Goal: Information Seeking & Learning: Compare options

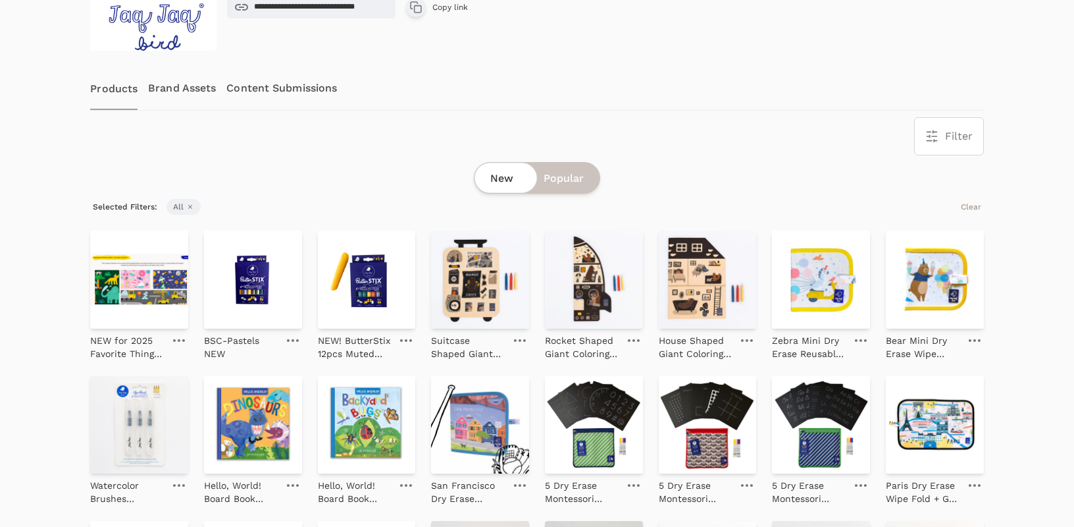
scroll to position [212, 0]
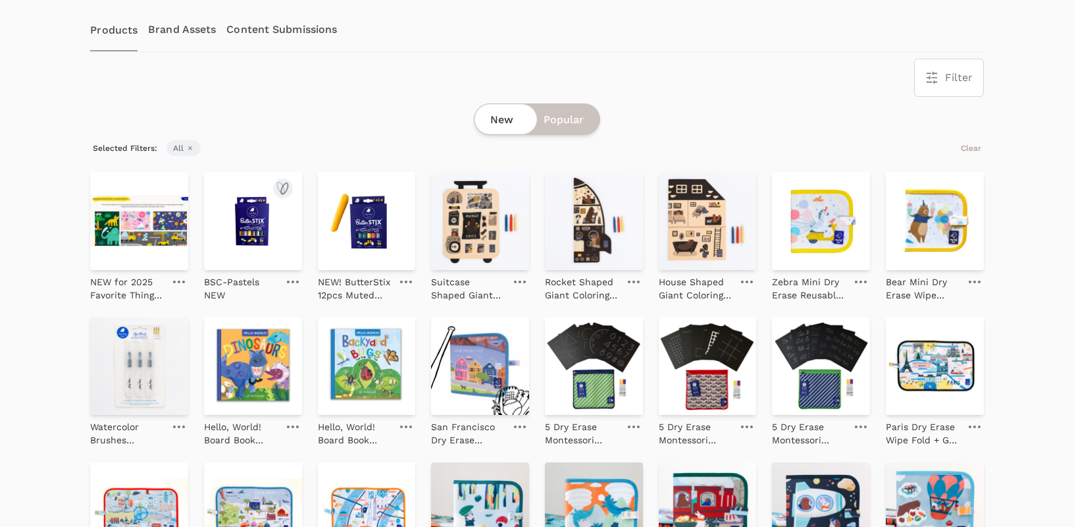
click at [240, 247] on img at bounding box center [253, 221] width 98 height 98
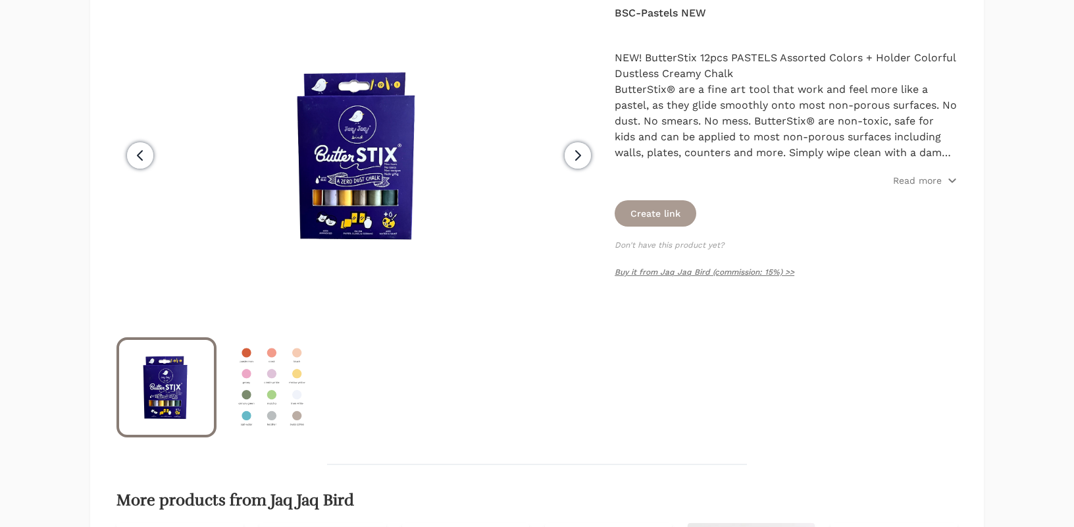
scroll to position [339, 0]
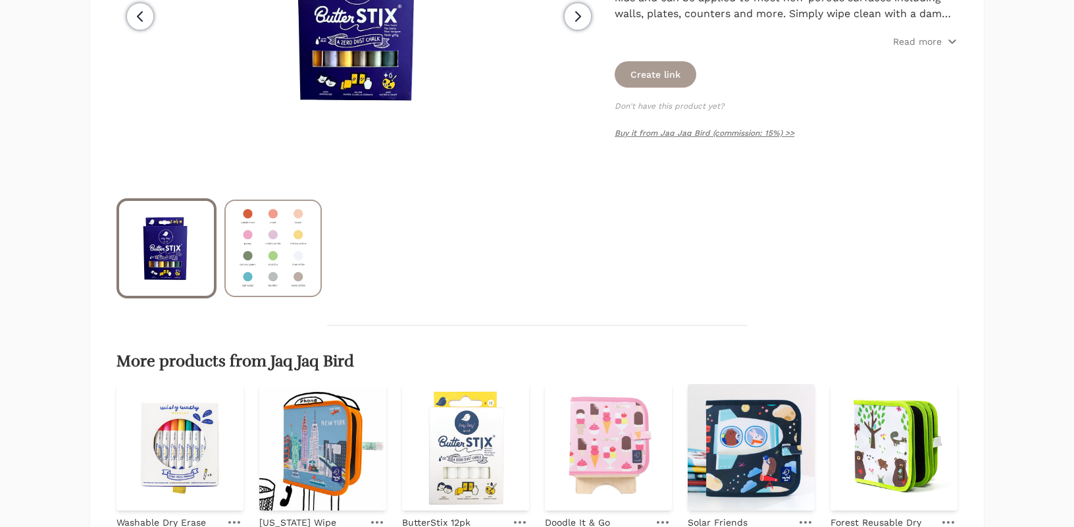
click at [259, 236] on img at bounding box center [273, 248] width 95 height 95
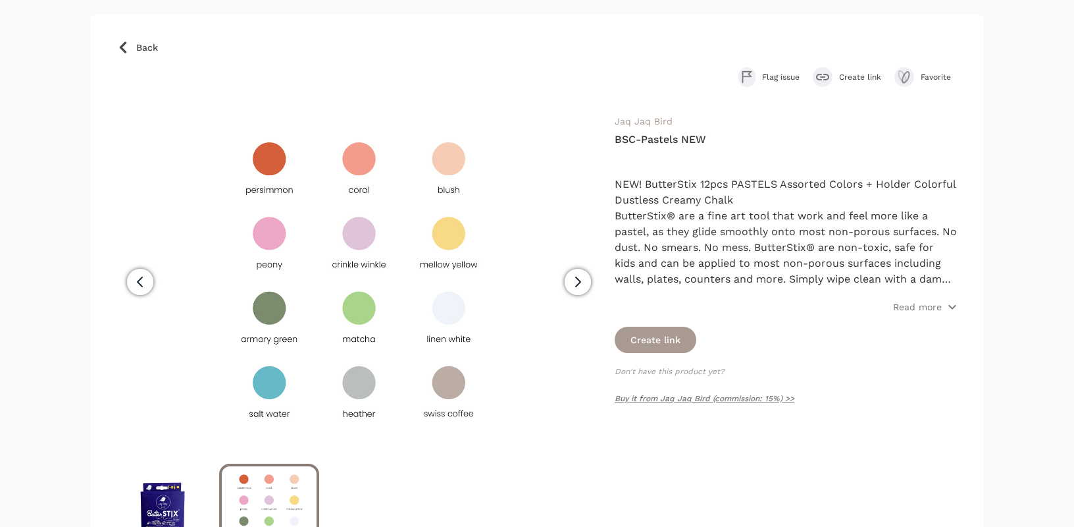
scroll to position [73, 0]
click at [920, 308] on p "Read more" at bounding box center [917, 307] width 49 height 13
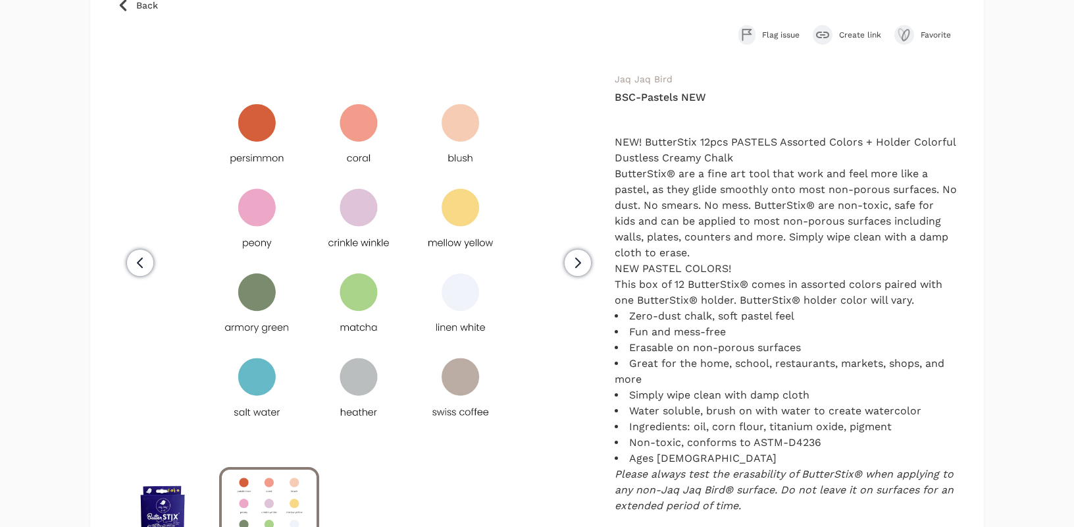
scroll to position [109, 0]
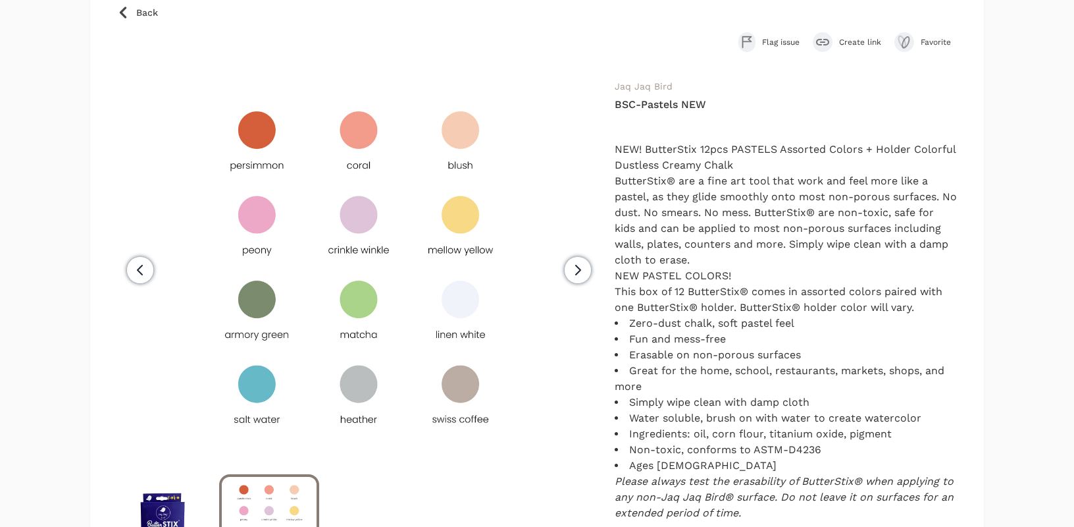
drag, startPoint x: 794, startPoint y: 442, endPoint x: 611, endPoint y: 93, distance: 394.0
click at [611, 93] on div "Previous Next Jaq Jaq Bird BSC-Pastels NEW NEW! ButterStix 12pcs PASTELS Assort…" at bounding box center [537, 365] width 841 height 574
copy div "Jaq Jaq Bird BSC-Pastels NEW NEW! ButterStix 12pcs PASTELS Assorted Colors + Ho…"
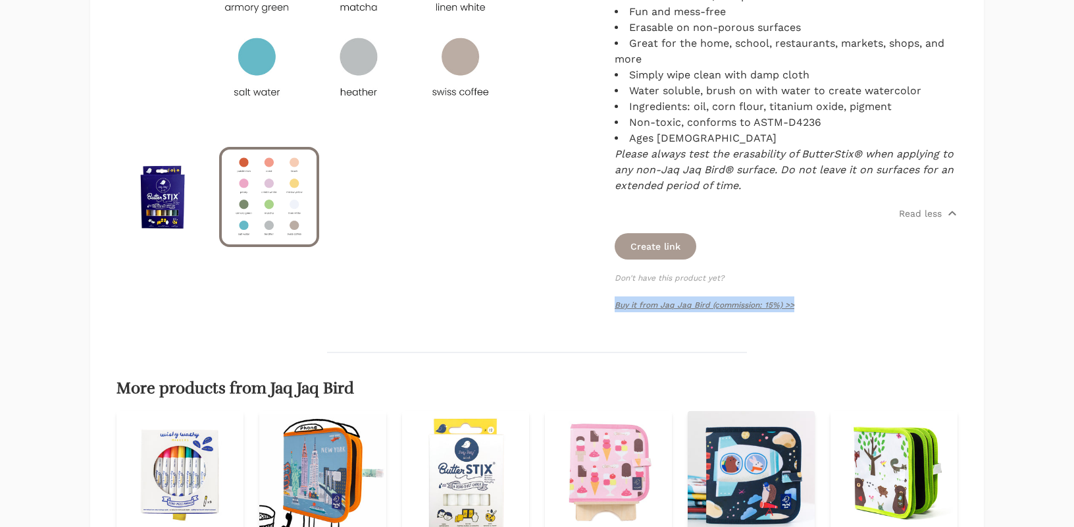
scroll to position [417, 0]
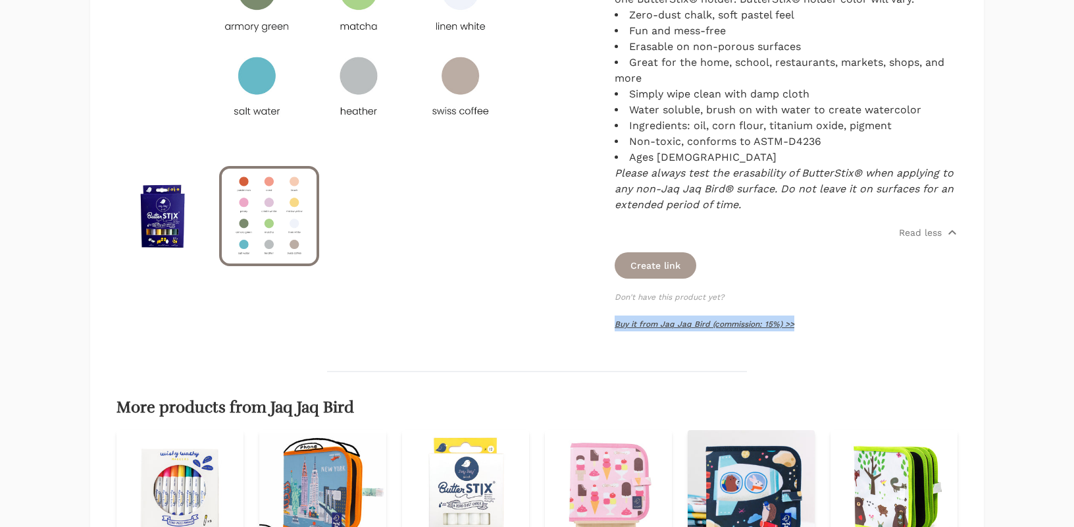
click at [654, 322] on link "Buy it from Jaq Jaq Bird (commission: 15%) >>" at bounding box center [705, 323] width 180 height 9
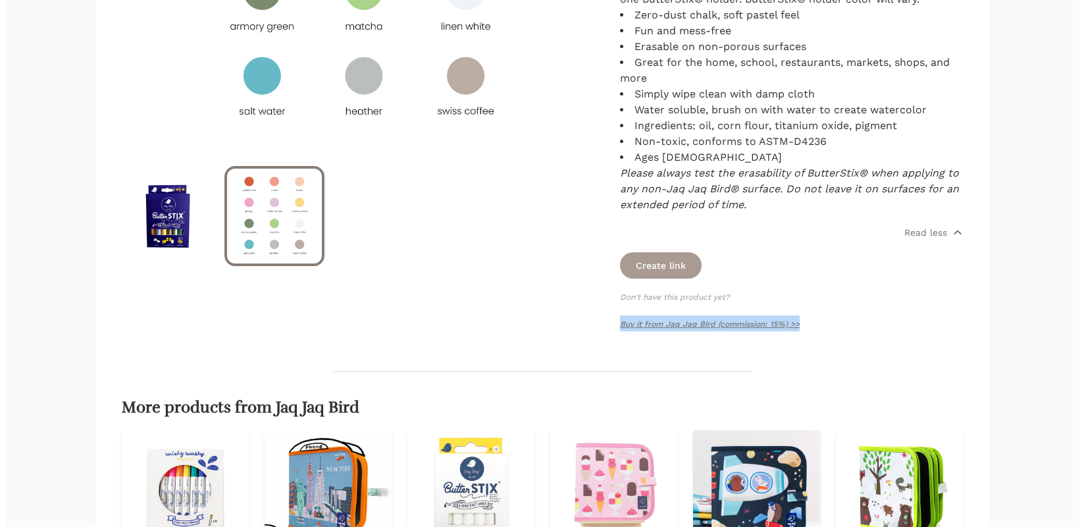
scroll to position [0, 0]
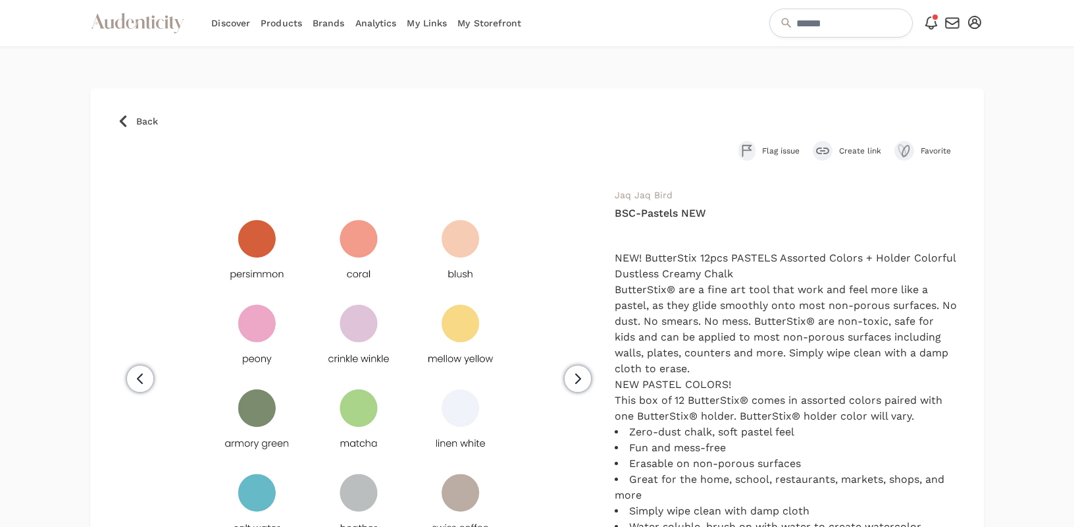
click at [132, 115] on link "Back" at bounding box center [537, 121] width 841 height 13
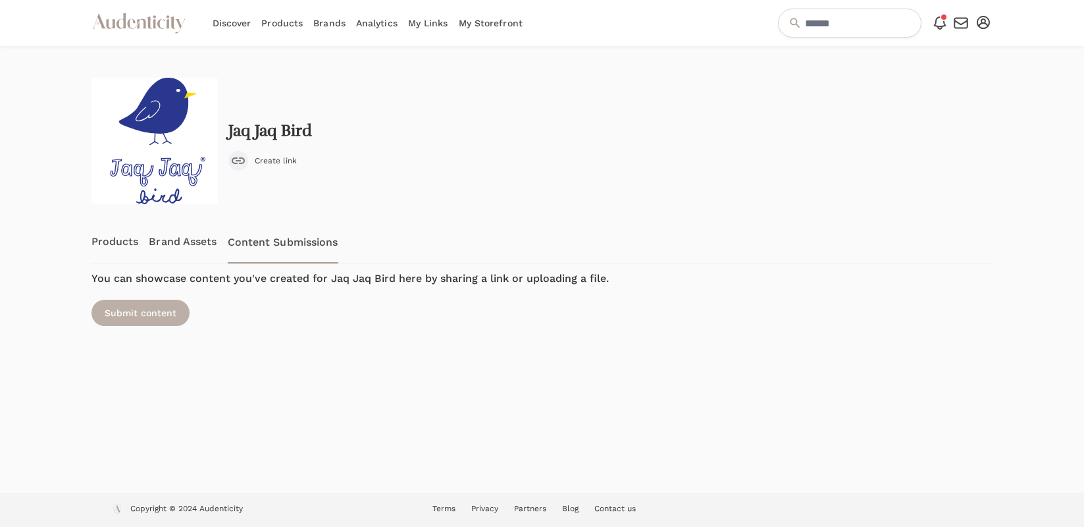
click at [125, 306] on div "Submit content" at bounding box center [141, 313] width 98 height 26
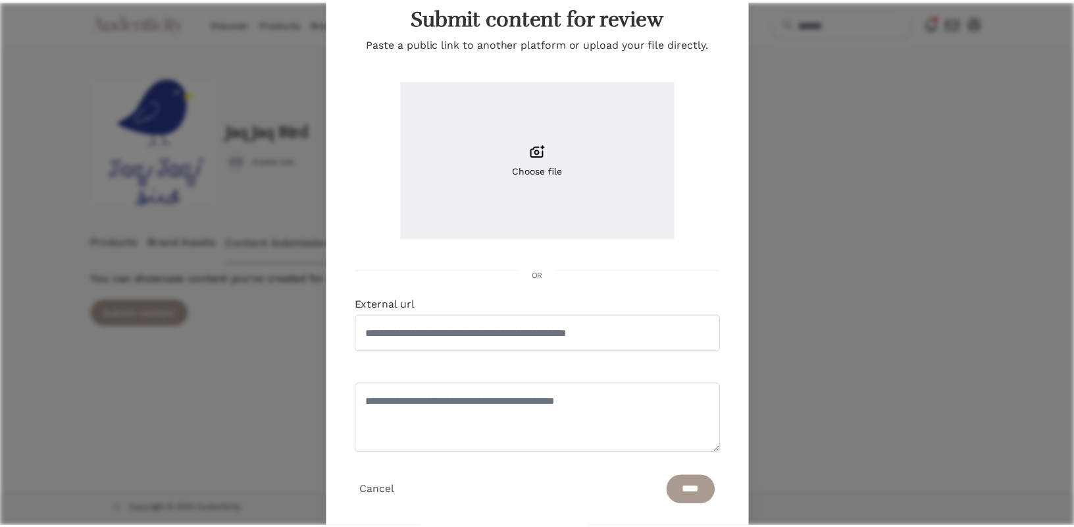
scroll to position [83, 0]
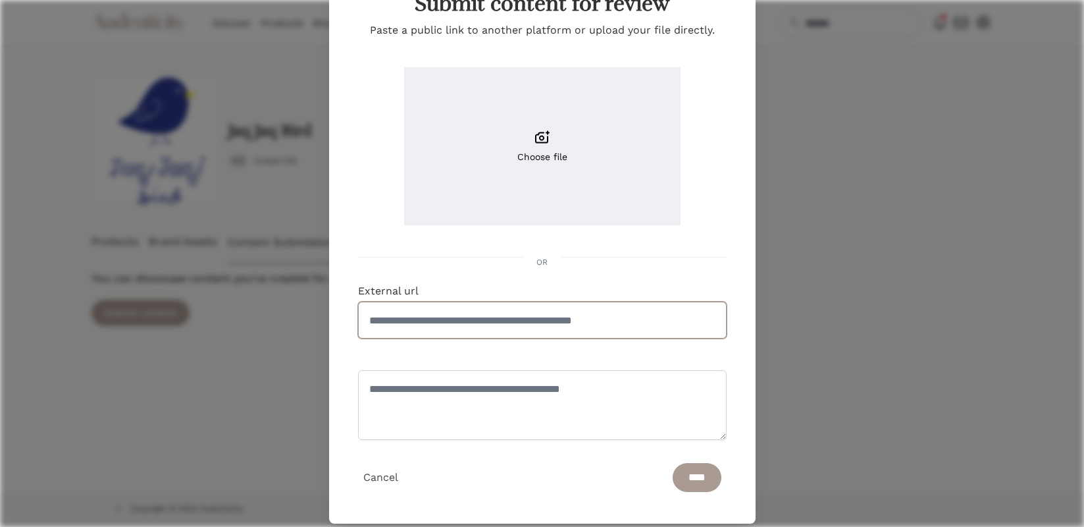
click at [509, 323] on input "External url" at bounding box center [542, 319] width 369 height 37
type input "**********"
click at [614, 325] on input "**********" at bounding box center [542, 319] width 369 height 37
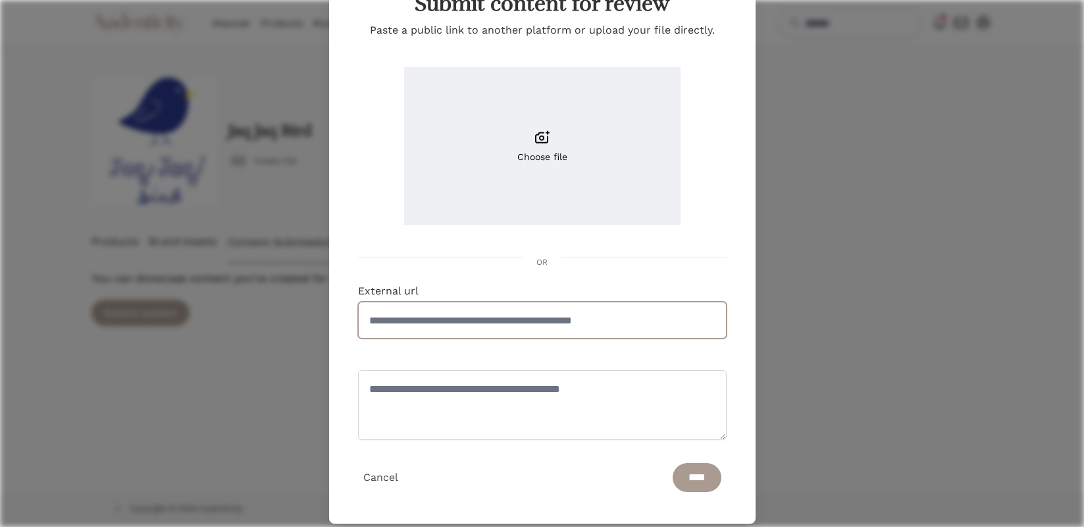
paste input "**********"
type input "**********"
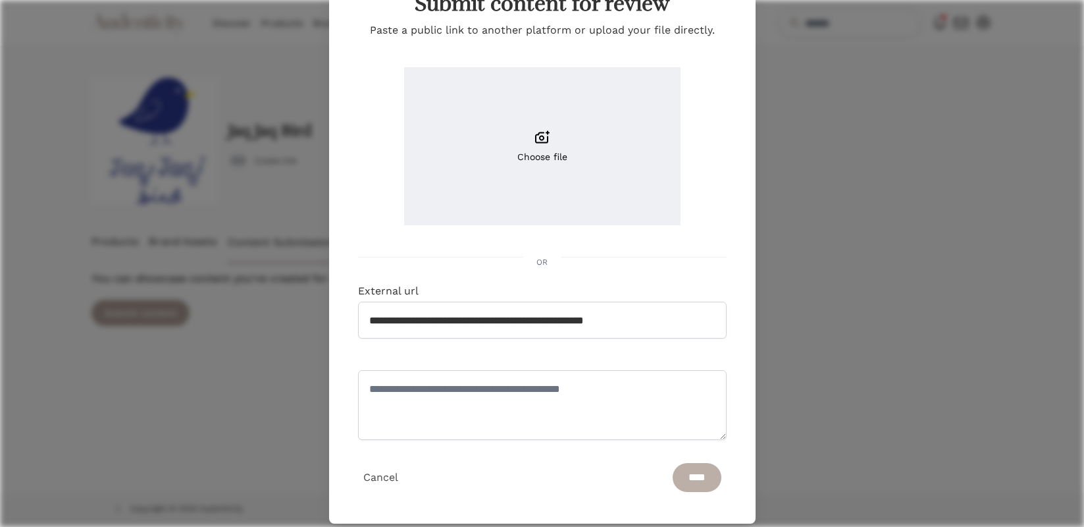
click at [679, 465] on input "****" at bounding box center [697, 477] width 49 height 29
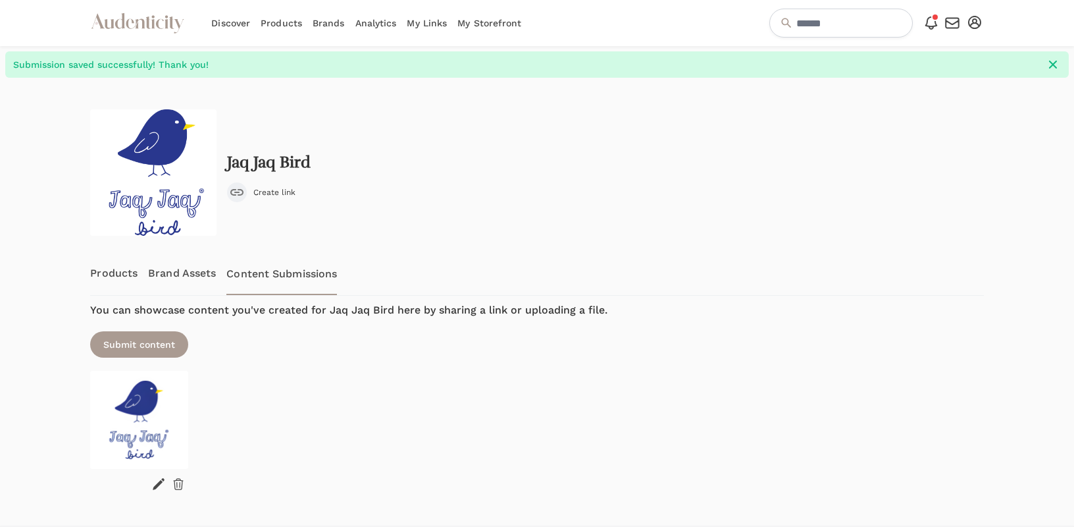
click at [107, 275] on link "Products" at bounding box center [113, 272] width 47 height 43
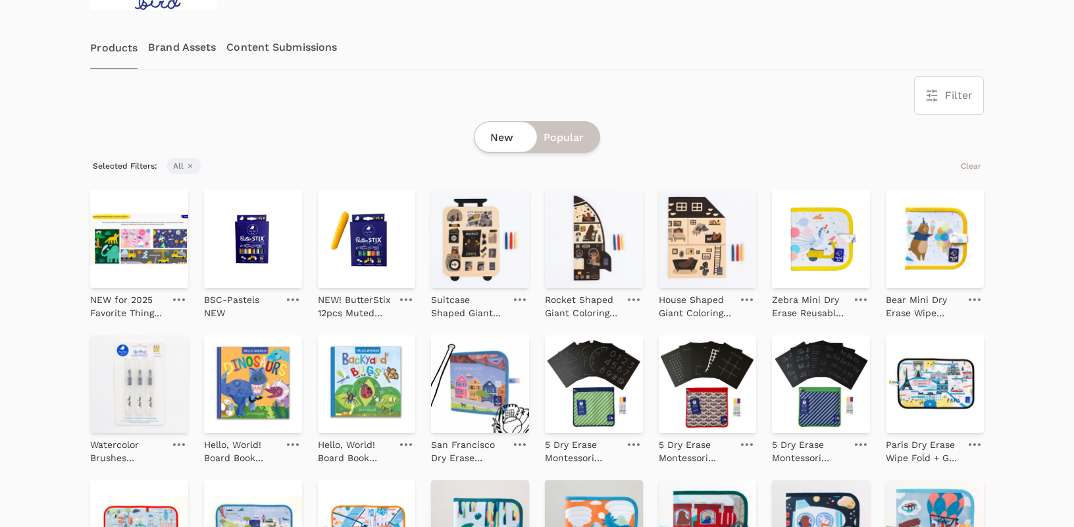
scroll to position [339, 0]
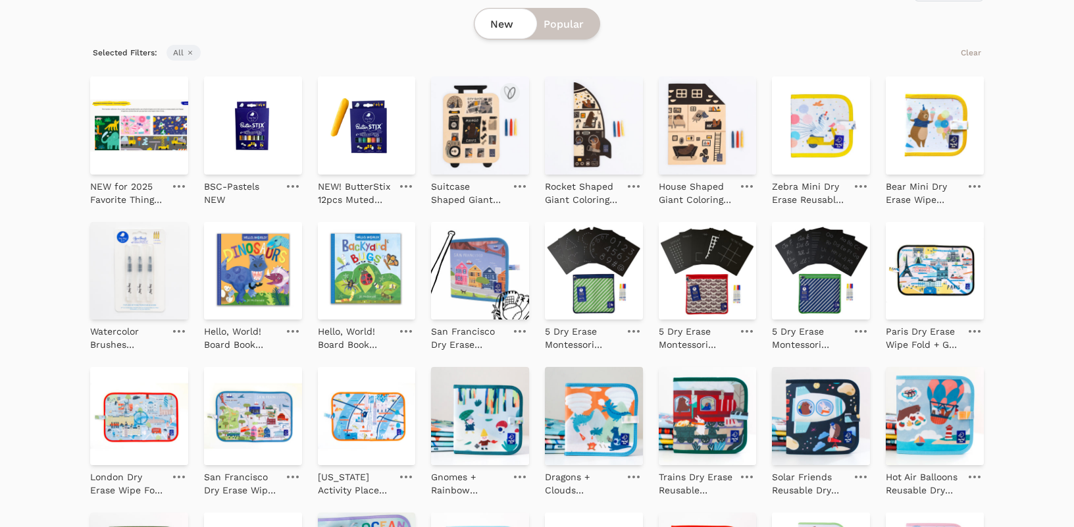
click at [452, 145] on img at bounding box center [480, 125] width 98 height 98
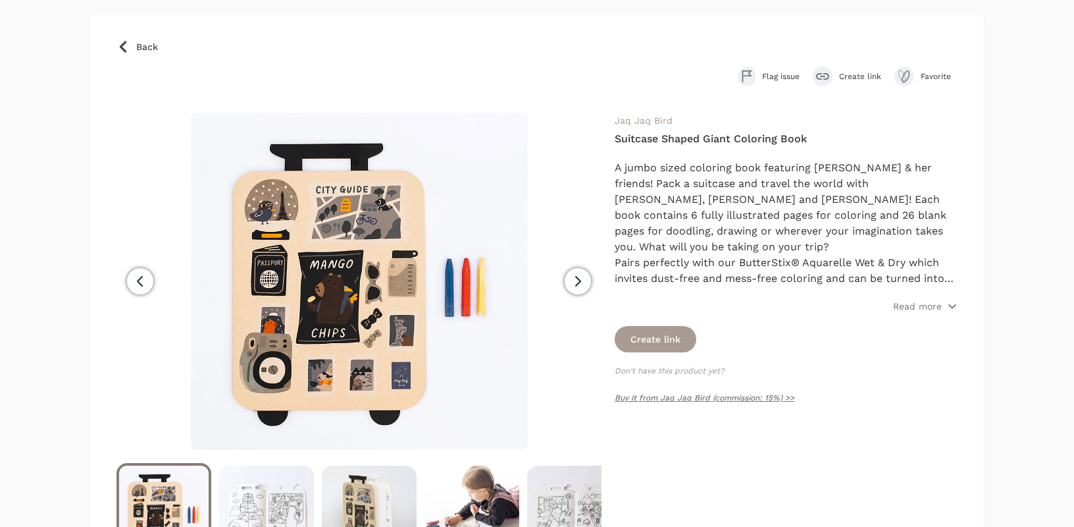
scroll to position [83, 0]
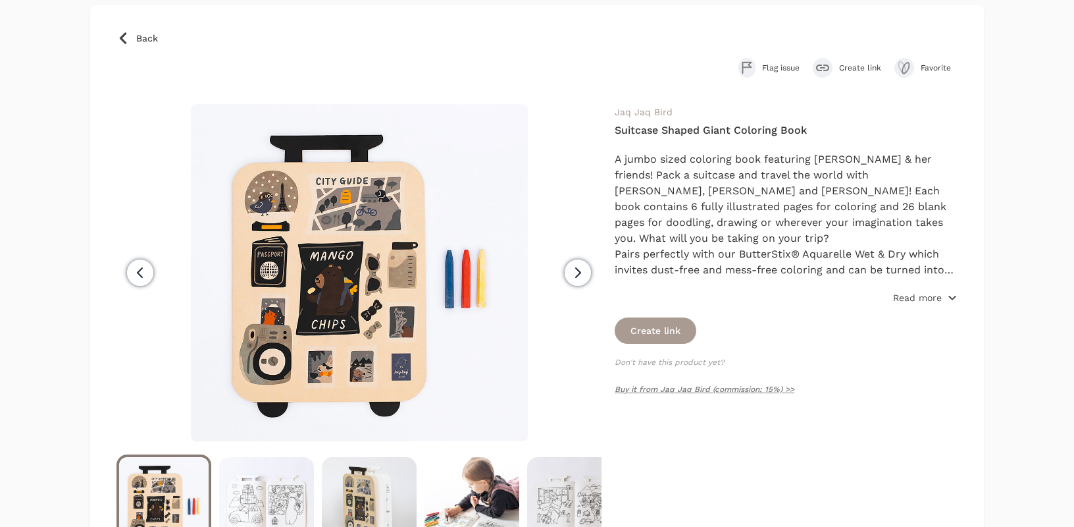
click at [909, 295] on p "Read more" at bounding box center [917, 297] width 49 height 13
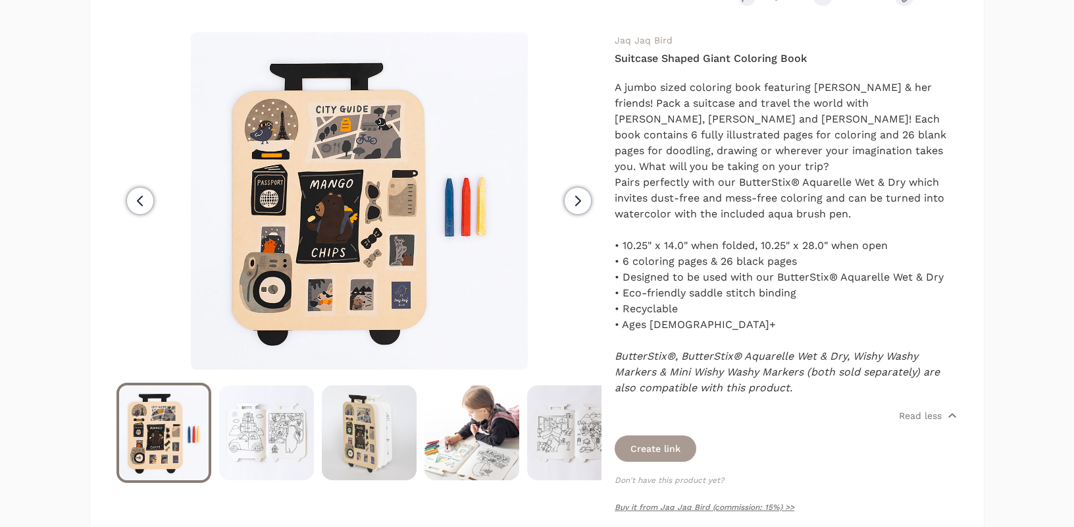
scroll to position [169, 0]
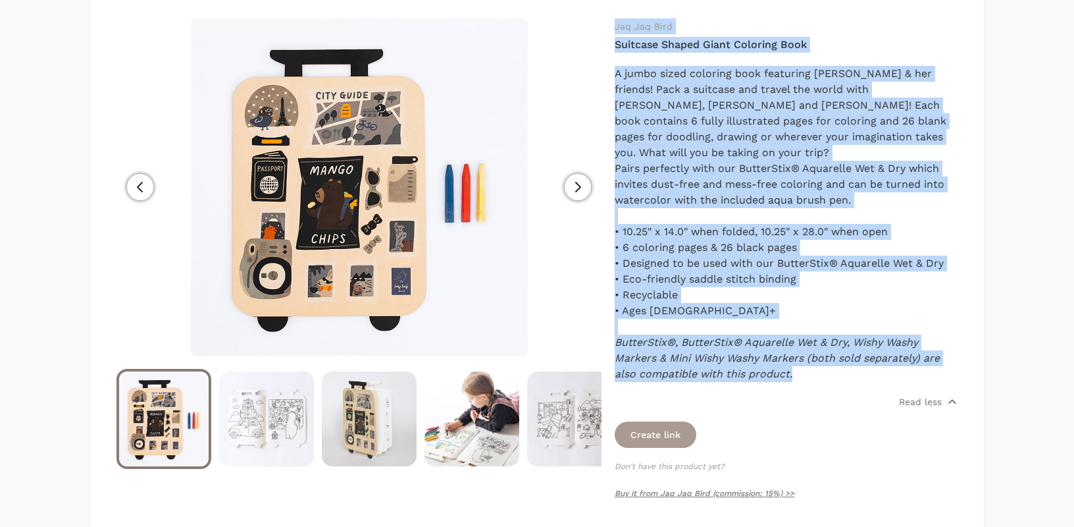
drag, startPoint x: 792, startPoint y: 361, endPoint x: 612, endPoint y: 26, distance: 379.6
click at [612, 26] on div "Previous Next" at bounding box center [537, 265] width 841 height 495
copy div "Jaq Jaq Bird Suitcase Shaped Giant Coloring Book A jumbo sized coloring book fe…"
click at [704, 488] on link "Buy it from Jaq Jaq Bird (commission: 15%) >>" at bounding box center [705, 492] width 180 height 9
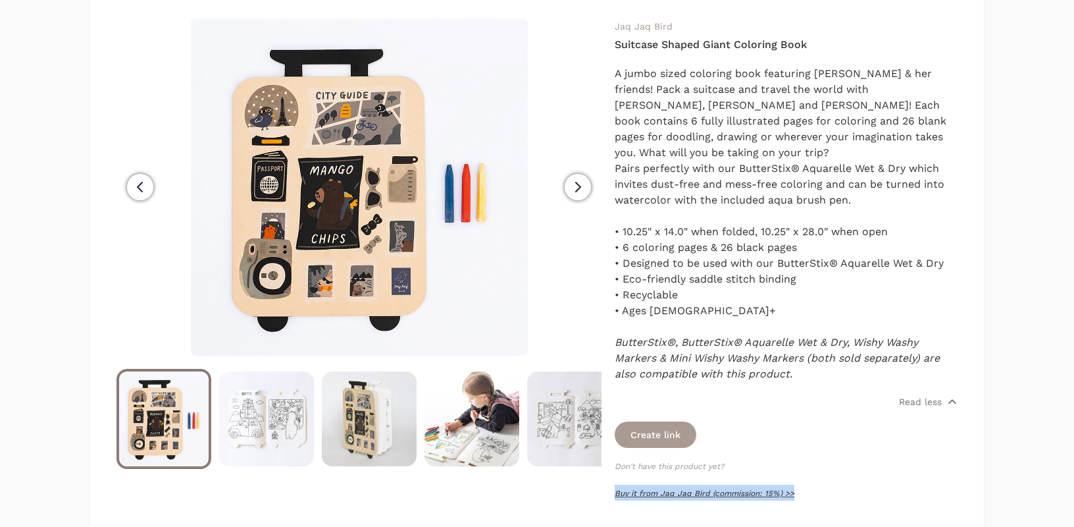
copy link "Buy it from Jaq Jaq Bird (commission: 15%) >>"
click at [254, 438] on img at bounding box center [267, 418] width 92 height 95
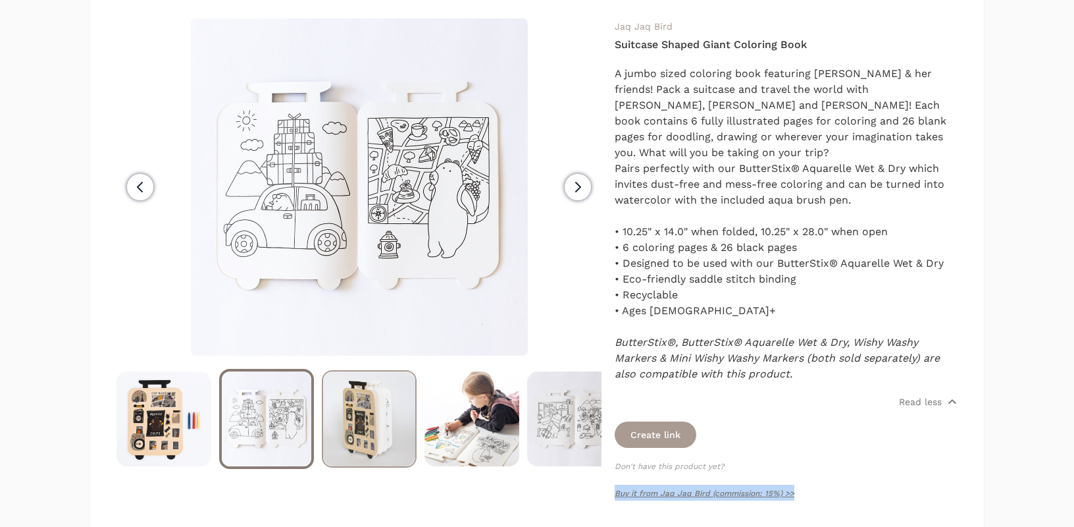
click at [354, 396] on img at bounding box center [369, 418] width 92 height 95
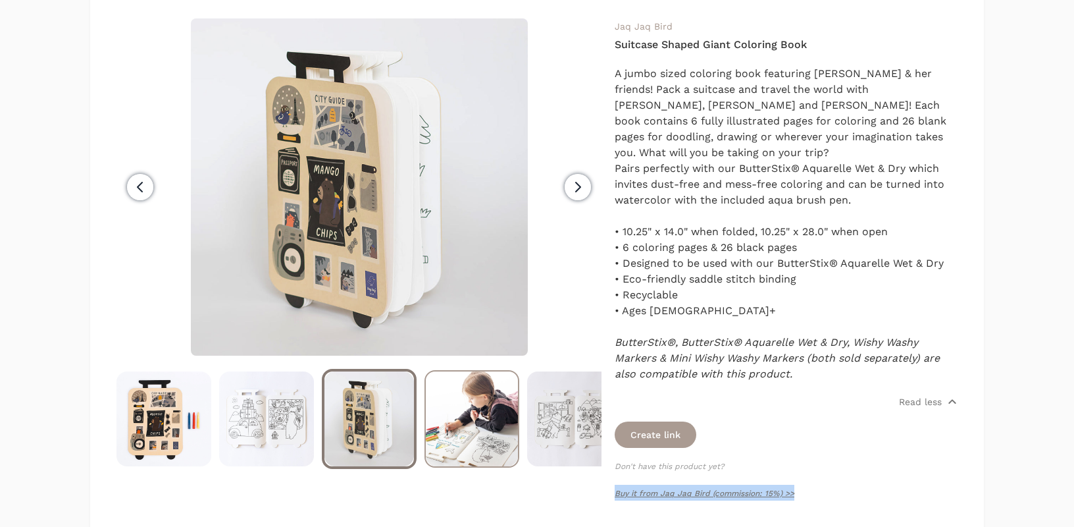
click at [481, 419] on img at bounding box center [472, 418] width 92 height 95
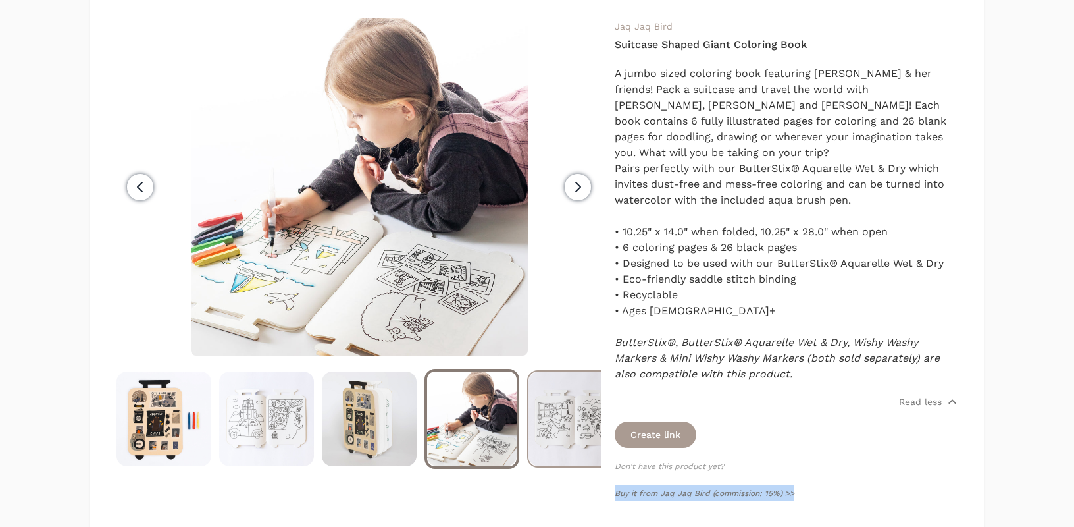
click at [541, 419] on img at bounding box center [575, 418] width 92 height 95
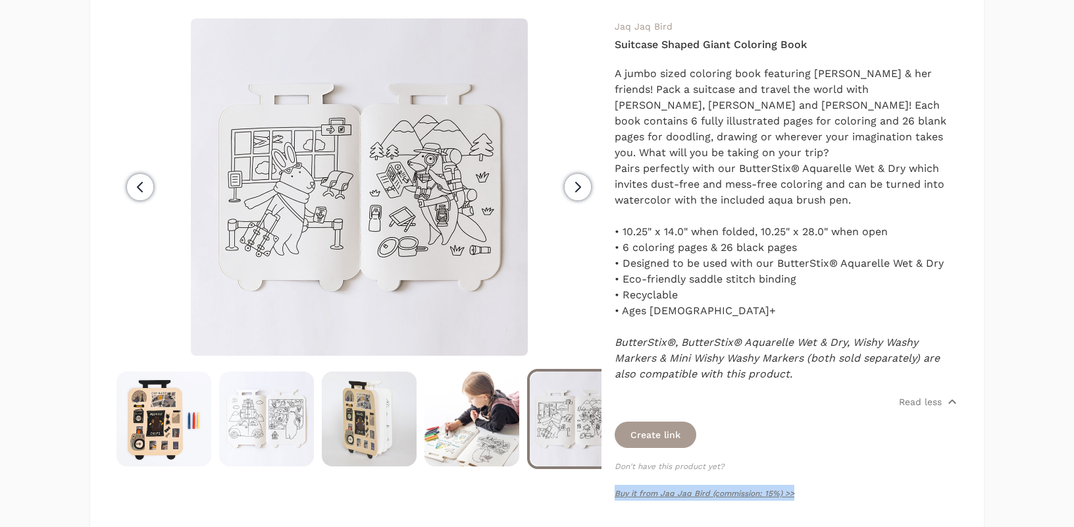
click at [575, 180] on icon "button" at bounding box center [578, 187] width 16 height 16
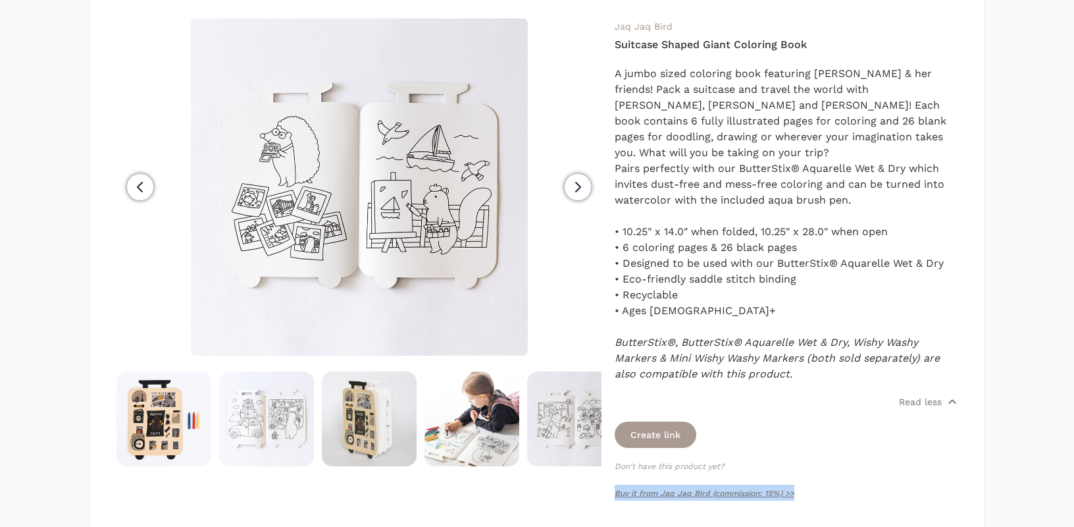
scroll to position [0, 103]
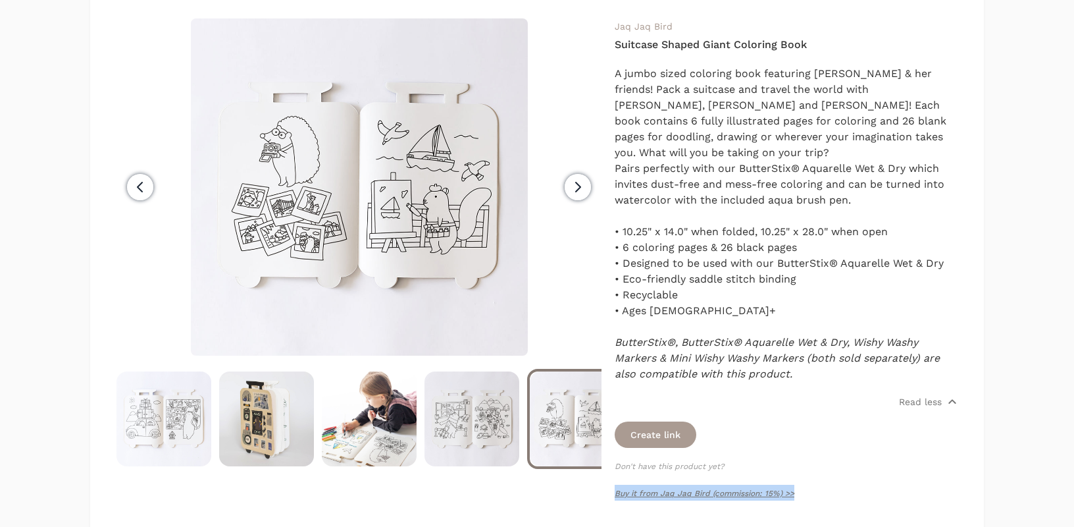
click at [581, 184] on icon "button" at bounding box center [578, 187] width 16 height 16
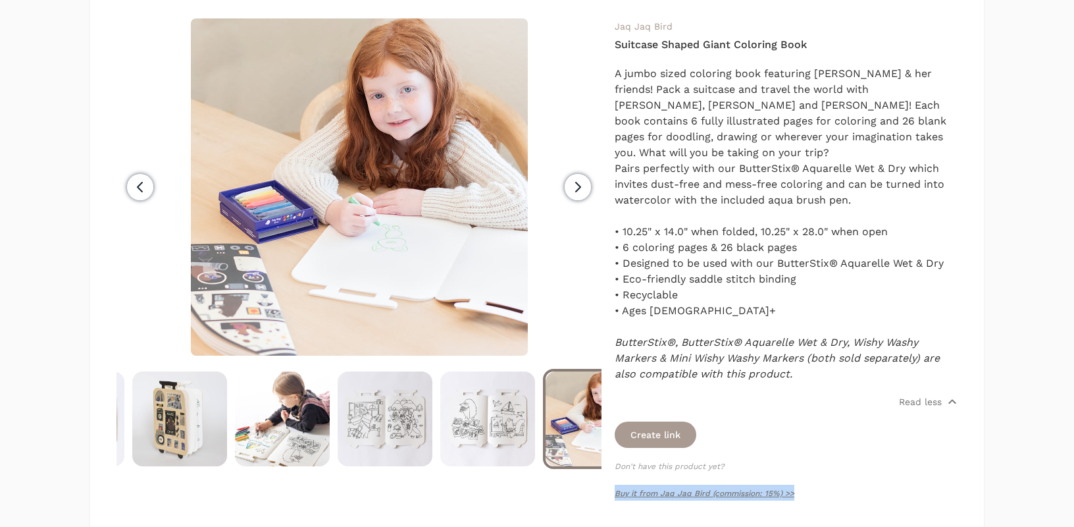
scroll to position [0, 205]
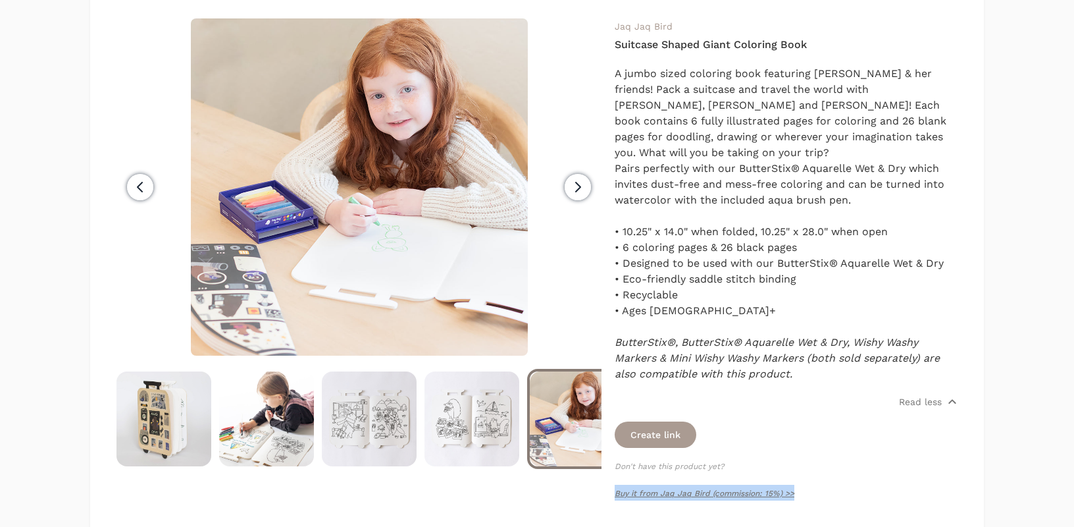
click at [581, 184] on icon "button" at bounding box center [578, 187] width 16 height 16
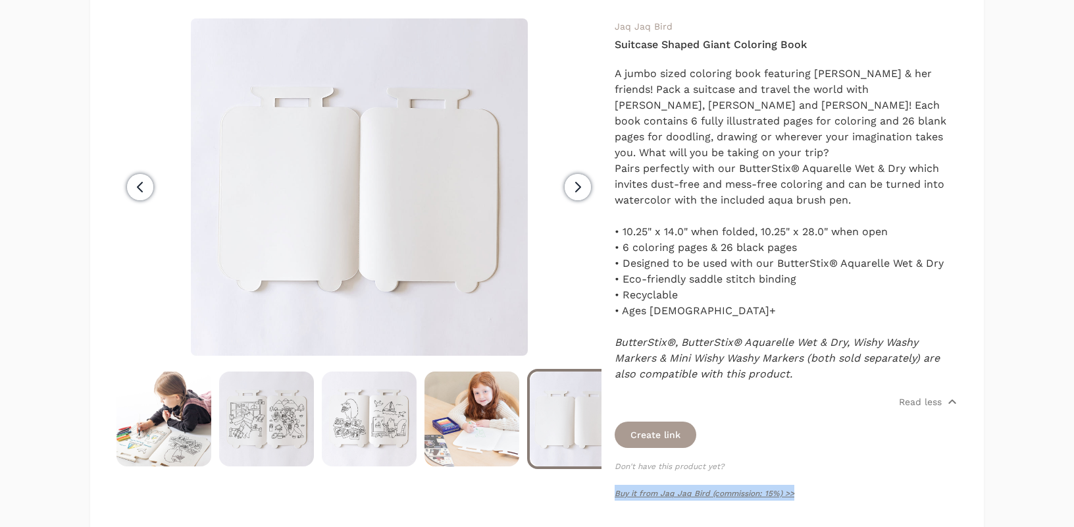
click at [581, 184] on icon "button" at bounding box center [578, 187] width 16 height 16
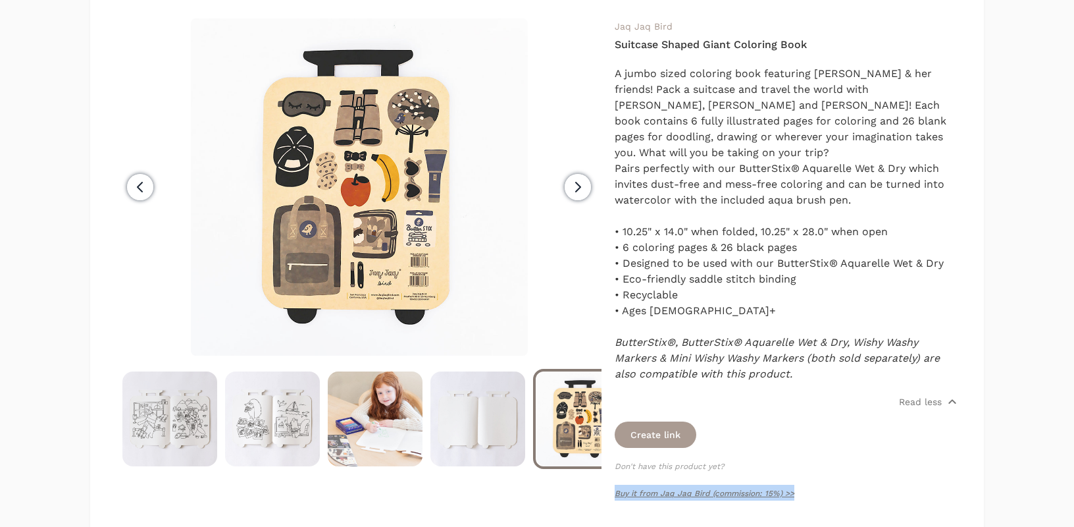
scroll to position [0, 411]
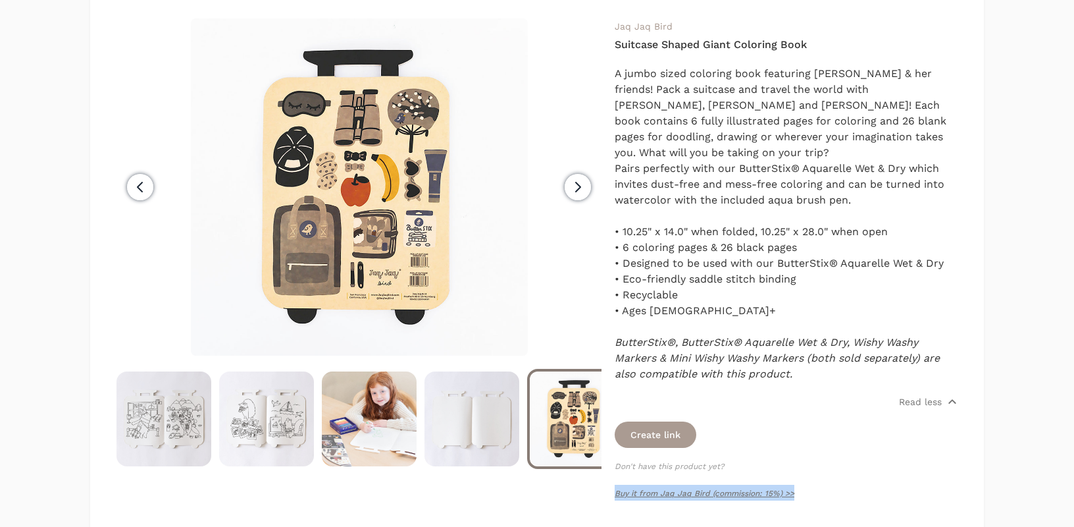
click at [581, 184] on icon "button" at bounding box center [578, 187] width 16 height 16
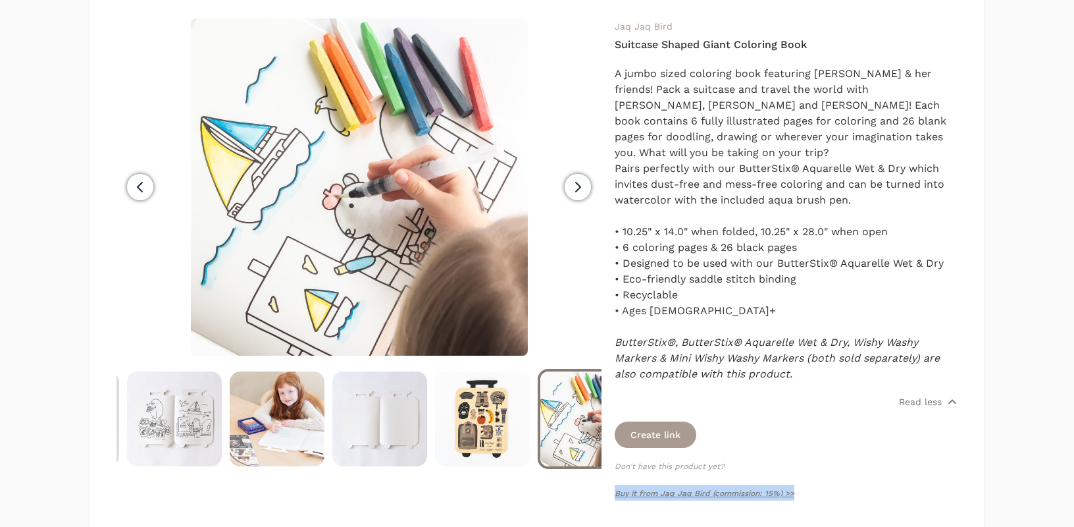
scroll to position [0, 513]
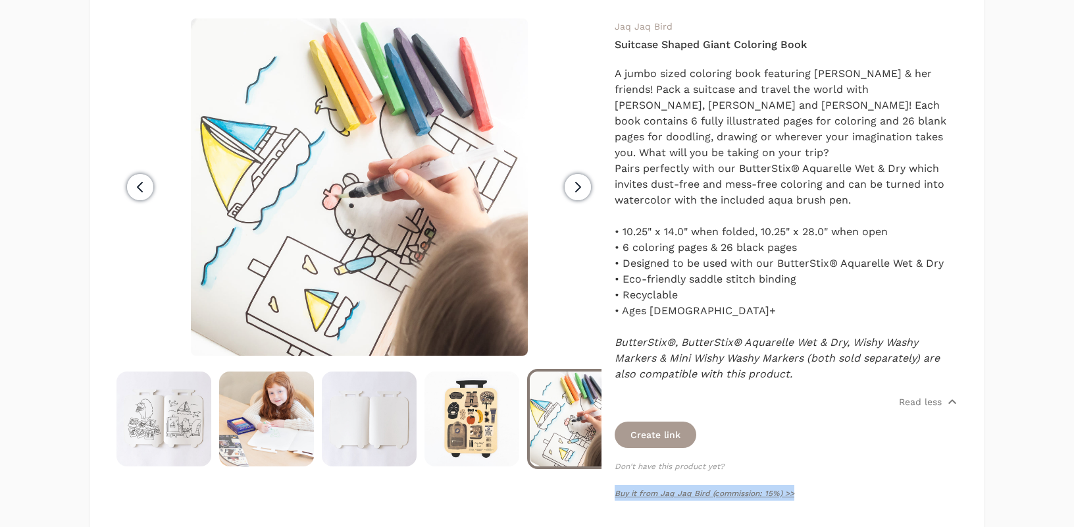
click at [581, 184] on icon "button" at bounding box center [578, 187] width 16 height 16
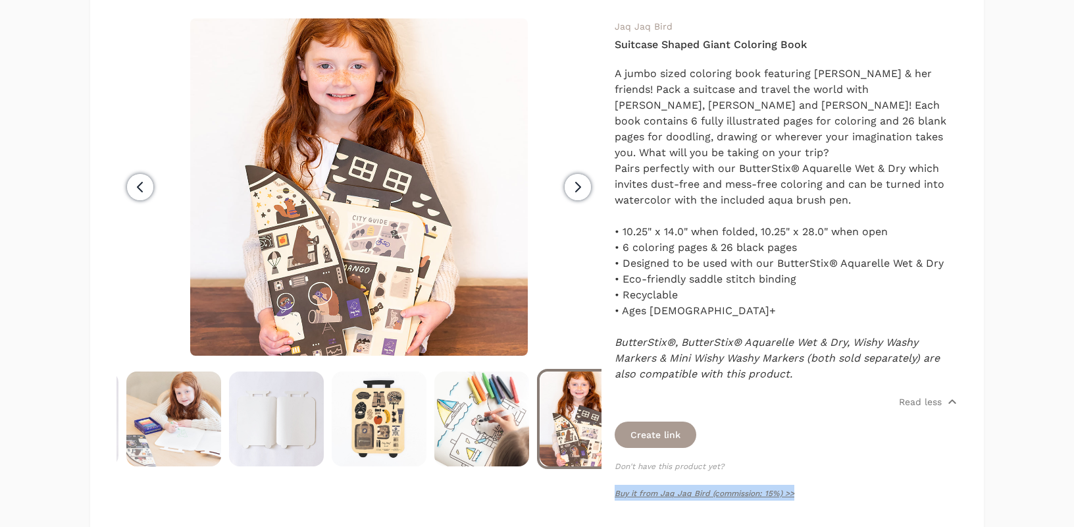
scroll to position [0, 616]
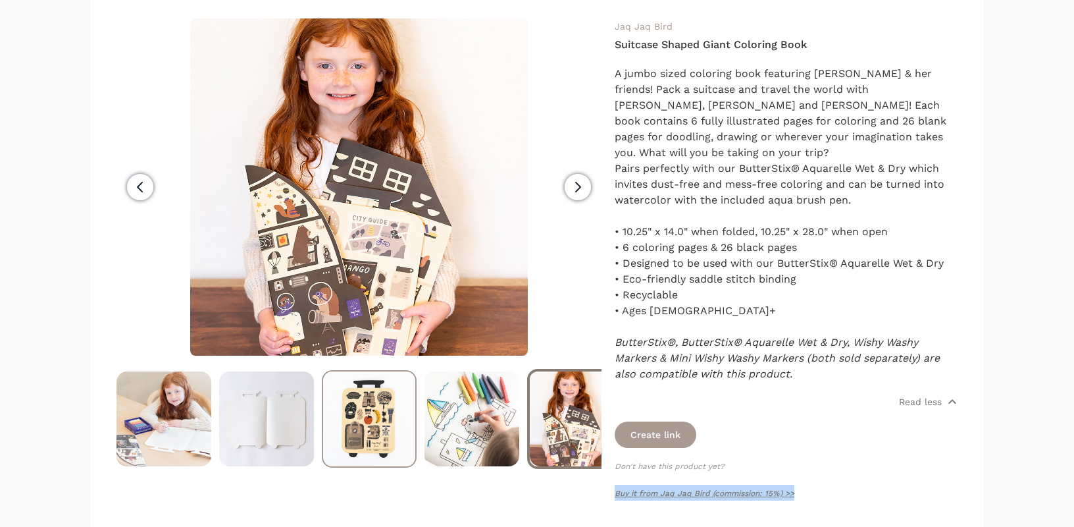
click at [354, 425] on img at bounding box center [369, 418] width 92 height 95
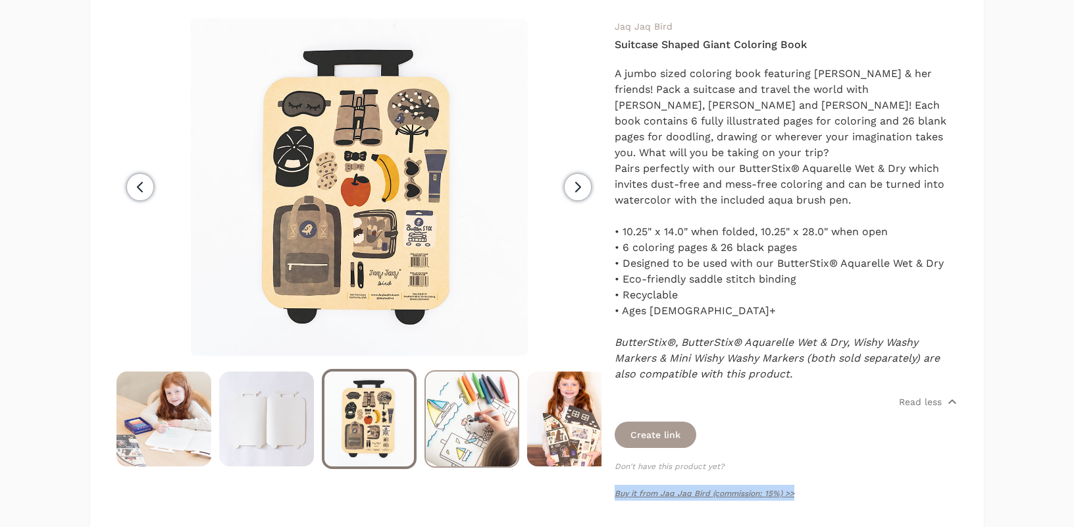
click at [507, 406] on img at bounding box center [472, 418] width 92 height 95
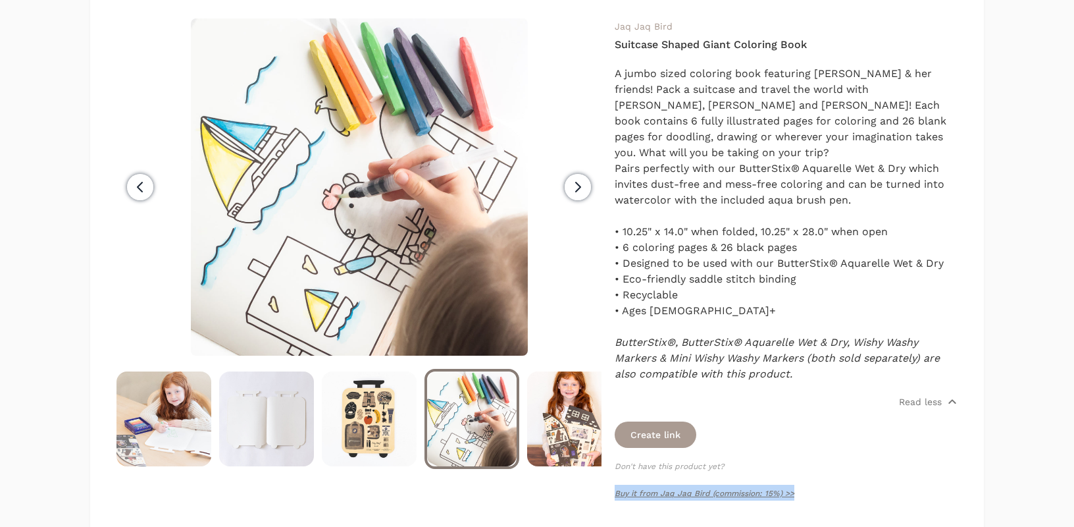
click at [576, 192] on icon "button" at bounding box center [578, 187] width 16 height 16
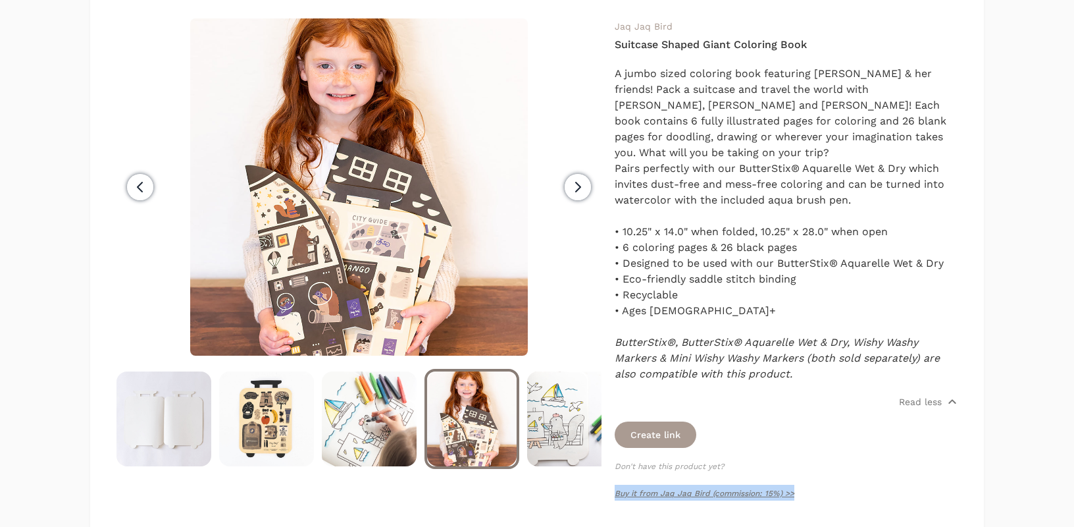
click at [576, 192] on icon "button" at bounding box center [578, 187] width 16 height 16
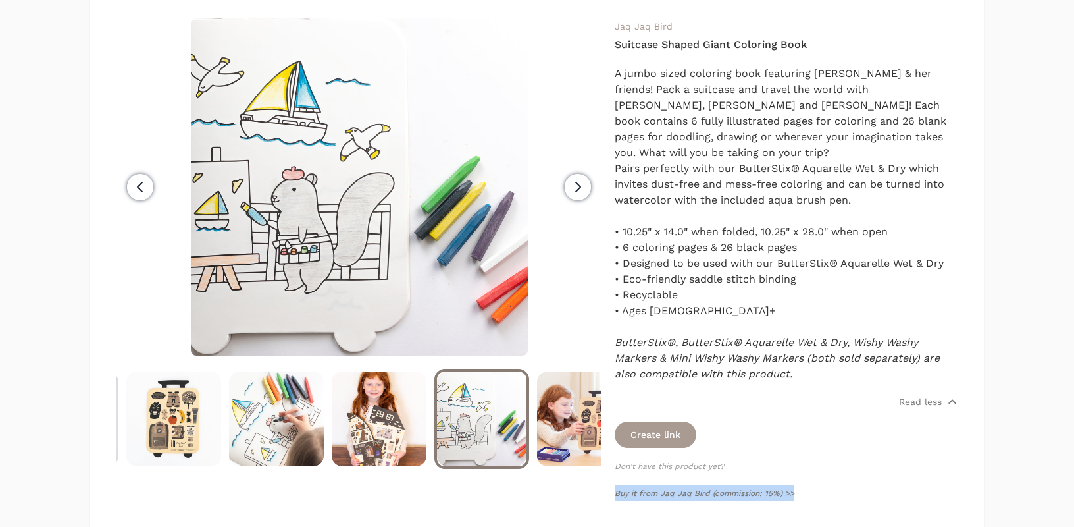
scroll to position [0, 822]
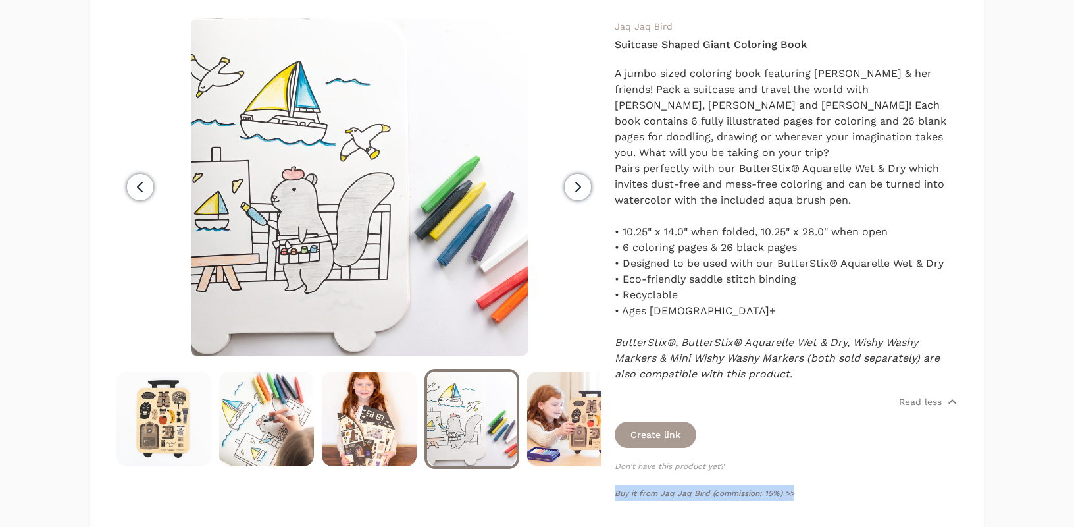
click at [584, 186] on icon "button" at bounding box center [578, 187] width 16 height 16
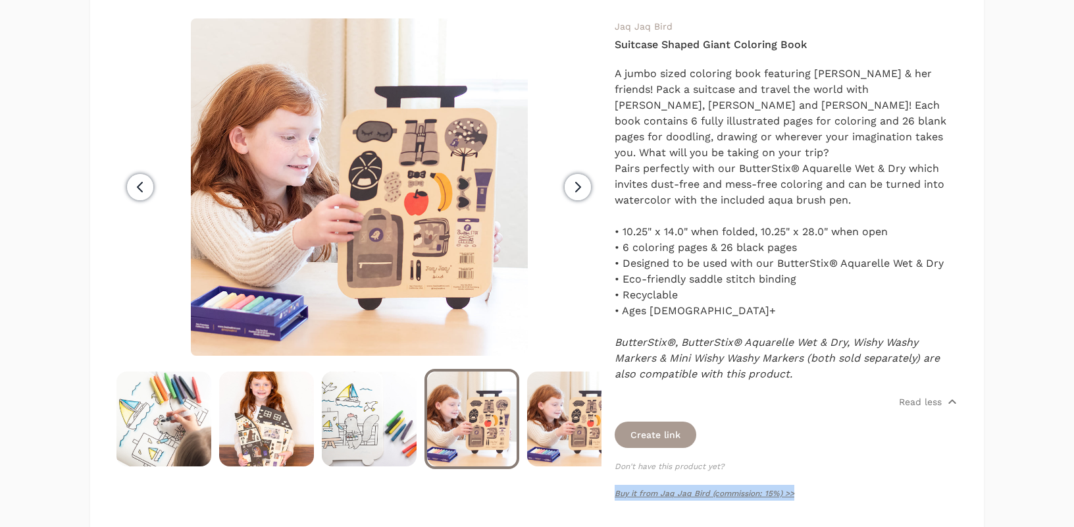
click at [584, 186] on icon "button" at bounding box center [578, 187] width 16 height 16
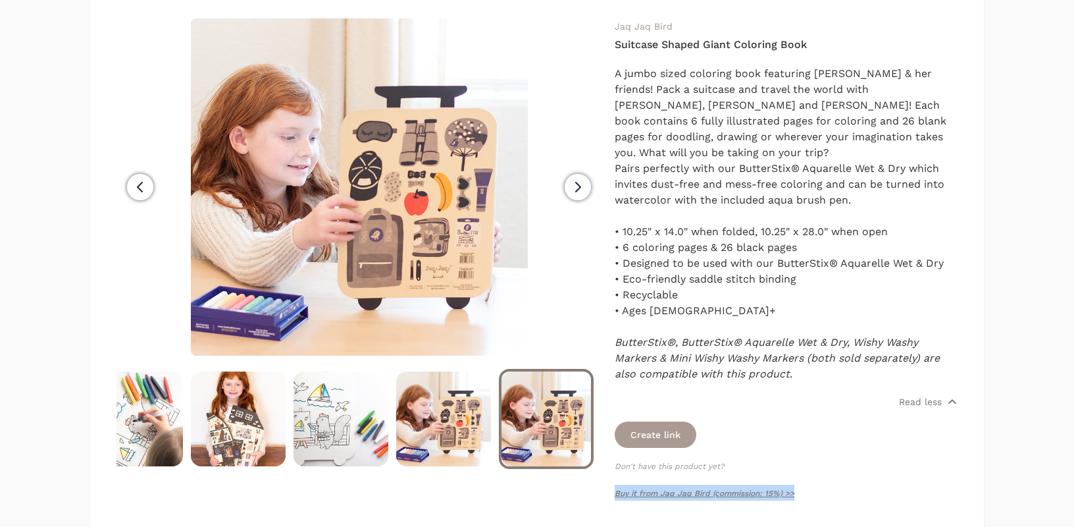
click at [584, 186] on icon "button" at bounding box center [578, 187] width 16 height 16
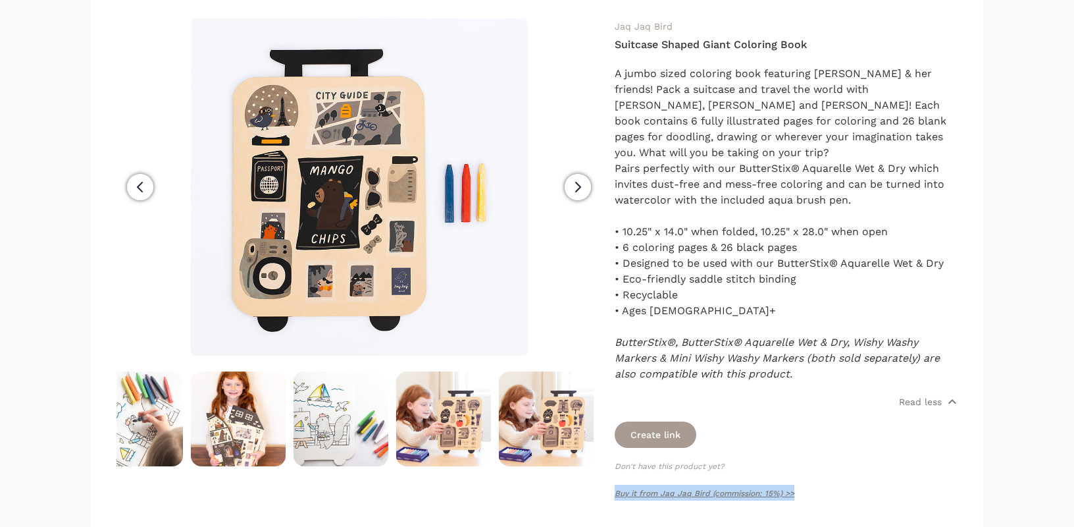
scroll to position [0, 0]
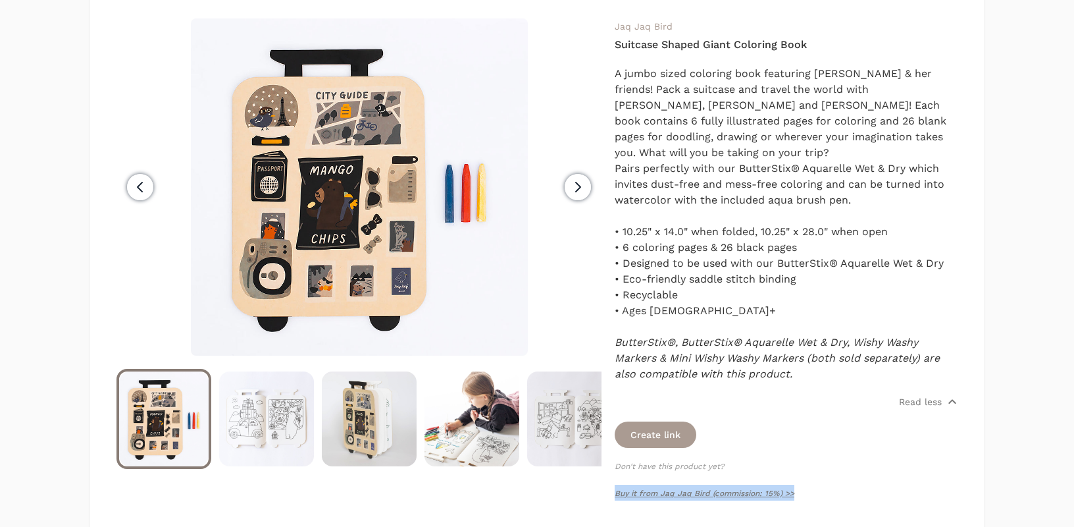
click at [581, 184] on icon "button" at bounding box center [578, 187] width 16 height 16
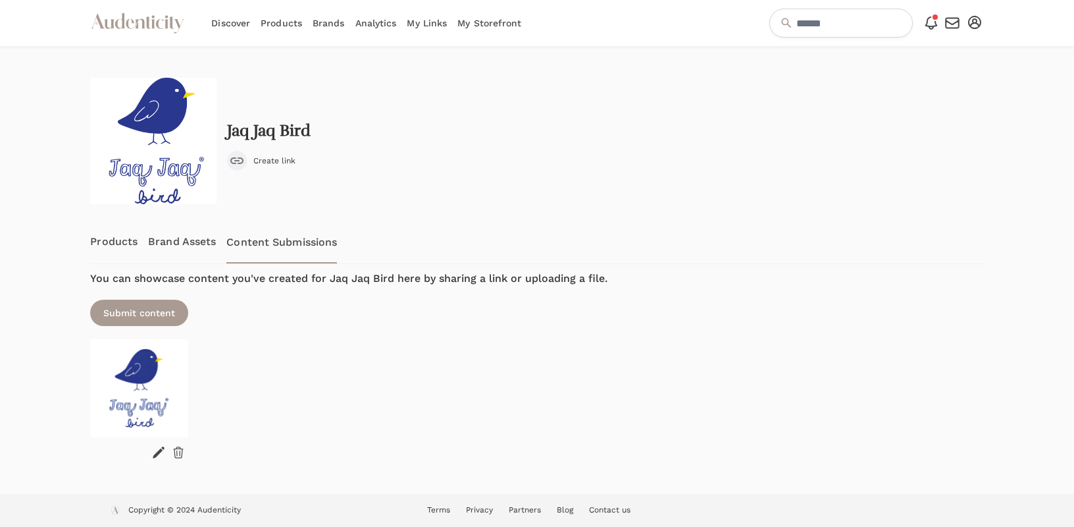
scroll to position [1, 0]
click at [118, 249] on link "Products" at bounding box center [113, 240] width 47 height 43
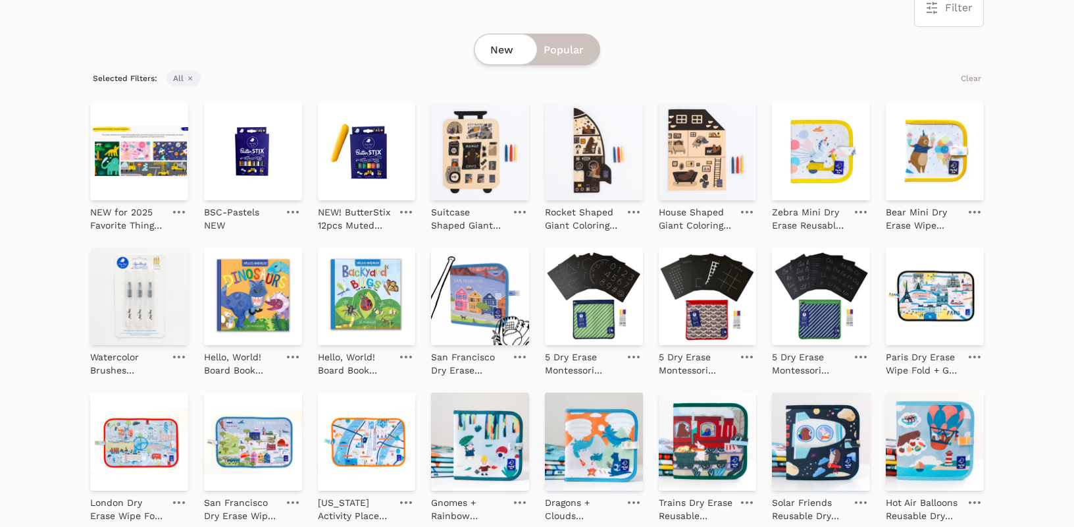
scroll to position [282, 0]
click at [475, 296] on img at bounding box center [480, 296] width 98 height 98
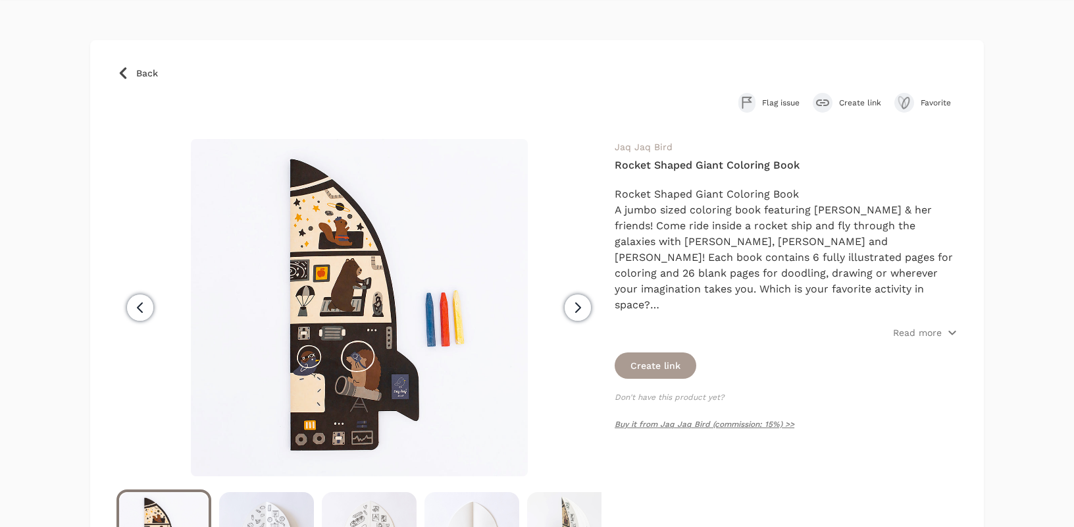
scroll to position [49, 0]
click at [916, 330] on p "Read more" at bounding box center [917, 331] width 49 height 13
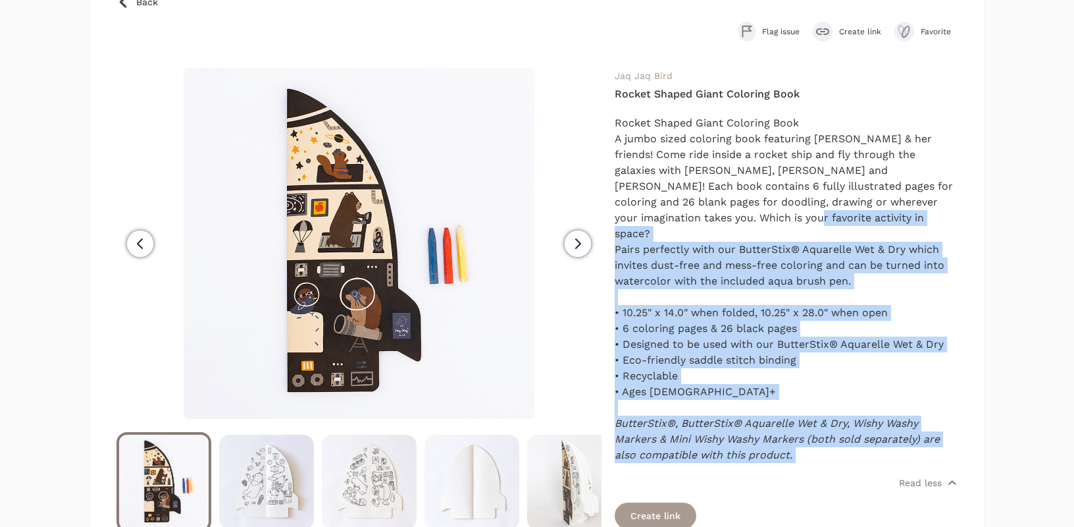
scroll to position [105, 0]
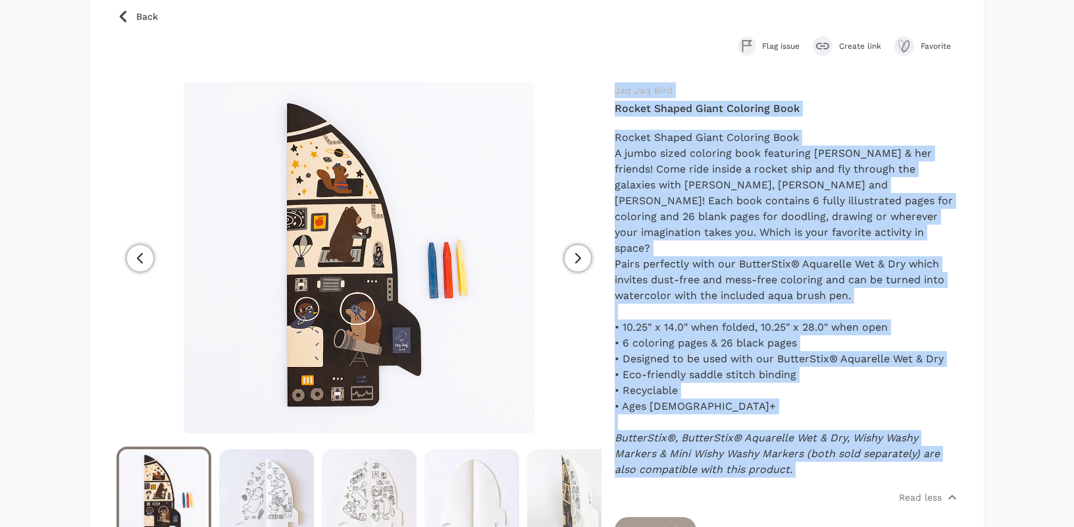
drag, startPoint x: 804, startPoint y: 328, endPoint x: 615, endPoint y: 86, distance: 308.1
click at [615, 86] on div "Jaq Jaq Bird Rocket Shaped Giant Coloring Book Rocket Shaped Giant Coloring Boo…" at bounding box center [786, 345] width 343 height 527
copy div "Jaq Jaq Bird Rocket Shaped Giant Coloring Book Rocket Shaped Giant Coloring Boo…"
click at [889, 179] on p "A jumbo sized coloring book featuring [PERSON_NAME] & her friends! Come ride in…" at bounding box center [786, 200] width 343 height 111
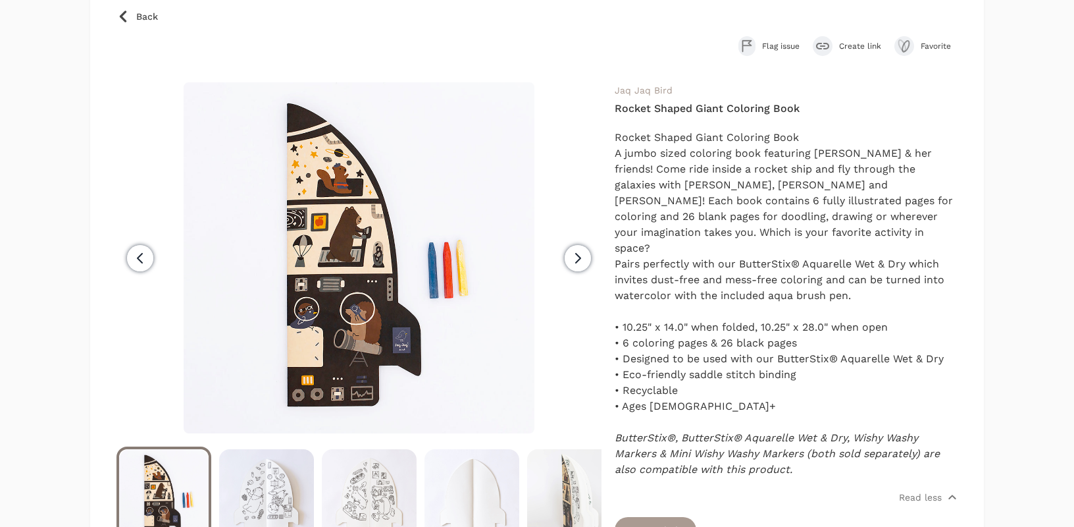
click at [740, 103] on h4 "Rocket Shaped Giant Coloring Book" at bounding box center [786, 109] width 343 height 16
copy div "Rocket Shaped Giant Coloring Book"
click at [679, 107] on h4 "Rocket Shaped Giant Coloring Book" at bounding box center [786, 109] width 343 height 16
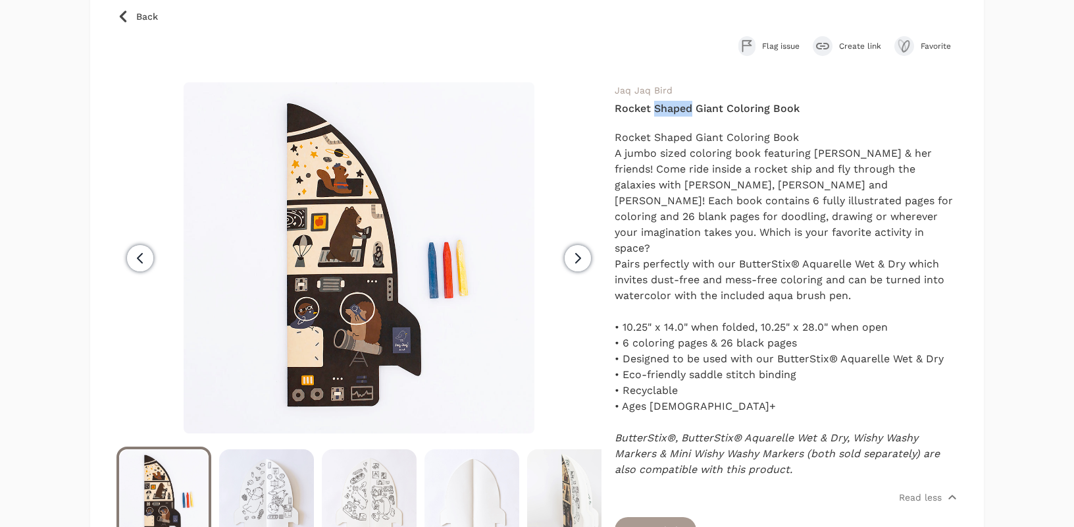
click at [679, 107] on h4 "Rocket Shaped Giant Coloring Book" at bounding box center [786, 109] width 343 height 16
click at [584, 253] on icon "button" at bounding box center [578, 258] width 16 height 16
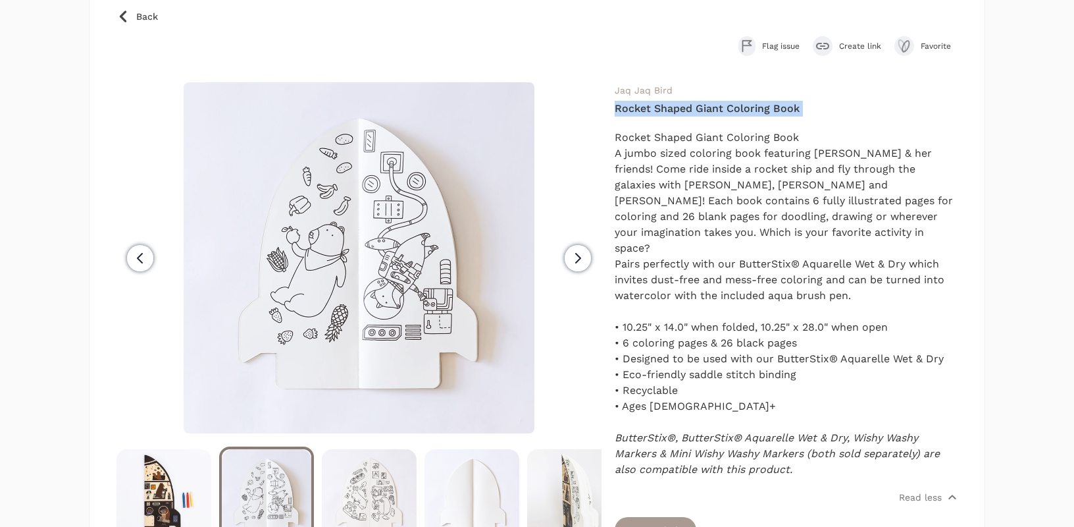
click at [588, 249] on span "Next" at bounding box center [578, 258] width 26 height 26
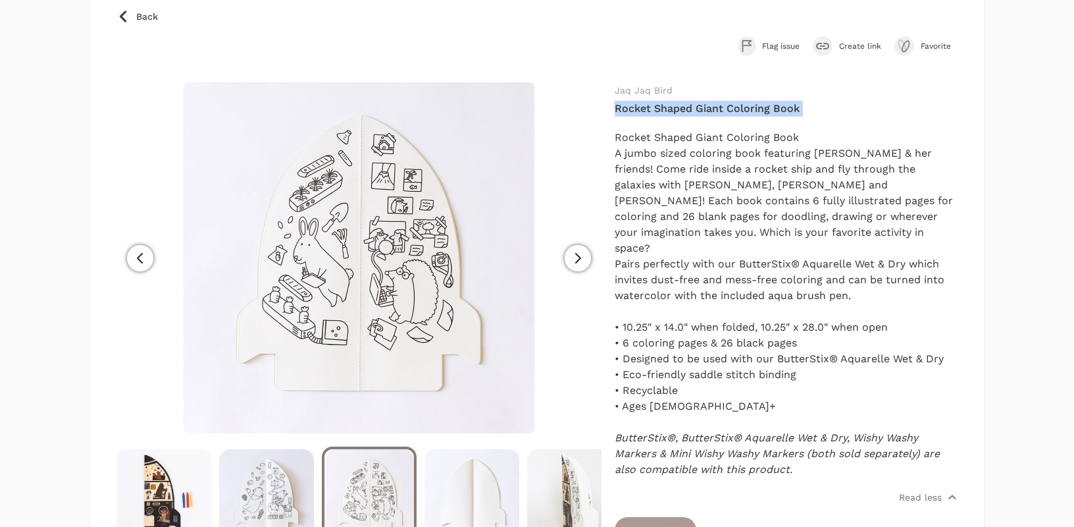
click at [575, 250] on icon "button" at bounding box center [578, 258] width 16 height 16
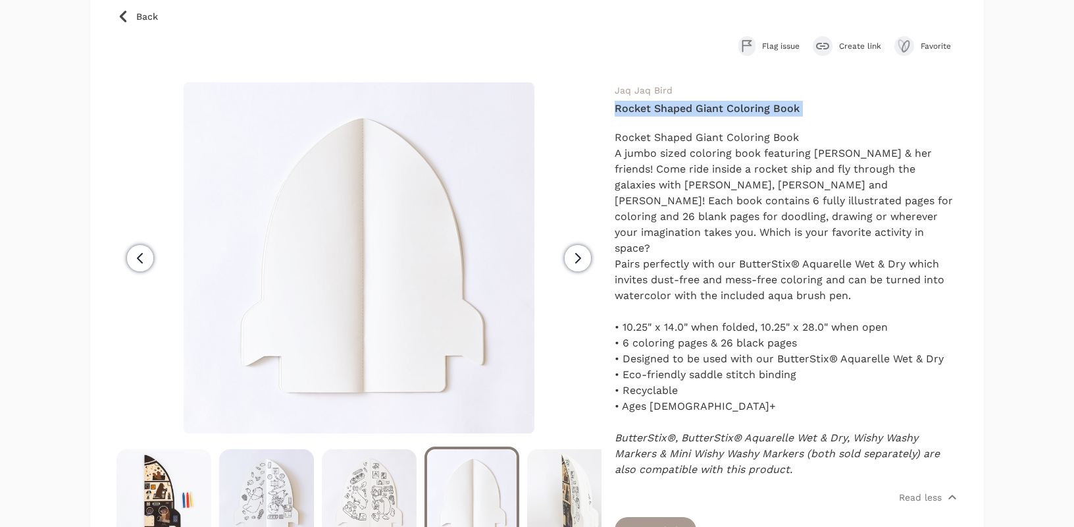
click at [568, 255] on span "Next" at bounding box center [578, 258] width 26 height 26
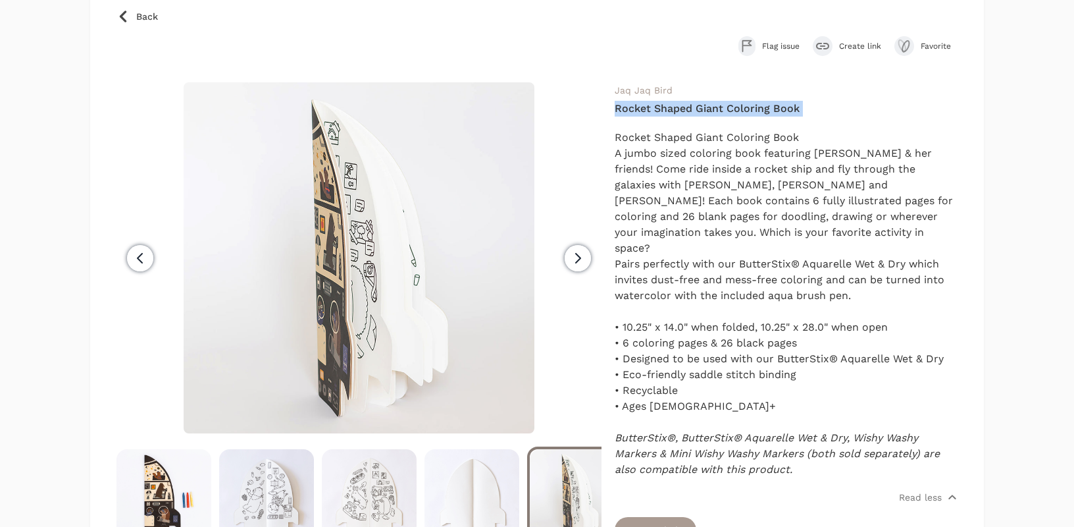
scroll to position [0, 103]
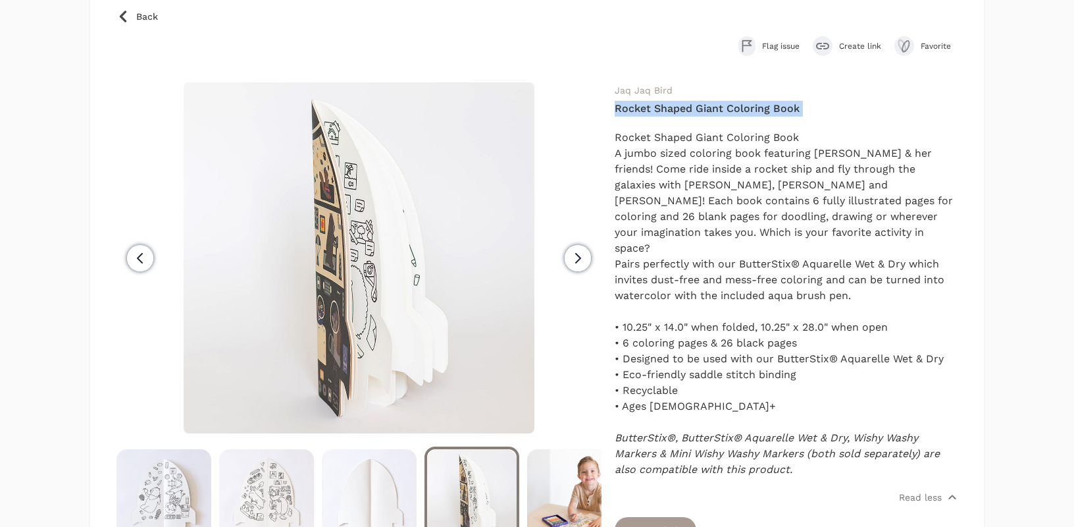
click at [581, 257] on icon "button" at bounding box center [578, 258] width 16 height 16
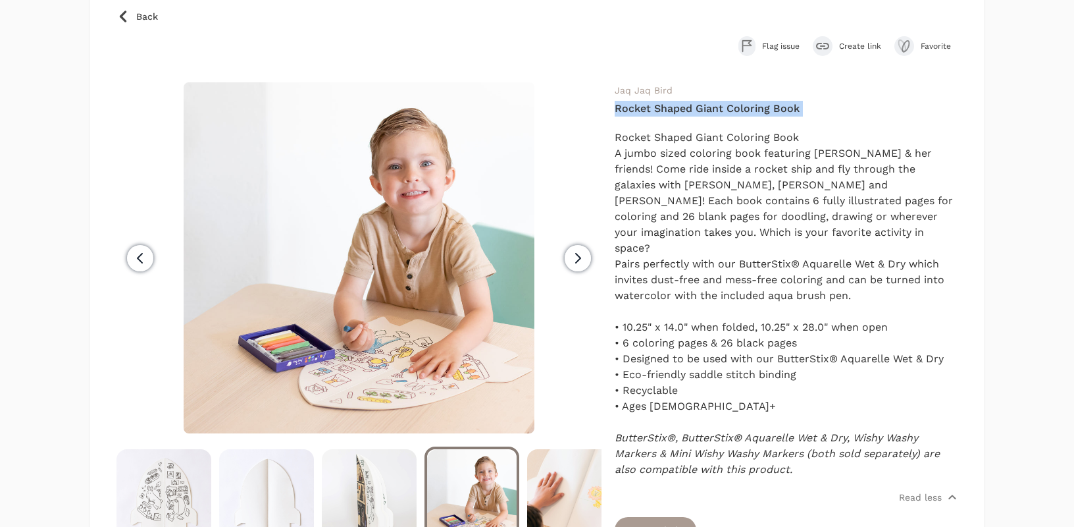
click at [581, 257] on icon "button" at bounding box center [578, 258] width 16 height 16
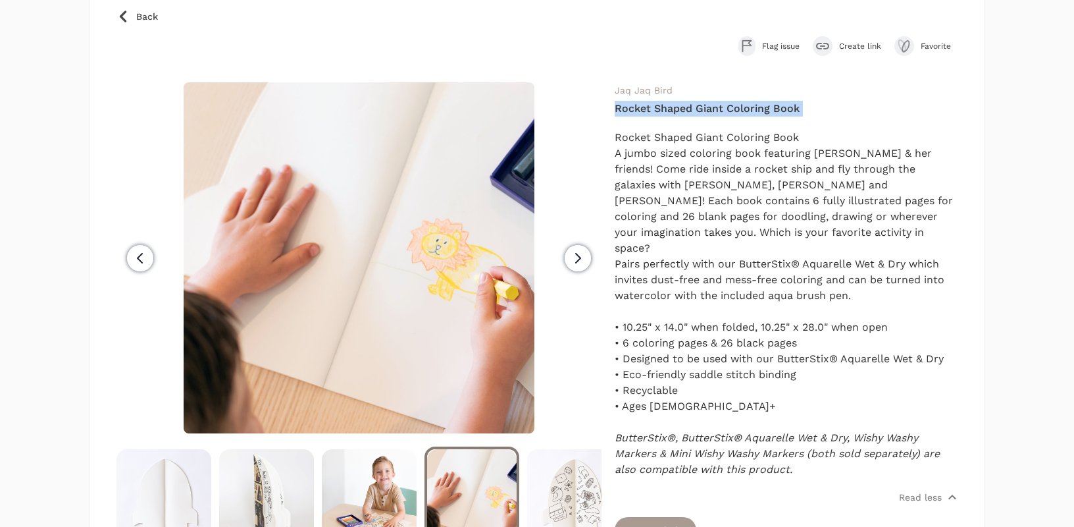
click at [581, 257] on icon "button" at bounding box center [578, 258] width 16 height 16
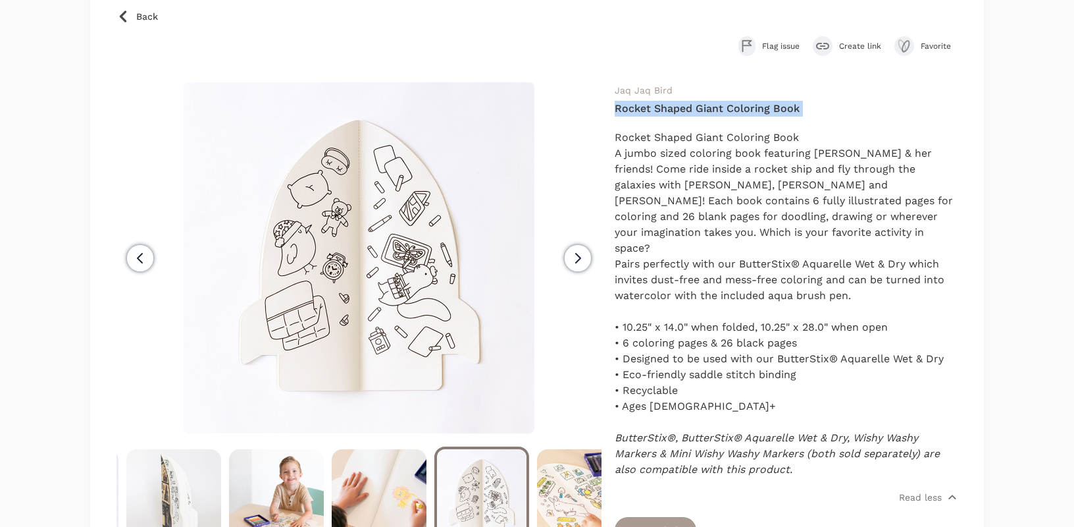
scroll to position [0, 411]
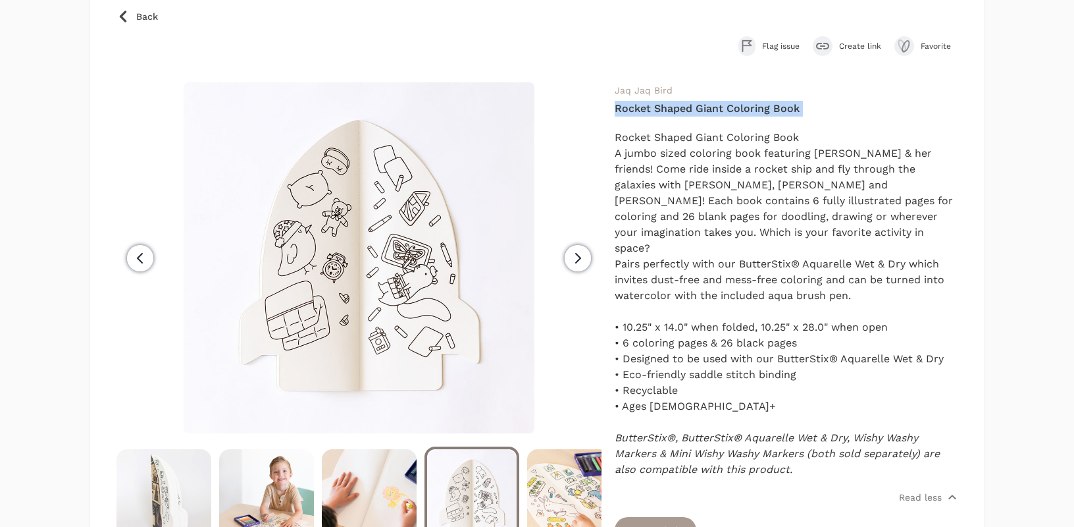
click at [581, 257] on icon "button" at bounding box center [578, 258] width 16 height 16
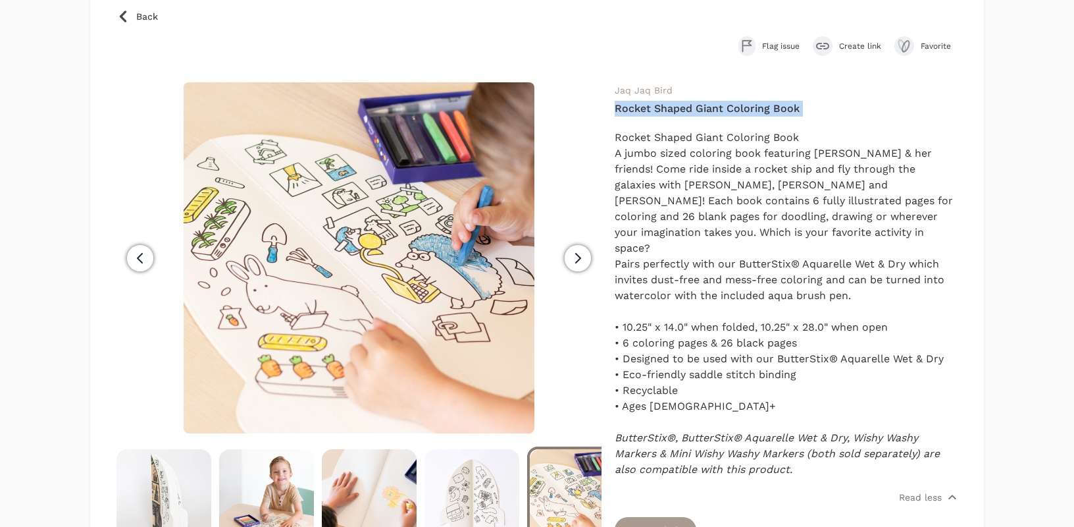
scroll to position [0, 513]
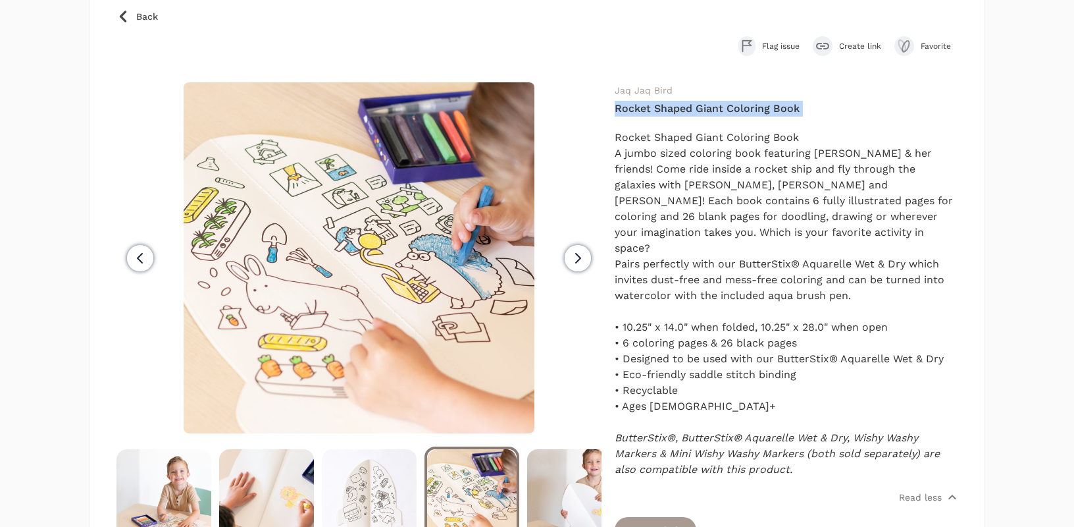
click at [581, 250] on icon "button" at bounding box center [578, 258] width 16 height 16
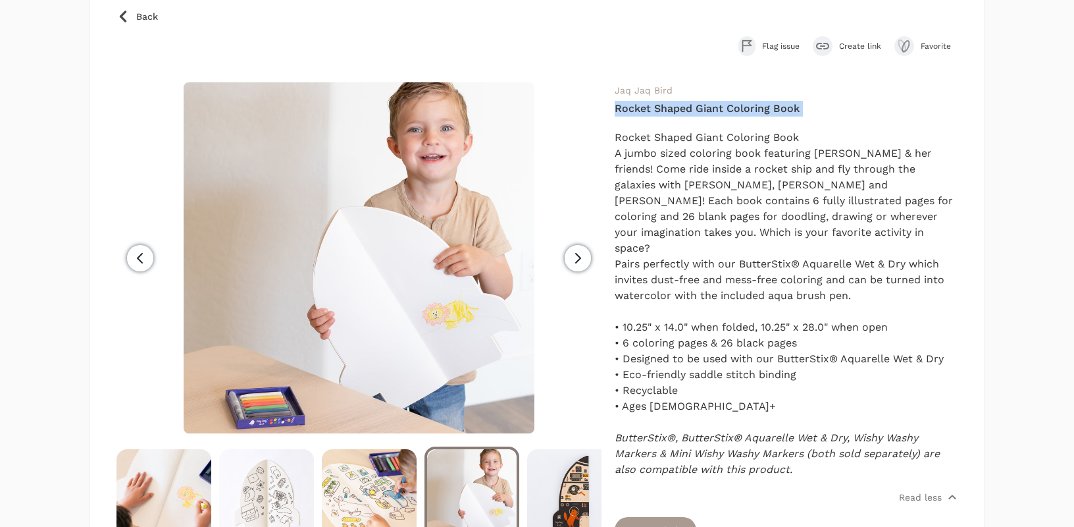
click at [581, 250] on icon "button" at bounding box center [578, 258] width 16 height 16
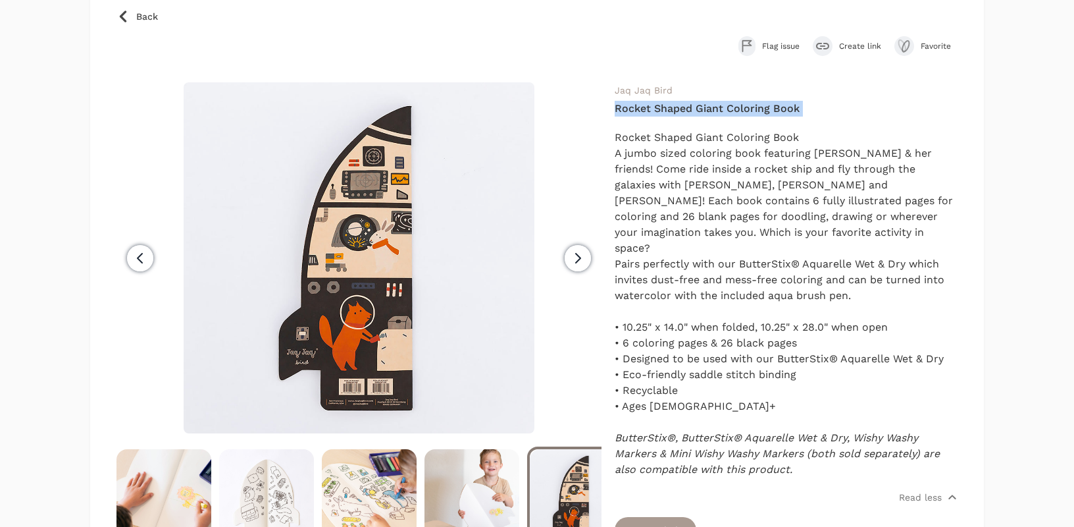
scroll to position [0, 719]
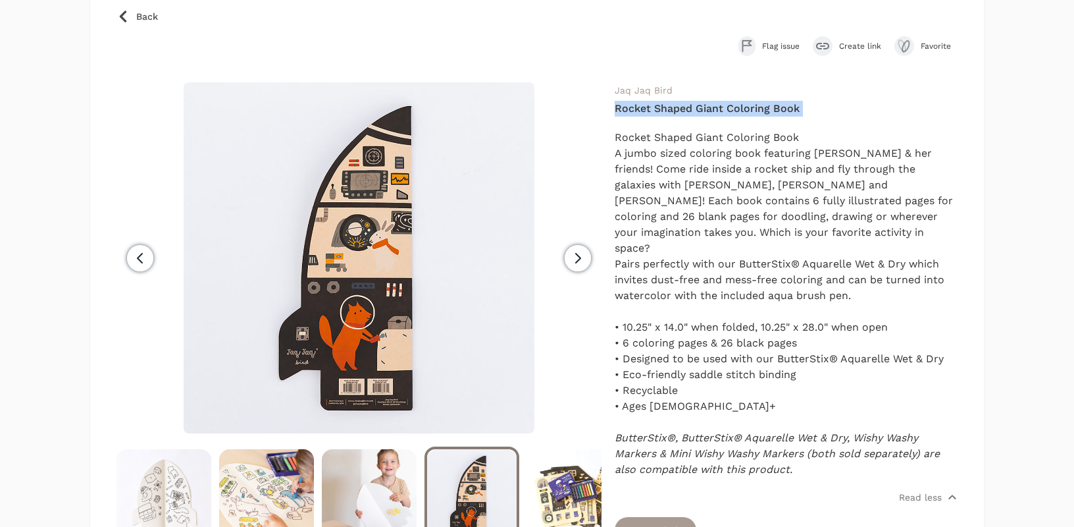
click at [577, 261] on span "Next" at bounding box center [578, 258] width 26 height 26
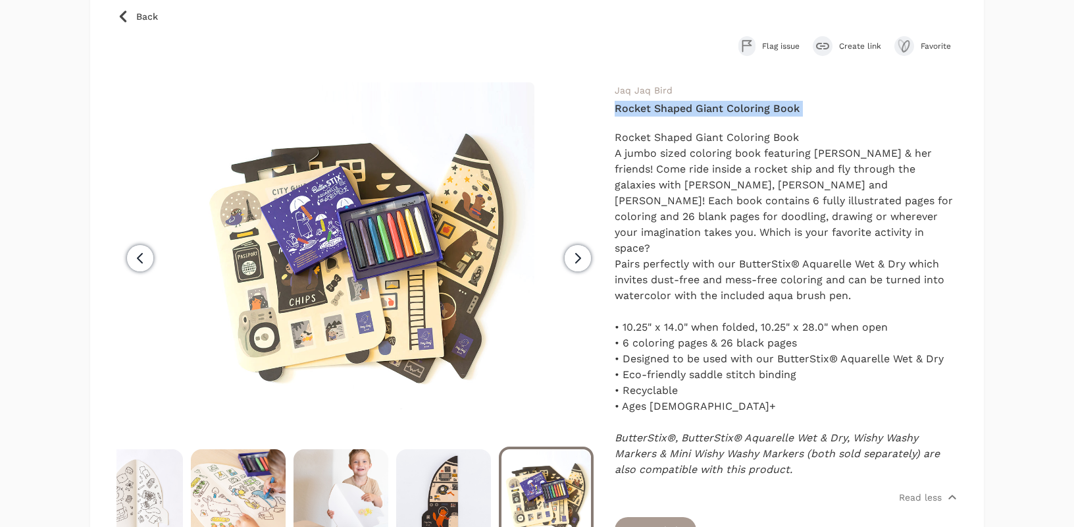
click at [573, 255] on icon "button" at bounding box center [578, 258] width 16 height 16
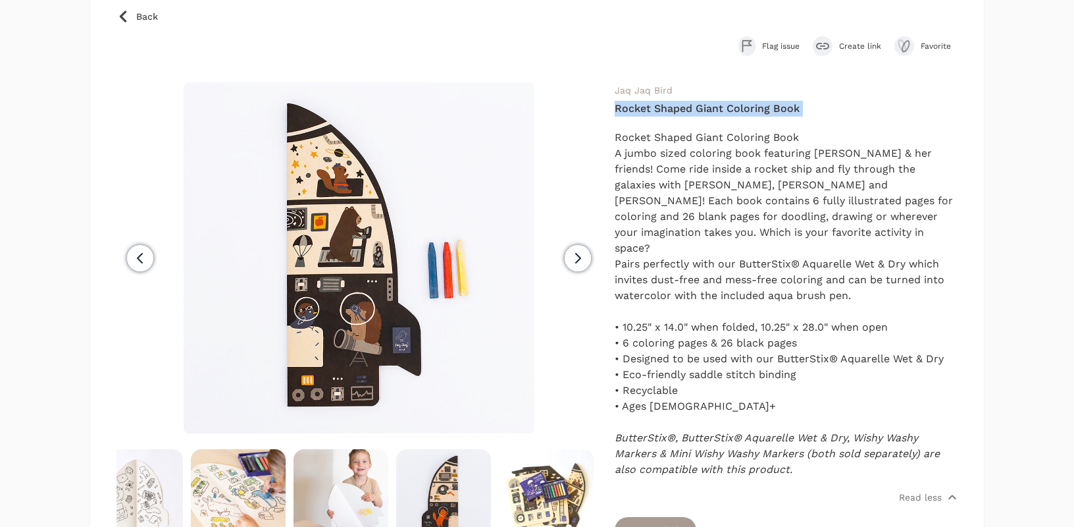
scroll to position [0, 0]
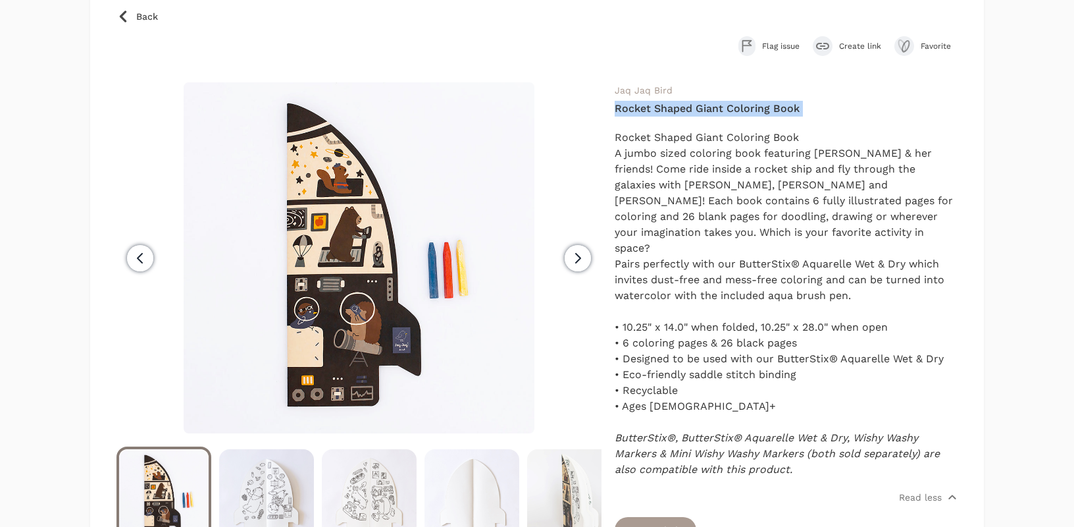
click at [574, 250] on icon "button" at bounding box center [578, 258] width 16 height 16
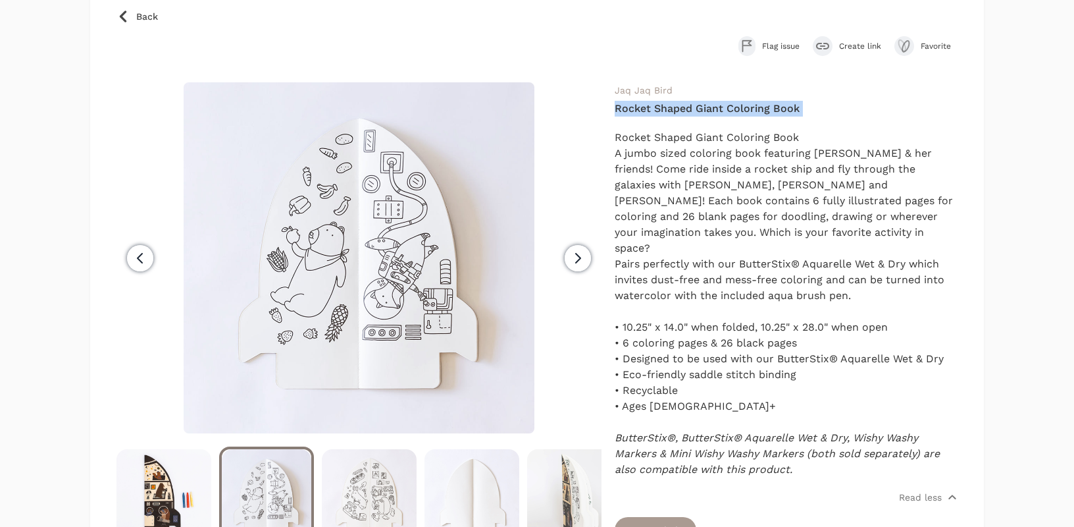
click at [574, 250] on icon "button" at bounding box center [578, 258] width 16 height 16
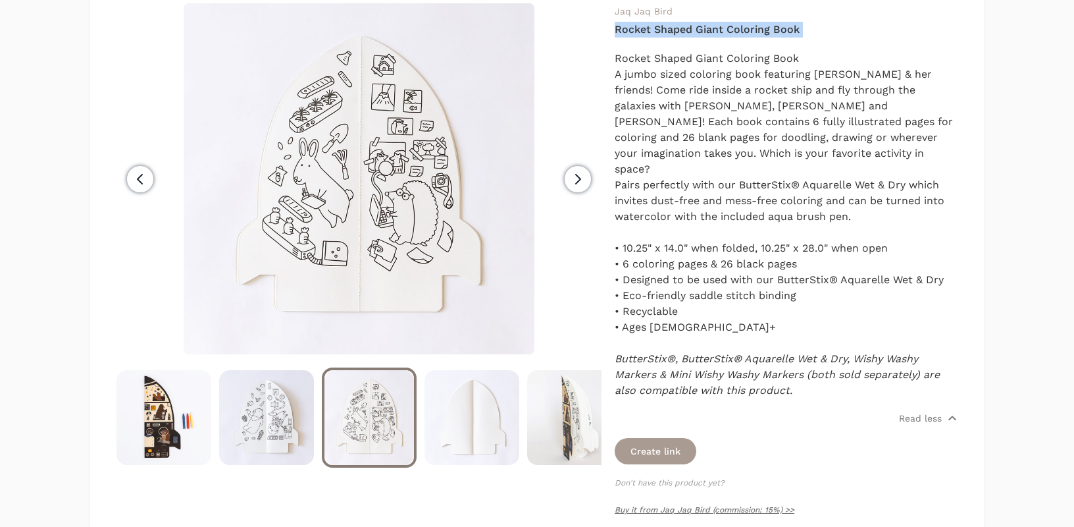
scroll to position [313, 0]
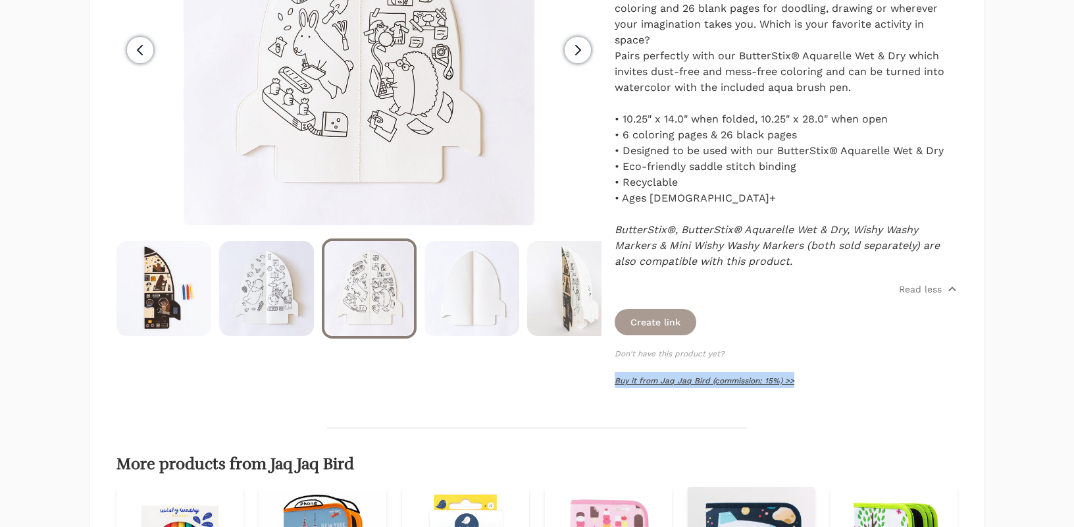
click at [694, 376] on link "Buy it from Jaq Jaq Bird (commission: 15%) >>" at bounding box center [705, 380] width 180 height 9
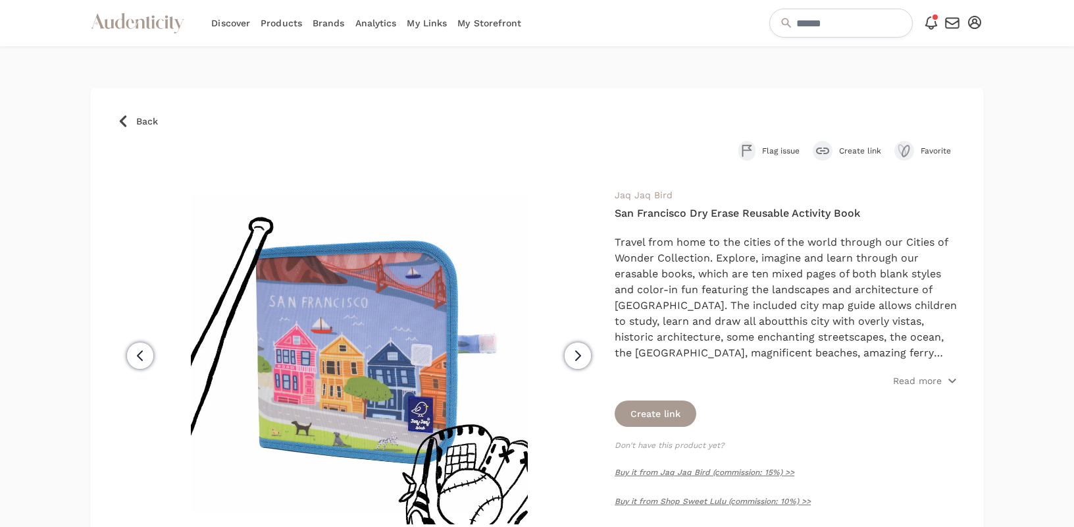
click at [573, 357] on icon "button" at bounding box center [578, 356] width 16 height 16
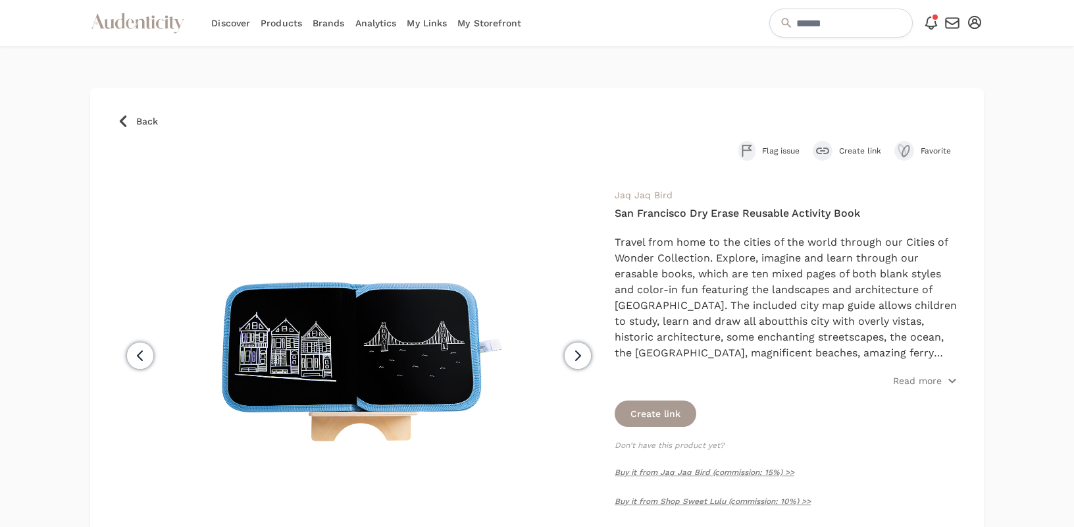
click at [138, 356] on icon "button" at bounding box center [140, 355] width 5 height 9
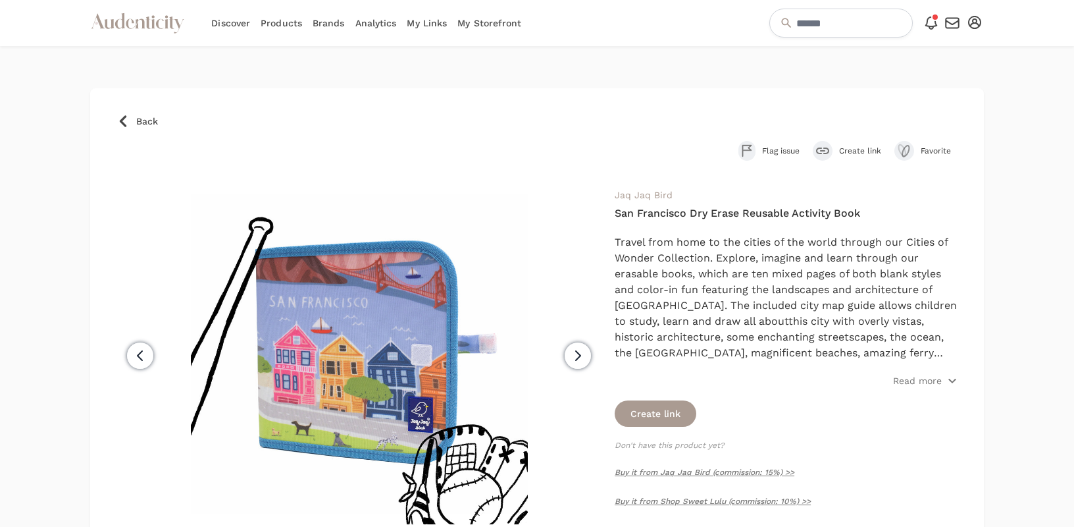
click at [139, 118] on span "Back" at bounding box center [147, 121] width 22 height 13
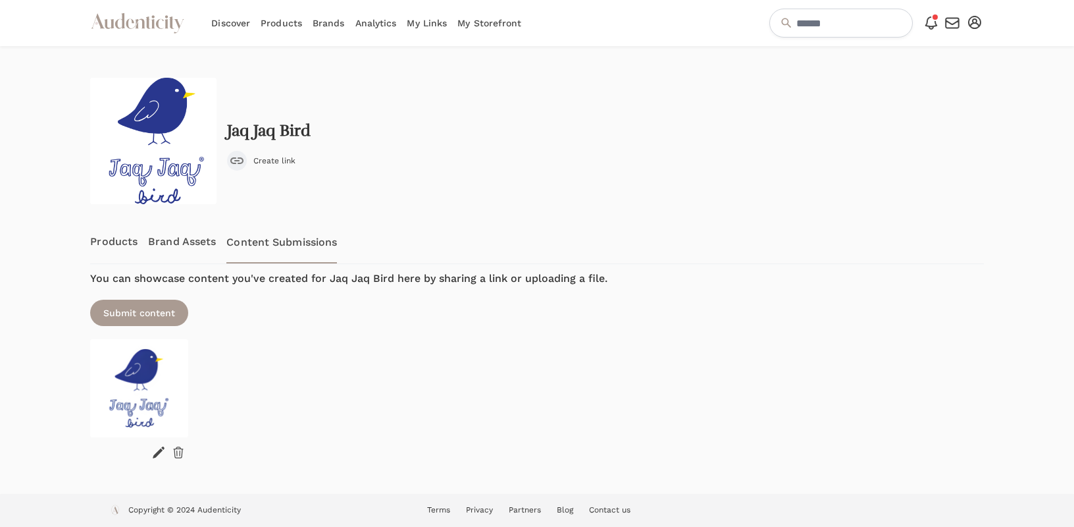
click at [99, 234] on link "Products" at bounding box center [113, 241] width 47 height 43
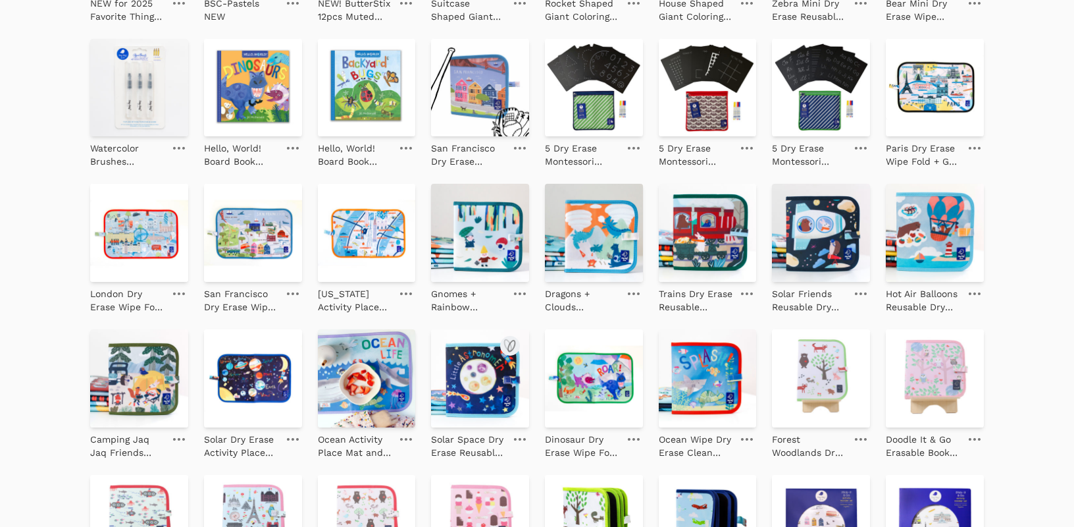
scroll to position [411, 0]
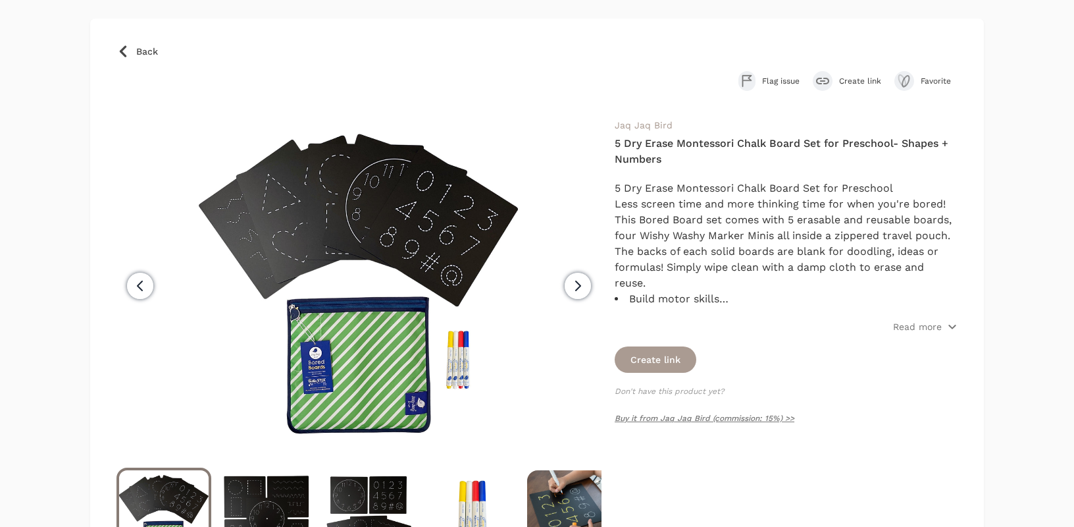
scroll to position [83, 0]
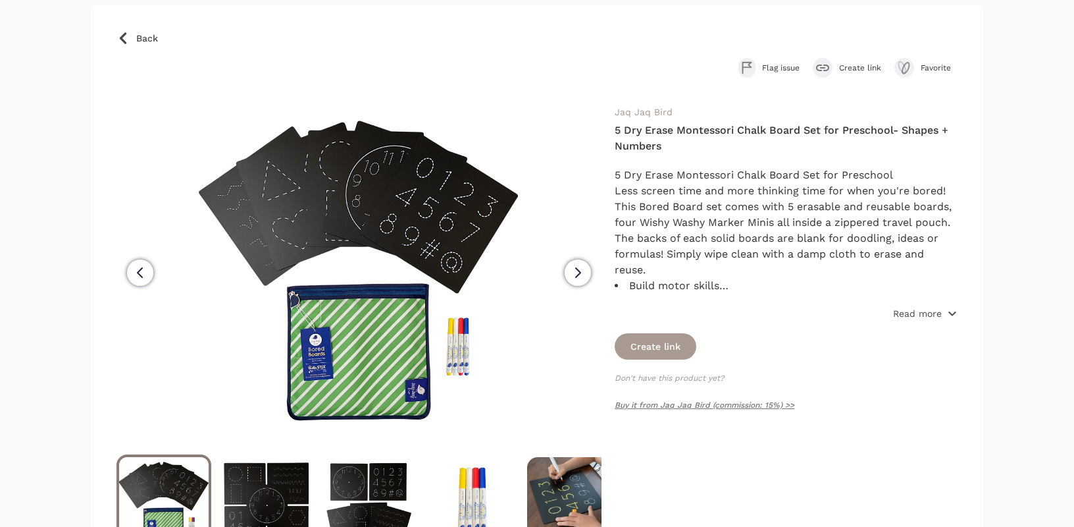
click at [931, 313] on p "Read more" at bounding box center [917, 313] width 49 height 13
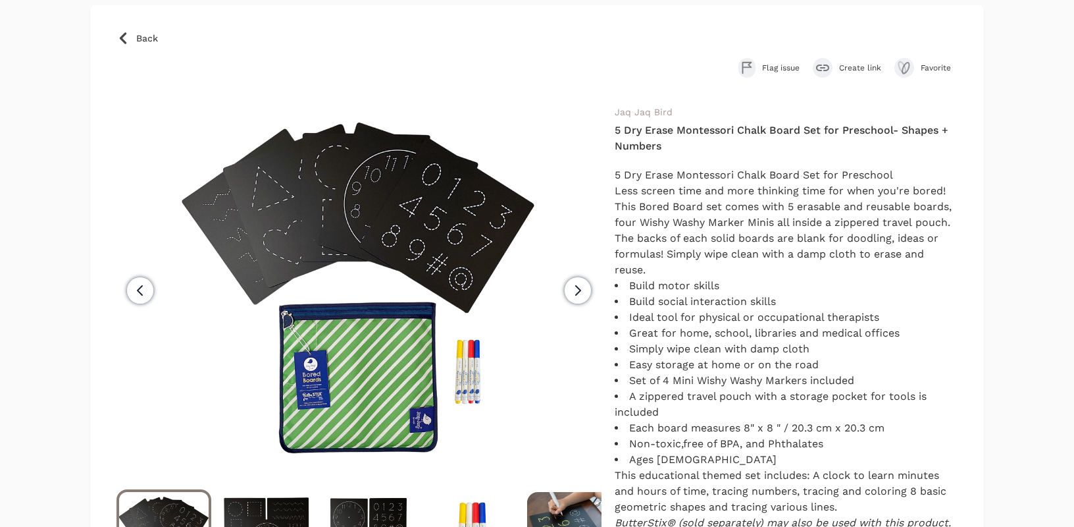
click at [655, 145] on h4 "5 Dry Erase Montessori Chalk Board Set for Preschool- Shapes + Numbers" at bounding box center [786, 138] width 343 height 32
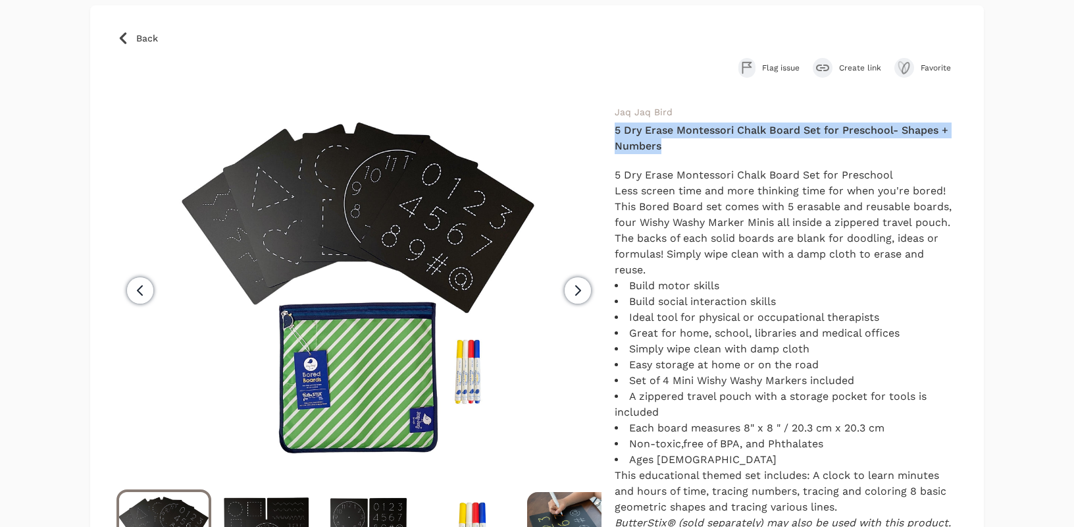
click at [655, 145] on h4 "5 Dry Erase Montessori Chalk Board Set for Preschool- Shapes + Numbers" at bounding box center [786, 138] width 343 height 32
copy div "5 Dry Erase Montessori Chalk Board Set for Preschool- Shapes + Numbers"
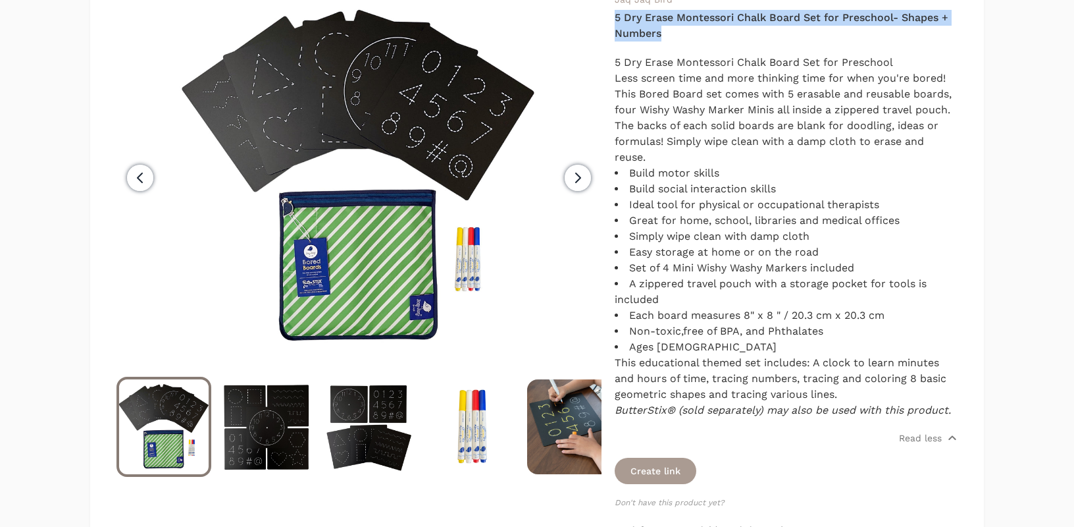
scroll to position [245, 0]
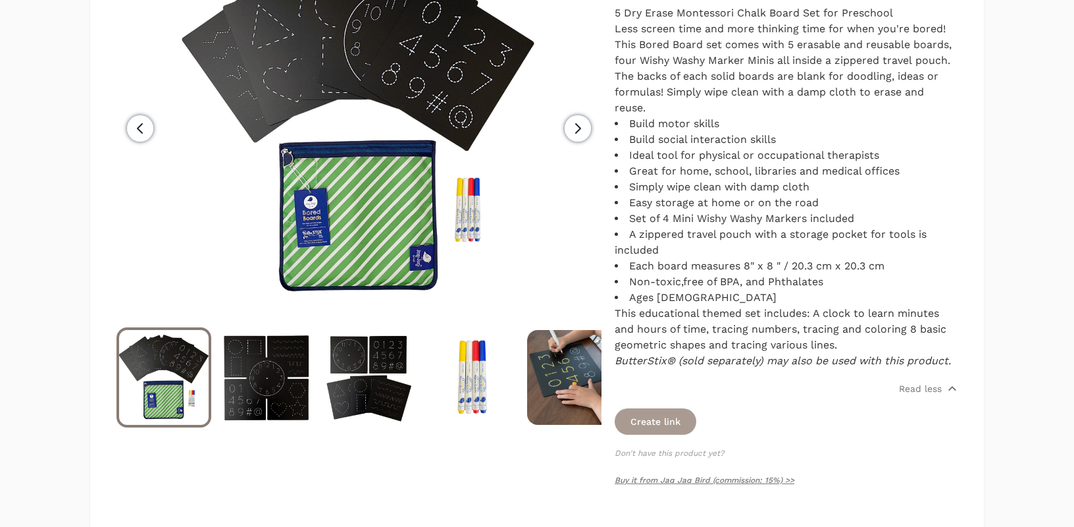
click at [580, 137] on span "Next" at bounding box center [578, 128] width 26 height 26
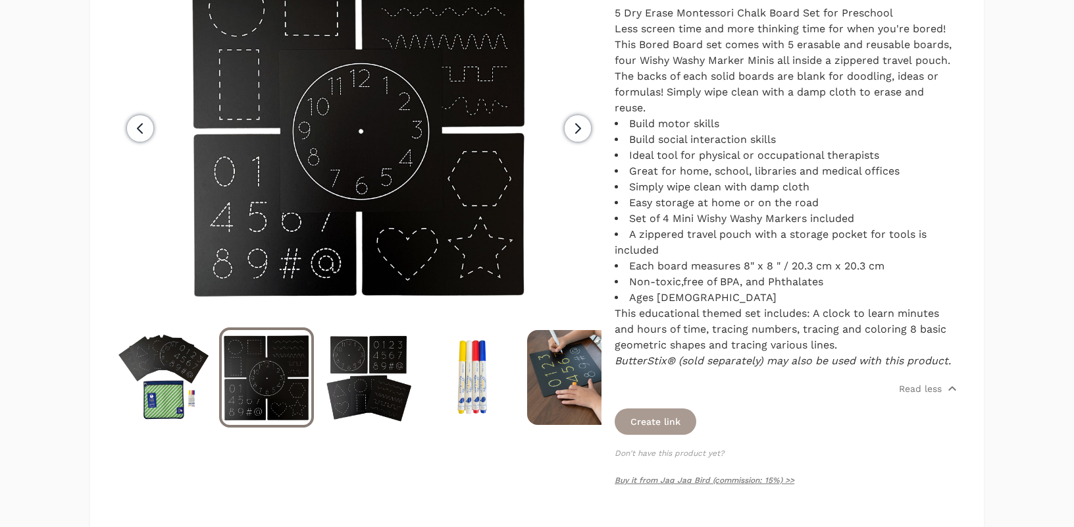
click at [580, 127] on icon "button" at bounding box center [578, 128] width 5 height 9
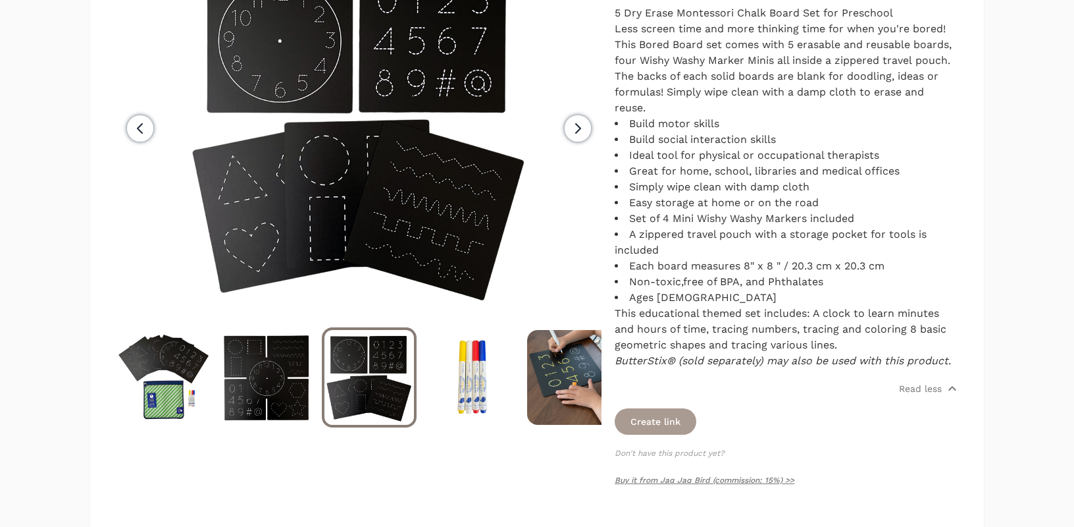
click at [587, 134] on span "Next" at bounding box center [578, 128] width 26 height 26
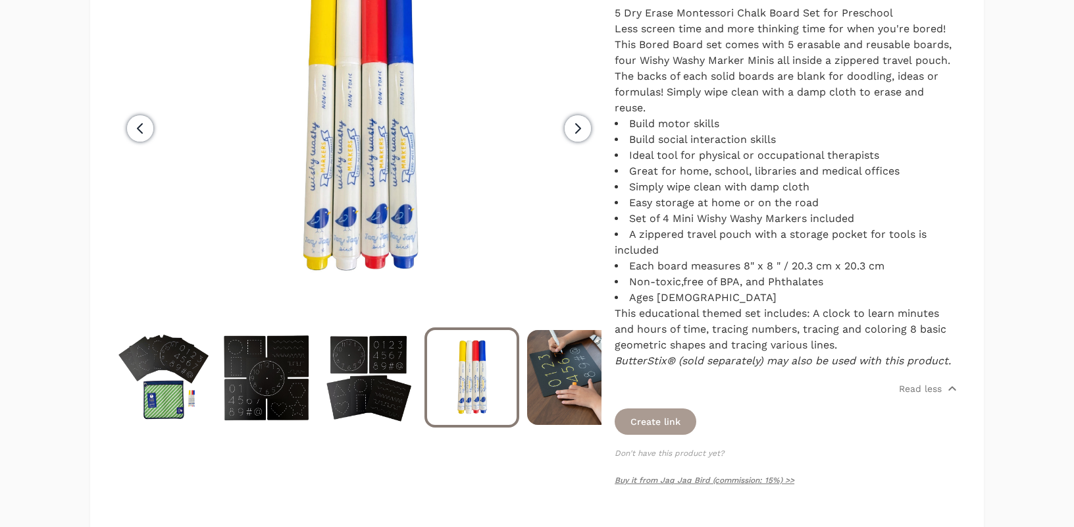
click at [575, 124] on icon "button" at bounding box center [578, 128] width 16 height 16
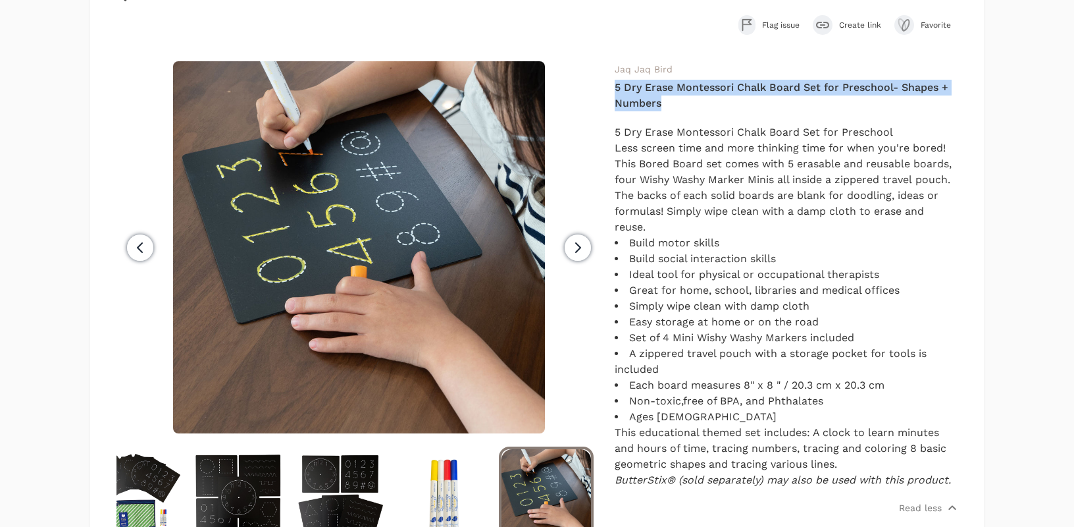
scroll to position [127, 0]
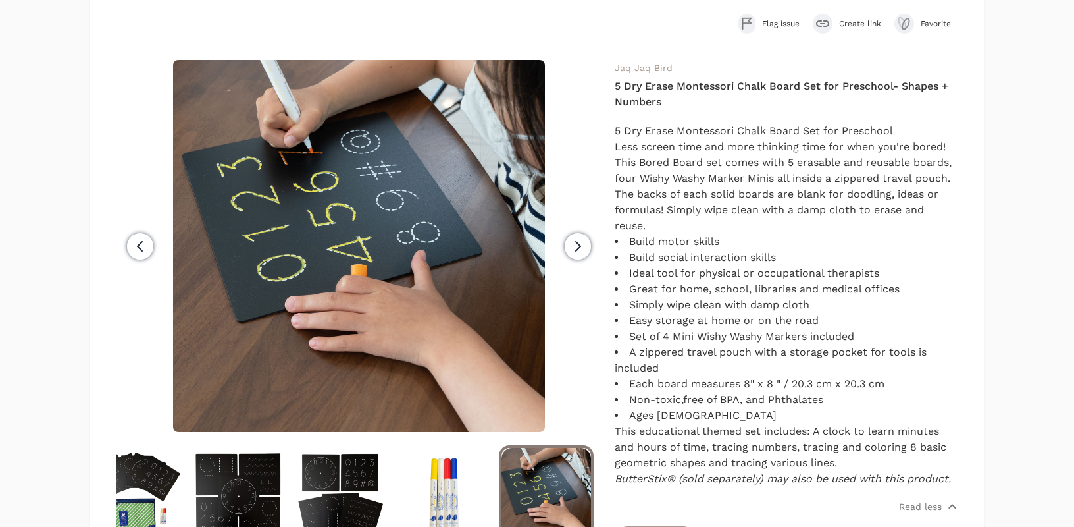
click at [732, 307] on li "Simply wipe clean with damp cloth" at bounding box center [786, 305] width 343 height 16
drag, startPoint x: 962, startPoint y: 482, endPoint x: 611, endPoint y: 64, distance: 545.8
click at [611, 64] on div "Back Flag issue Create link Favorite Previous Next" at bounding box center [536, 444] width 893 height 966
copy div "Jaq Jaq Bird 5 Dry Erase Montessori Chalk Board Set for Preschool- Shapes + Num…"
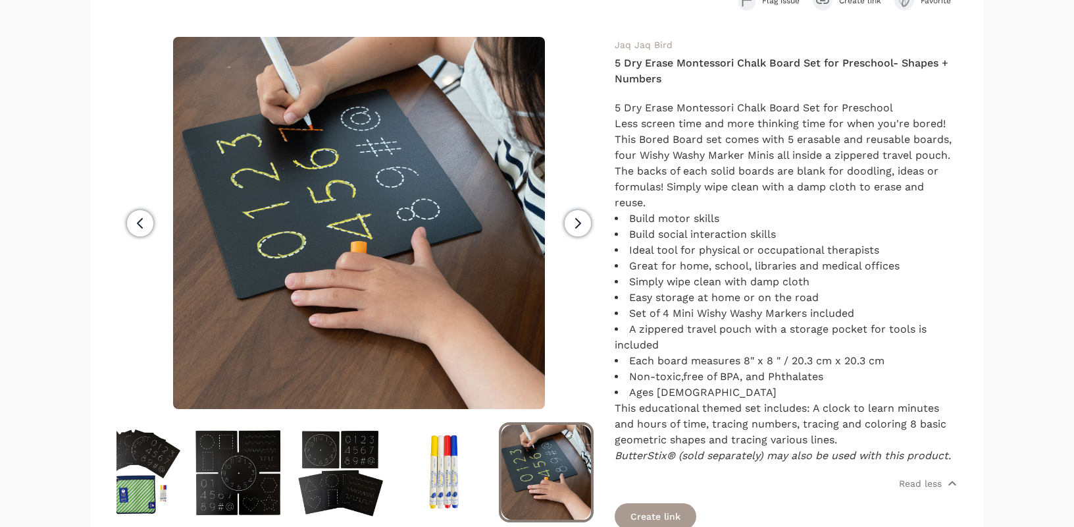
scroll to position [151, 0]
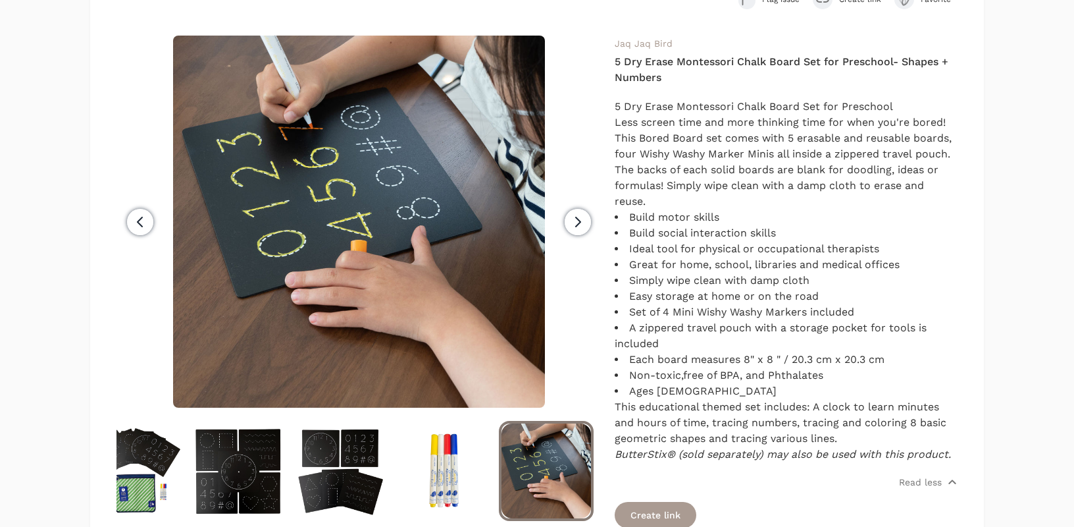
click at [579, 223] on icon "button" at bounding box center [578, 221] width 5 height 9
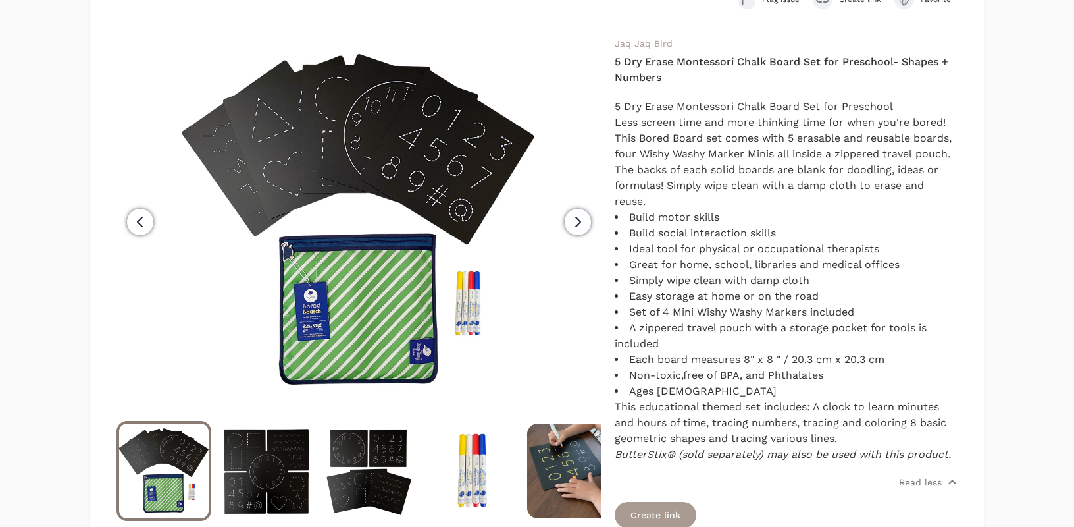
click at [648, 74] on h4 "5 Dry Erase Montessori Chalk Board Set for Preschool- Shapes + Numbers" at bounding box center [786, 70] width 343 height 32
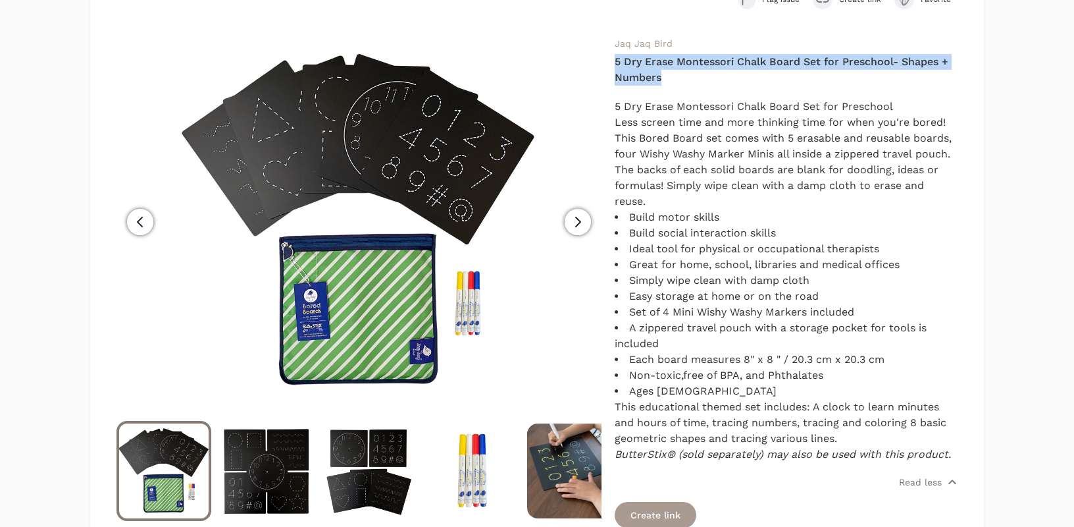
click at [648, 74] on h4 "5 Dry Erase Montessori Chalk Board Set for Preschool- Shapes + Numbers" at bounding box center [786, 70] width 343 height 32
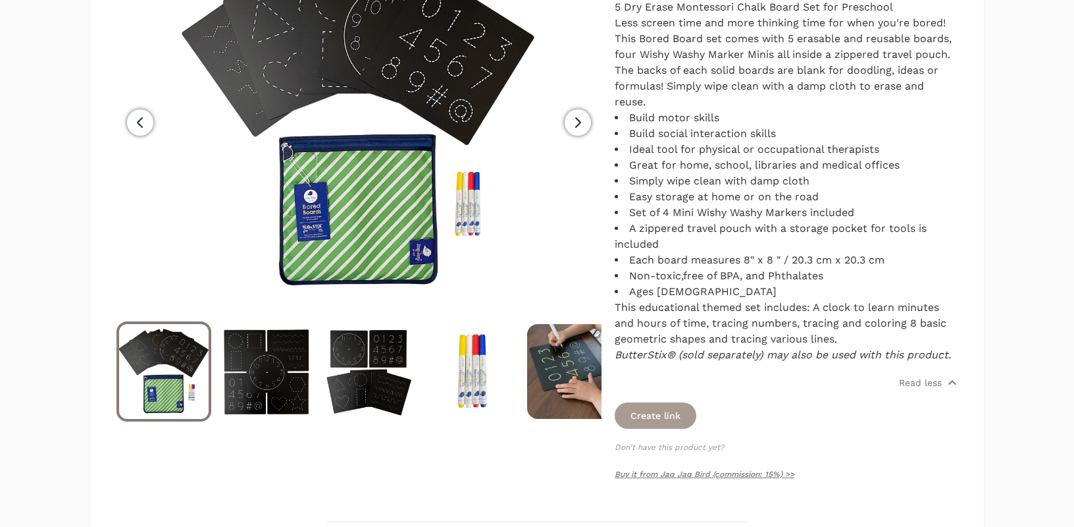
scroll to position [385, 0]
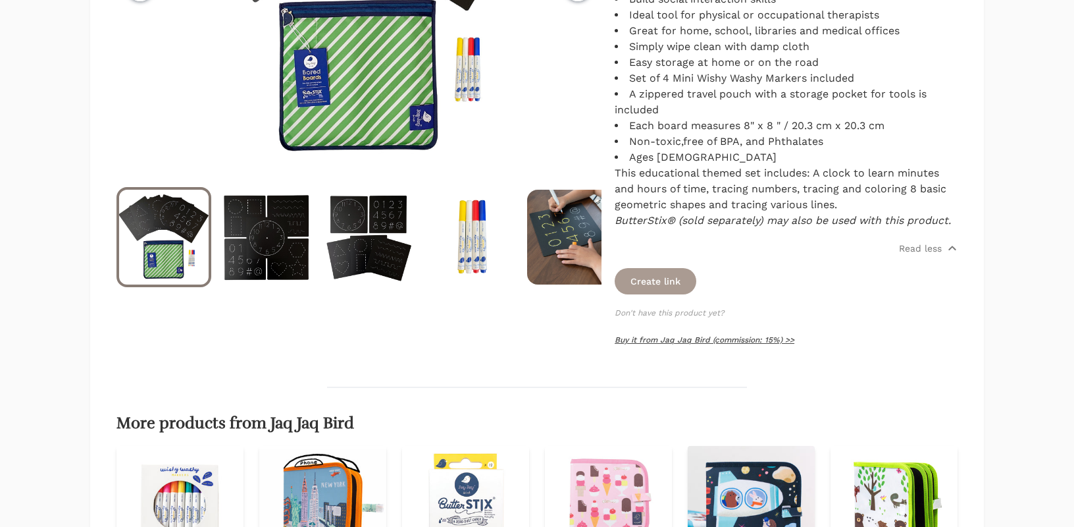
click at [696, 342] on link "Buy it from Jaq Jaq Bird (commission: 15%) >>" at bounding box center [705, 339] width 180 height 9
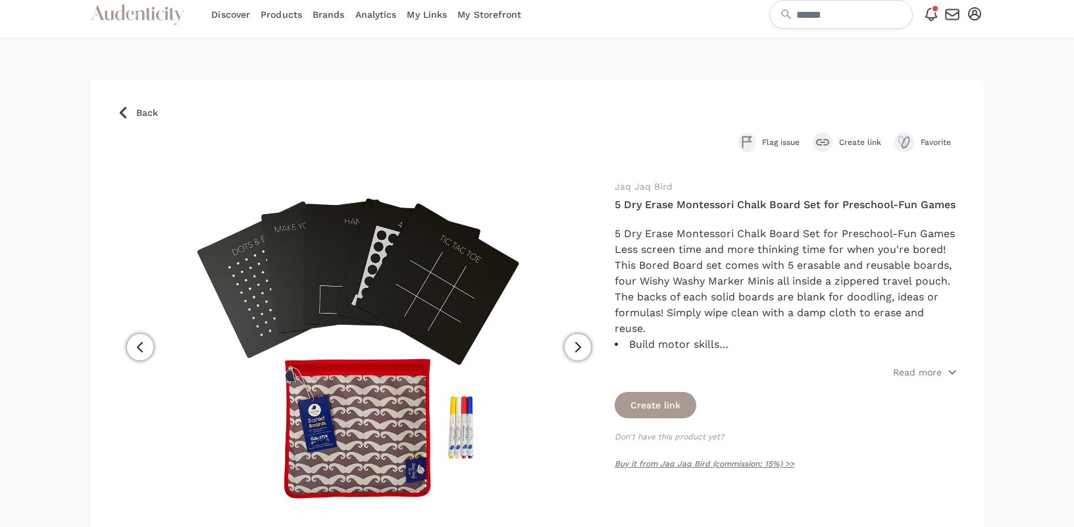
scroll to position [14, 0]
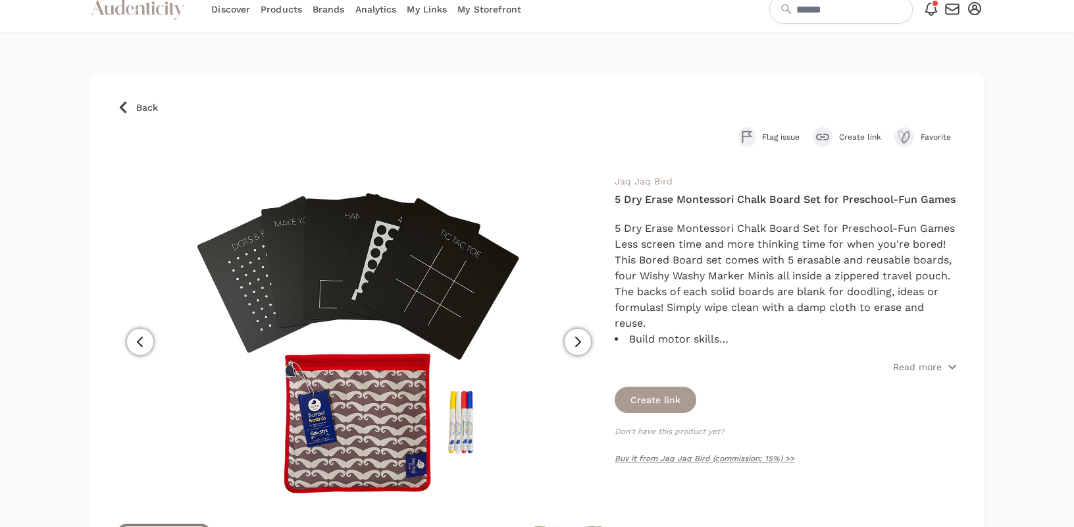
click at [731, 199] on h4 "5 Dry Erase Montessori Chalk Board Set for Preschool-Fun Games" at bounding box center [786, 200] width 343 height 16
copy div "5 Dry Erase Montessori Chalk Board Set for Preschool-Fun Games"
click at [589, 339] on span "Next" at bounding box center [578, 341] width 26 height 26
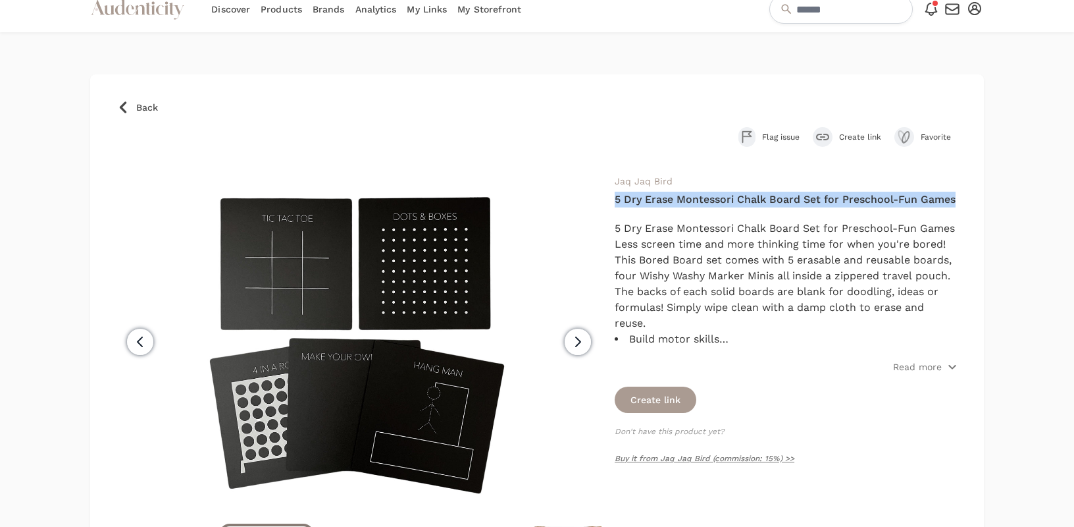
click at [576, 346] on icon "button" at bounding box center [578, 341] width 5 height 9
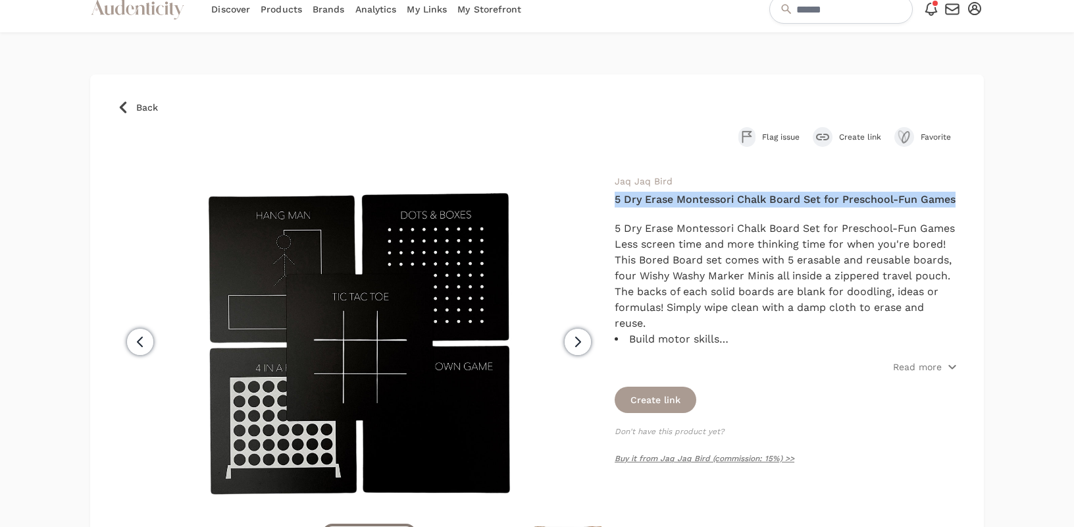
click at [567, 340] on span "Next" at bounding box center [578, 341] width 26 height 26
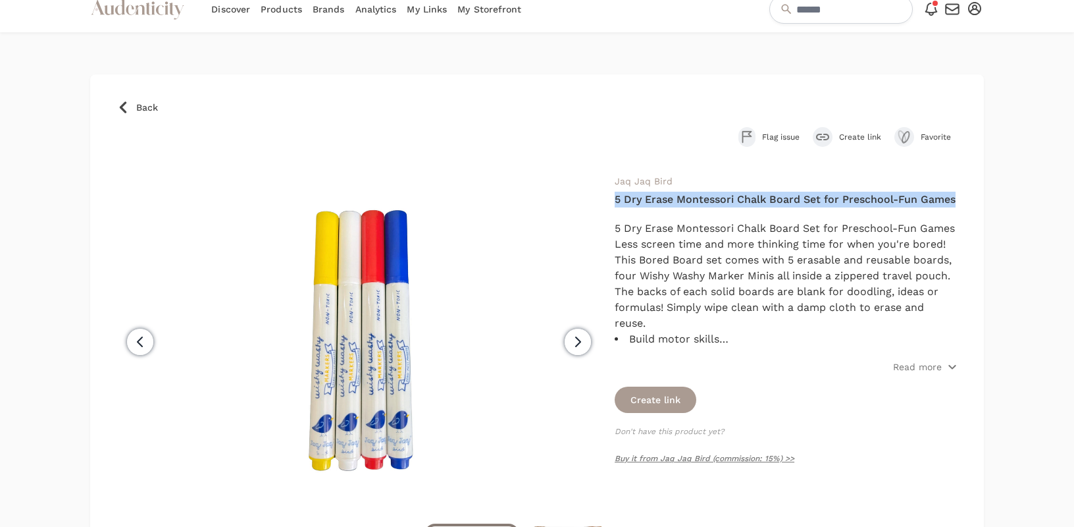
click at [578, 344] on icon "button" at bounding box center [578, 341] width 5 height 9
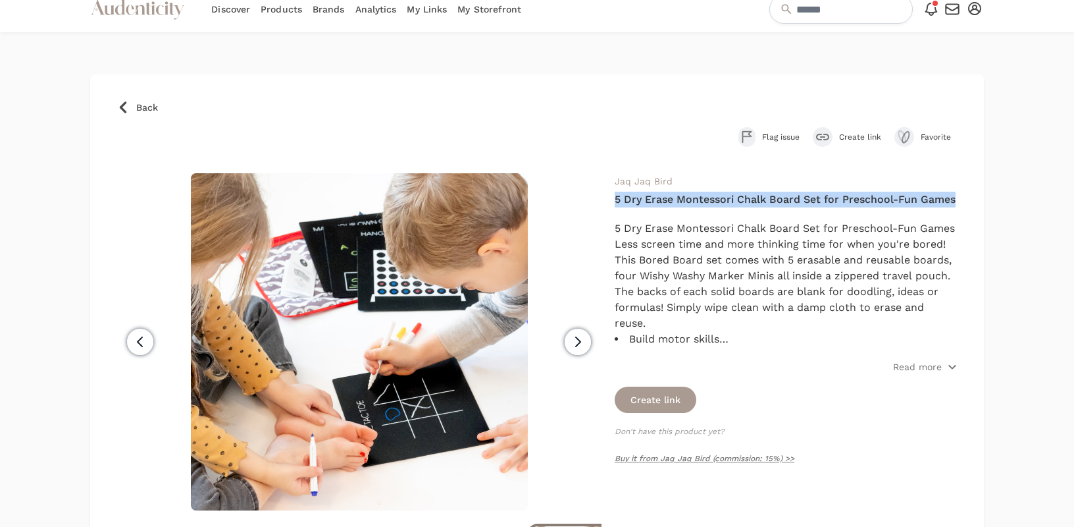
scroll to position [0, 103]
click at [575, 342] on icon "button" at bounding box center [578, 342] width 16 height 16
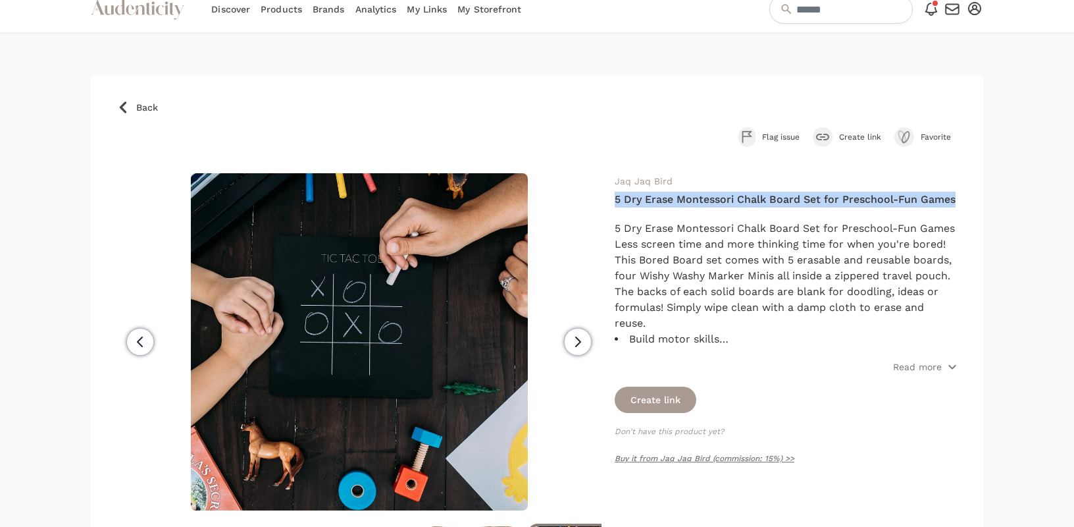
scroll to position [0, 131]
click at [585, 343] on icon "button" at bounding box center [578, 342] width 16 height 16
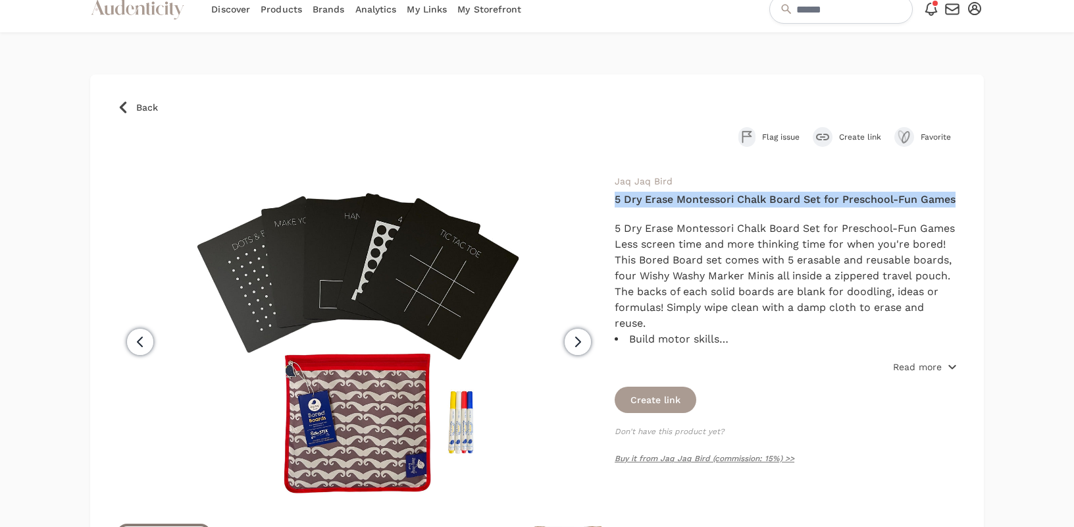
click at [925, 363] on p "Read more" at bounding box center [917, 366] width 49 height 13
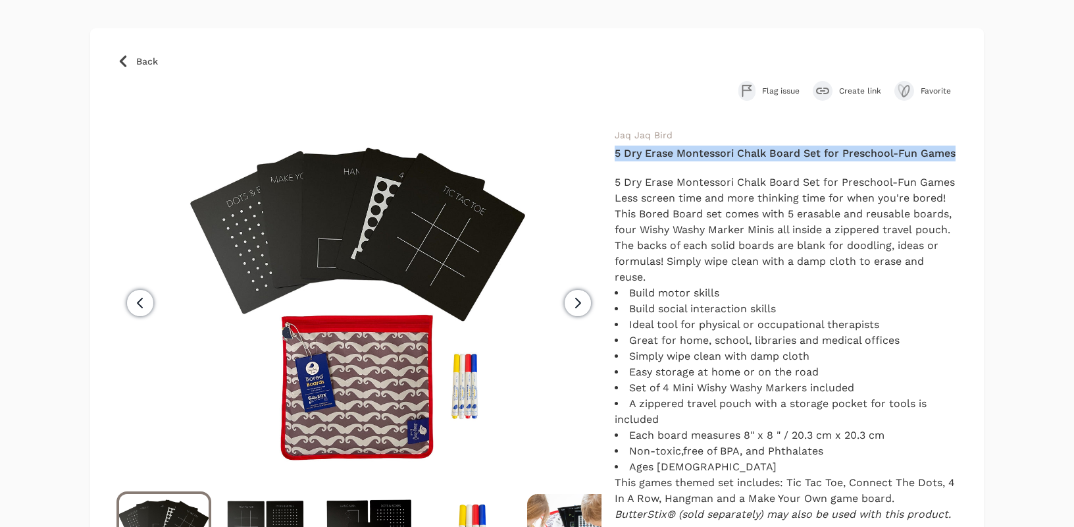
scroll to position [59, 0]
drag, startPoint x: 958, startPoint y: 332, endPoint x: 609, endPoint y: 137, distance: 399.6
click at [609, 137] on div "Back Flag issue Create link Favorite Previous Next" at bounding box center [536, 496] width 893 height 935
copy div "Jaq Jaq Bird 5 Dry Erase Montessori Chalk Board Set for Preschool-Fun Games 5 D…"
click at [798, 164] on div "Jaq Jaq Bird 5 Dry Erase Montessori Chalk Board Set for Preschool-Fun Games 5 D…" at bounding box center [786, 391] width 343 height 527
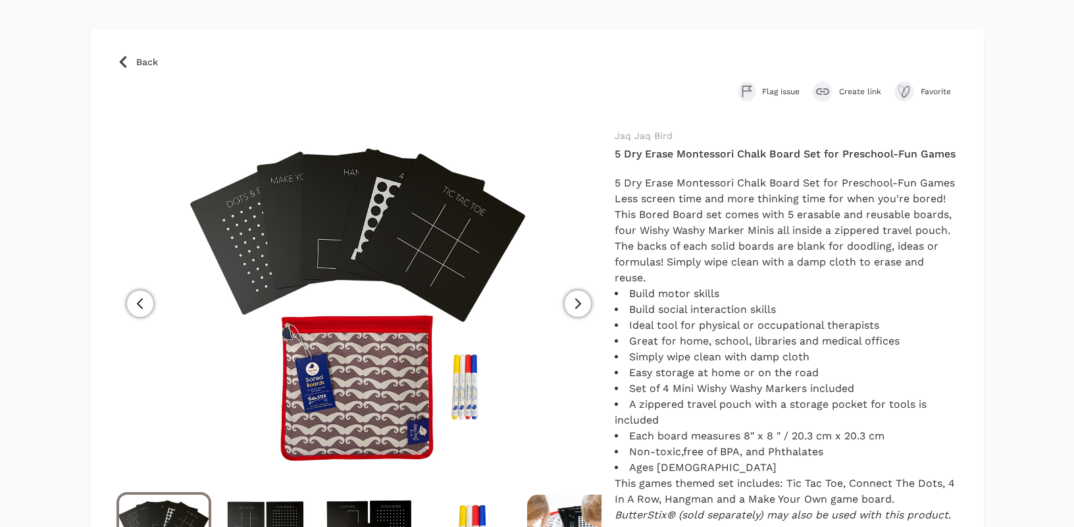
click at [793, 156] on h4 "5 Dry Erase Montessori Chalk Board Set for Preschool-Fun Games" at bounding box center [786, 154] width 343 height 16
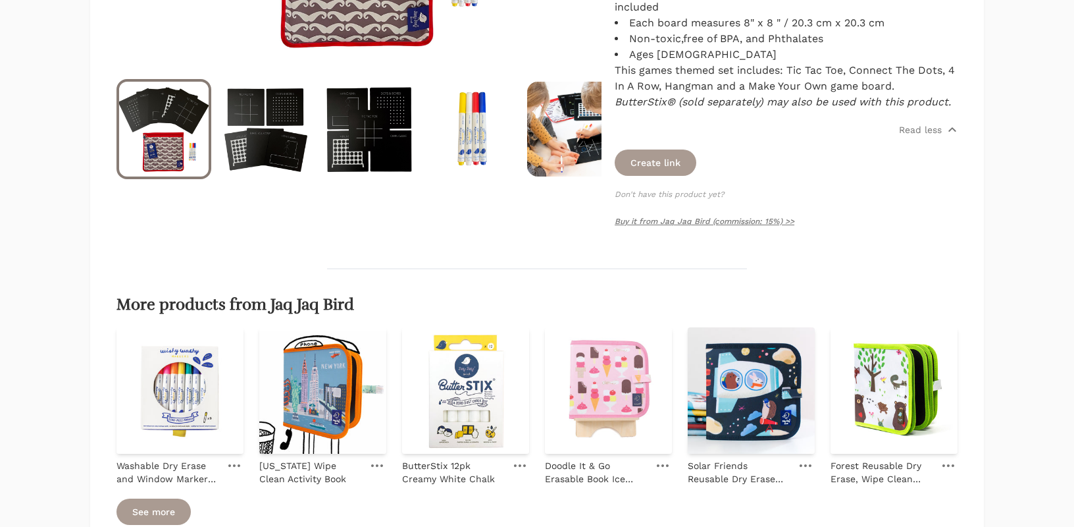
scroll to position [473, 0]
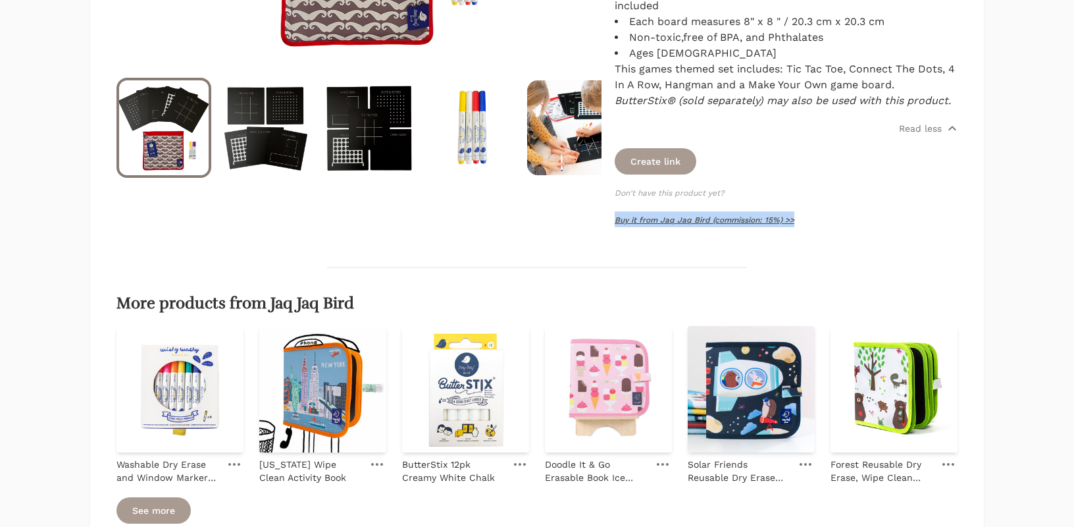
click at [691, 219] on link "Buy it from Jaq Jaq Bird (commission: 15%) >>" at bounding box center [705, 219] width 180 height 9
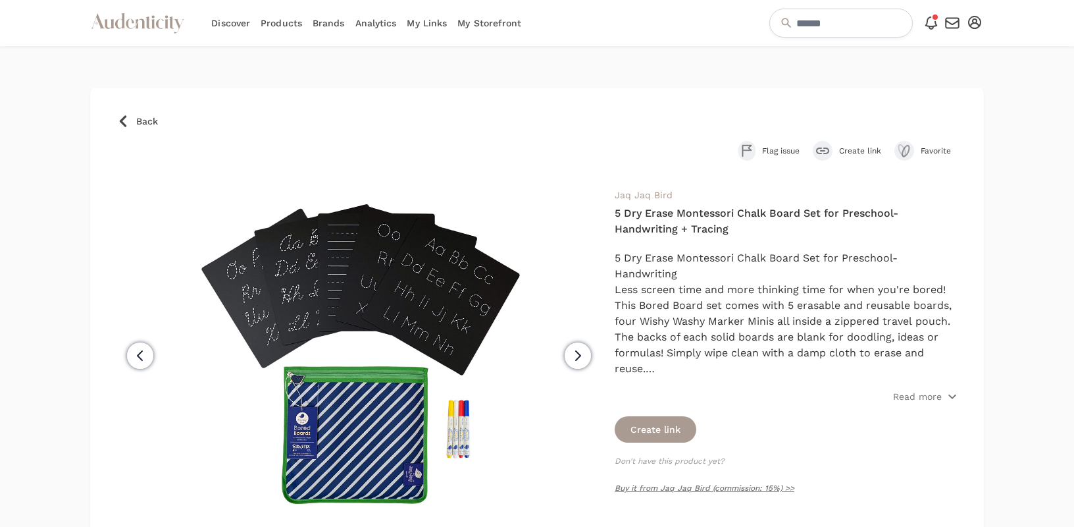
click at [691, 226] on h4 "5 Dry Erase Montessori Chalk Board Set for Preschool- Handwriting + Tracing" at bounding box center [786, 221] width 343 height 32
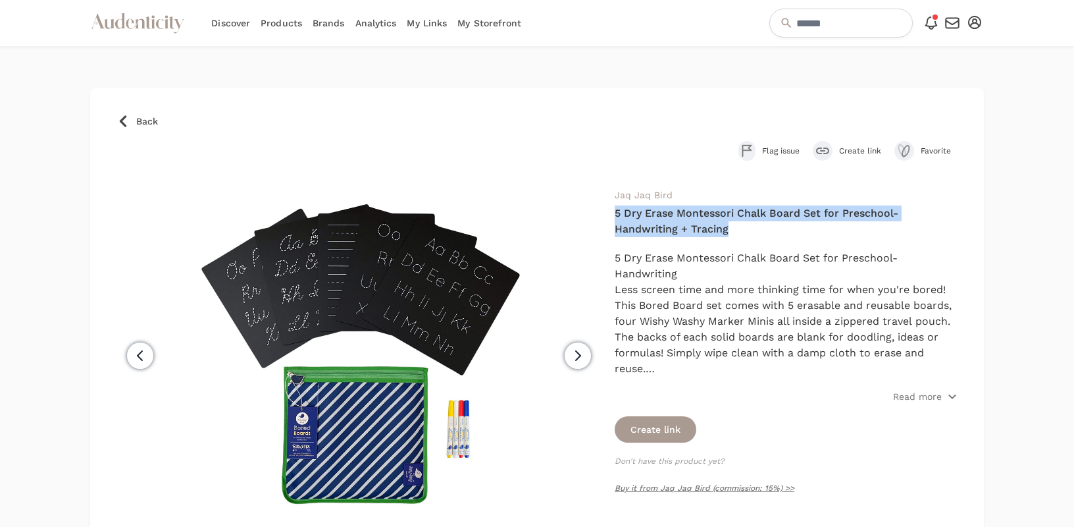
click at [691, 226] on h4 "5 Dry Erase Montessori Chalk Board Set for Preschool- Handwriting + Tracing" at bounding box center [786, 221] width 343 height 32
copy div "5 Dry Erase Montessori Chalk Board Set for Preschool- Handwriting + Tracing"
click at [910, 402] on p "Read more" at bounding box center [917, 396] width 49 height 13
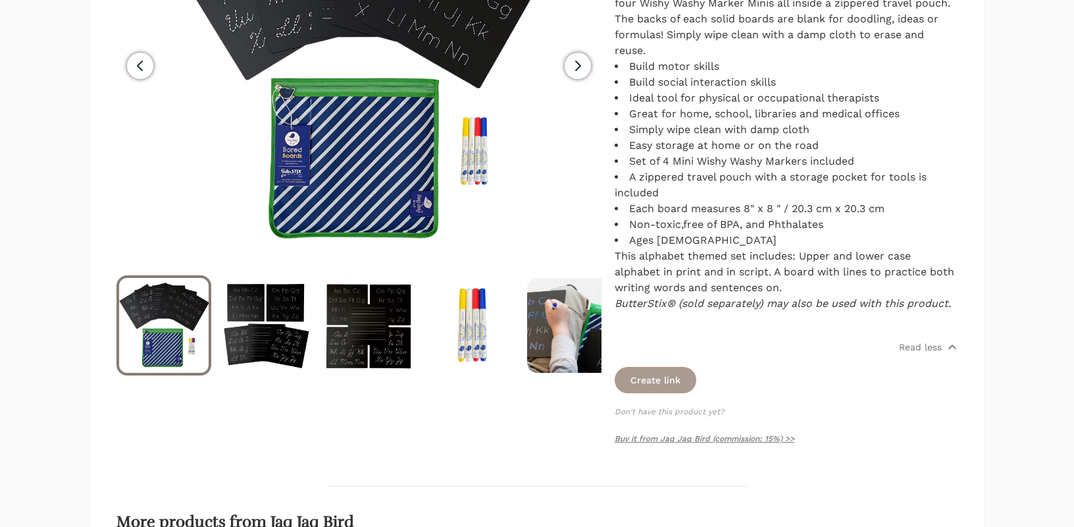
scroll to position [97, 0]
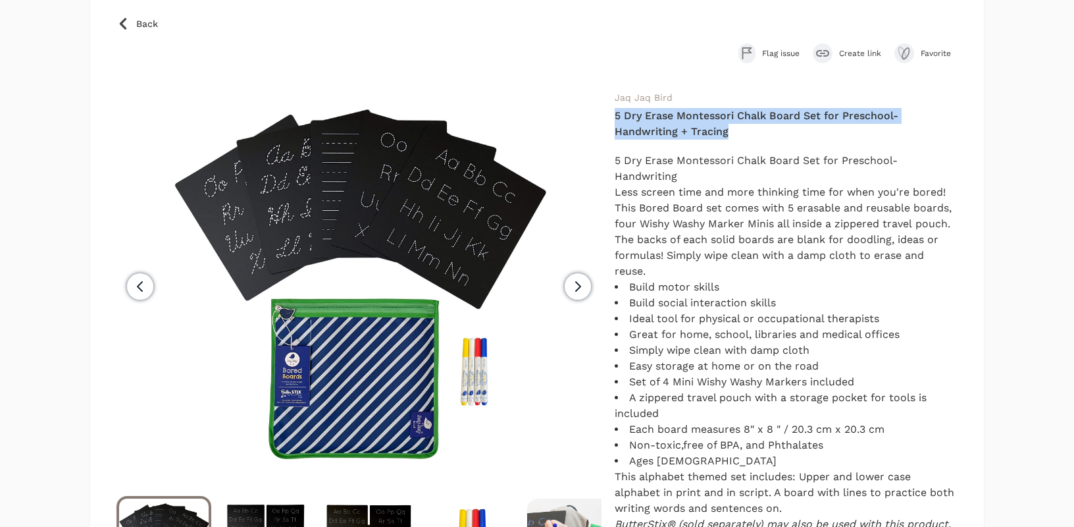
drag, startPoint x: 958, startPoint y: 303, endPoint x: 611, endPoint y: 113, distance: 396.0
click at [611, 113] on div "Back Flag issue Create link Favorite Previous Next" at bounding box center [536, 490] width 893 height 998
copy div "7 Lor Ipsum Dolorsitam Conse Adipi Eli sed Doeiusmod- Temporincid + Utlabor 3 E…"
click at [700, 192] on span "Less screen time and more thinking time for when you're bored! This Bored Board…" at bounding box center [783, 232] width 337 height 92
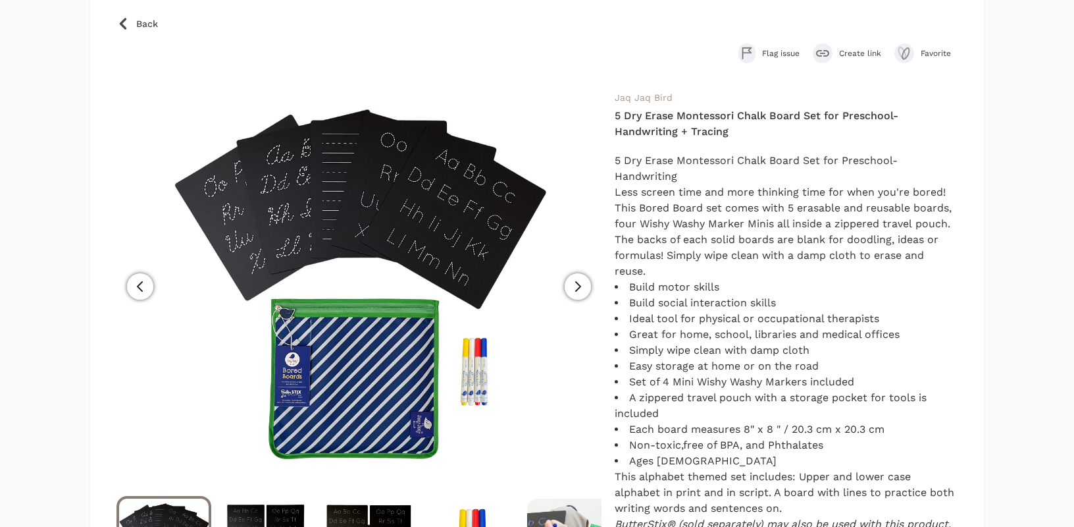
click at [690, 120] on h4 "5 Dry Erase Montessori Chalk Board Set for Preschool- Handwriting + Tracing" at bounding box center [786, 124] width 343 height 32
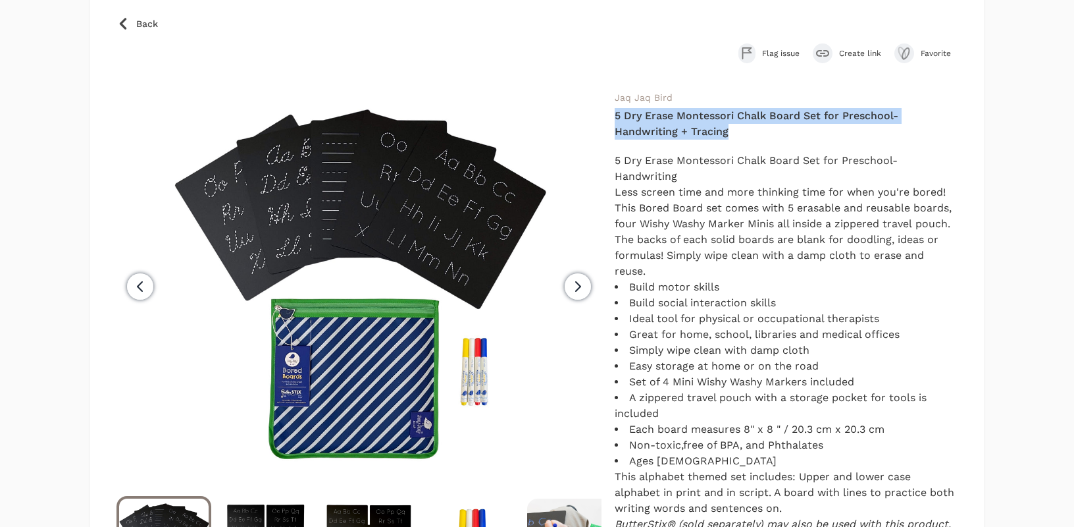
click at [690, 120] on h4 "5 Dry Erase Montessori Chalk Board Set for Preschool- Handwriting + Tracing" at bounding box center [786, 124] width 343 height 32
copy div "5 Dry Erase Montessori Chalk Board Set for Preschool- Handwriting + Tracing"
click at [578, 294] on span "Next" at bounding box center [578, 286] width 26 height 26
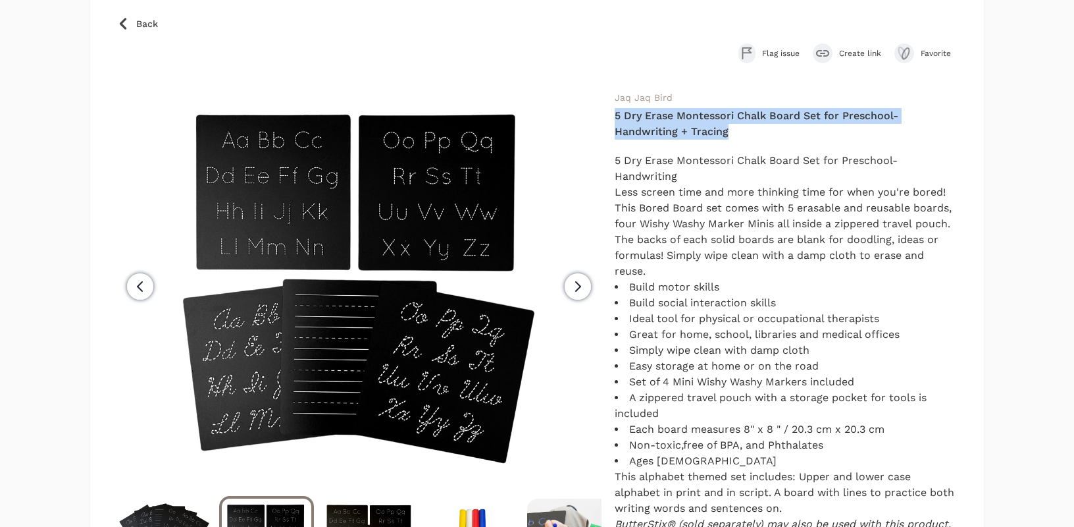
click at [570, 281] on icon "button" at bounding box center [578, 286] width 16 height 16
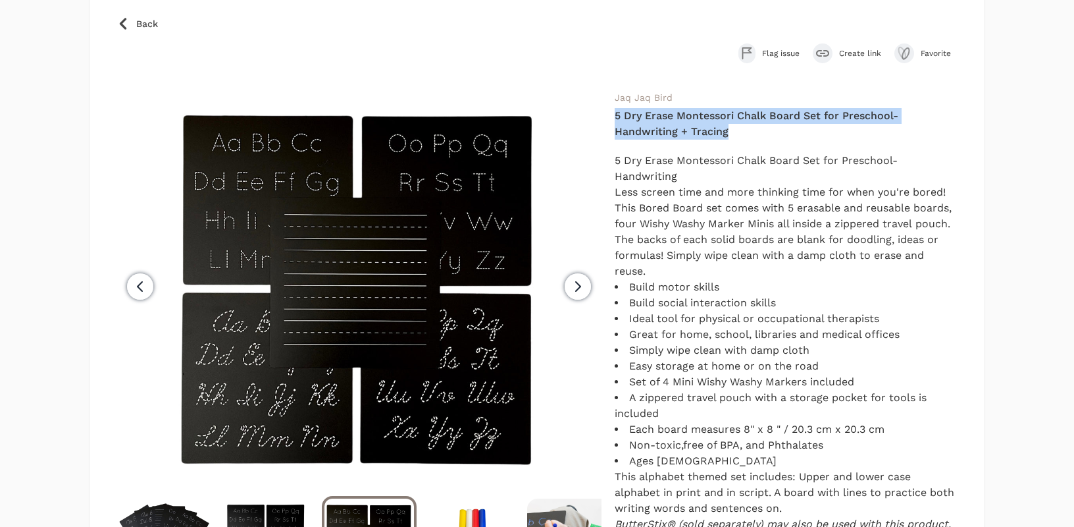
click at [579, 283] on icon "button" at bounding box center [578, 286] width 16 height 16
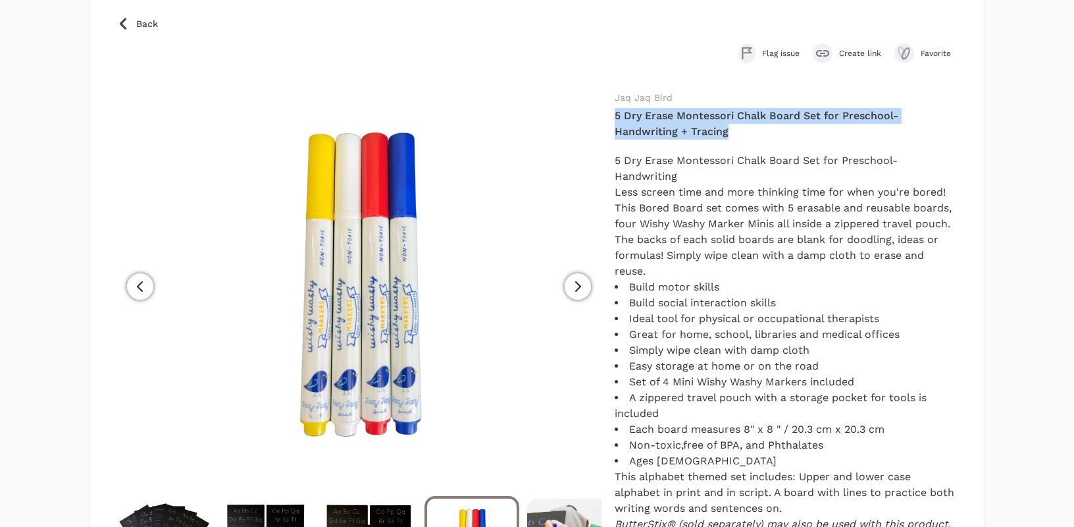
click at [581, 289] on icon "button" at bounding box center [578, 286] width 16 height 16
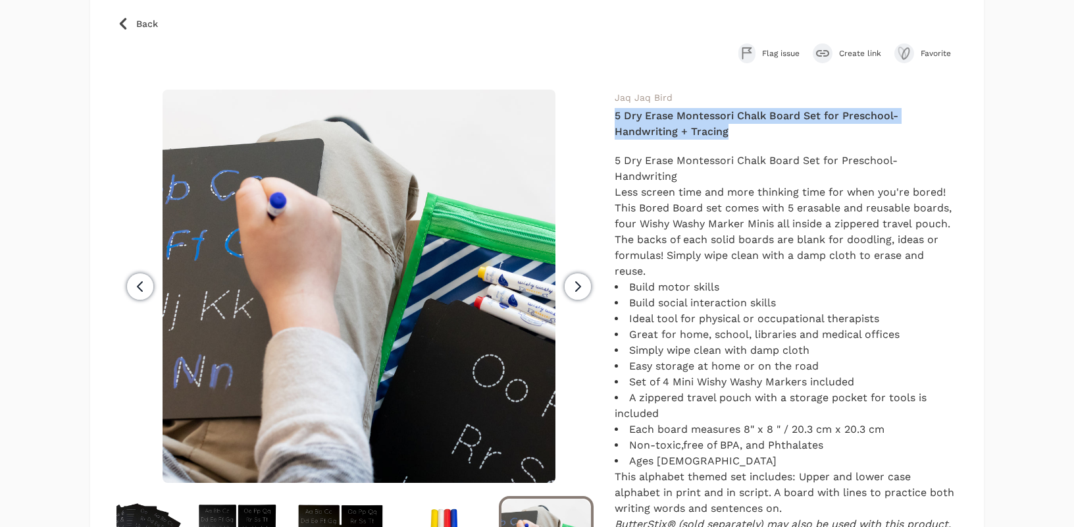
click at [585, 291] on icon "button" at bounding box center [578, 286] width 16 height 16
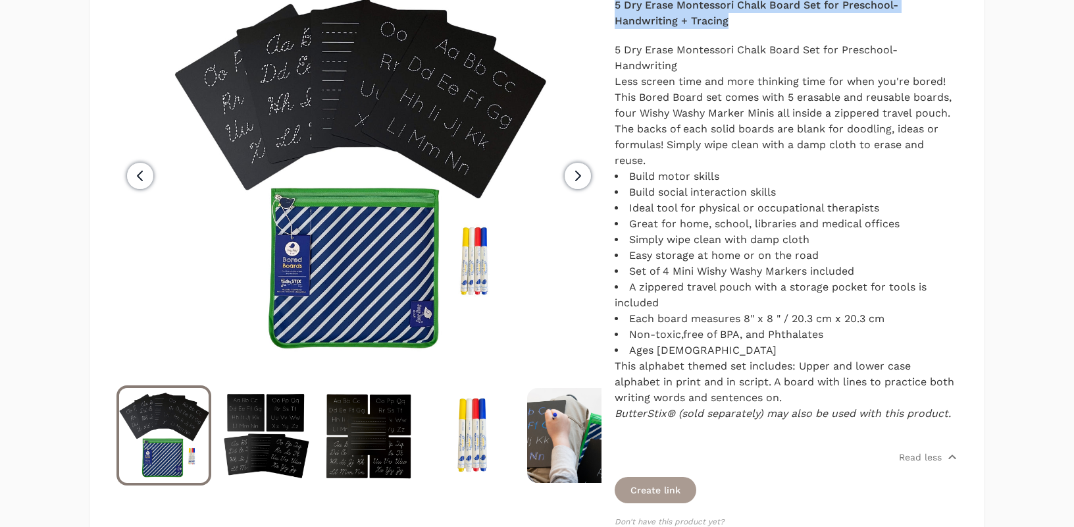
scroll to position [357, 0]
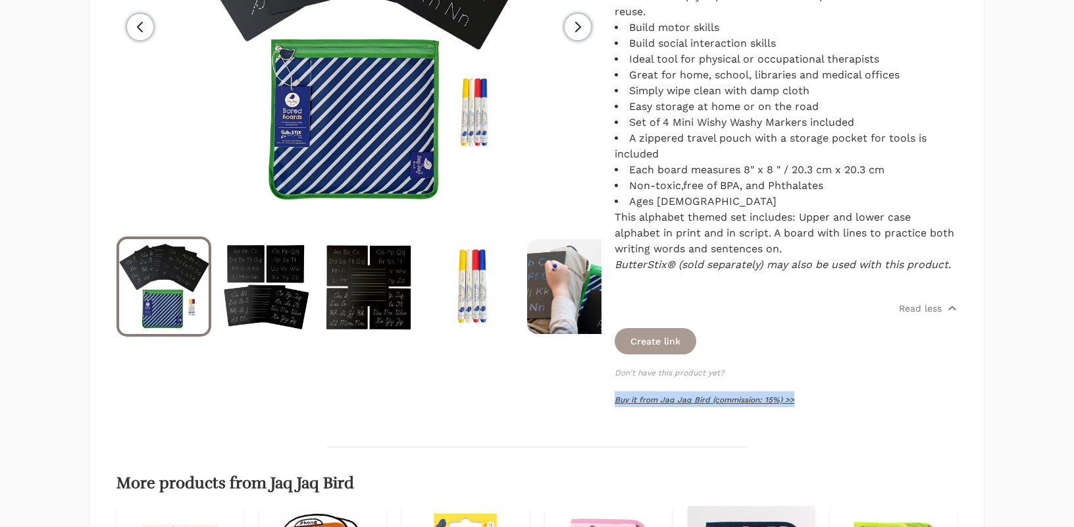
click at [727, 402] on link "Buy it from Jaq Jaq Bird (commission: 15%) >>" at bounding box center [705, 399] width 180 height 9
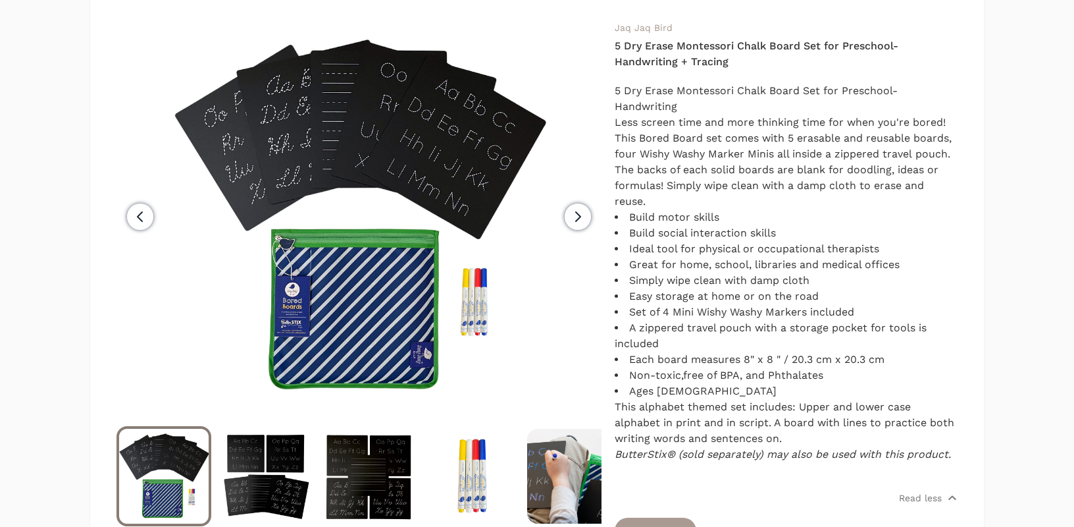
scroll to position [165, 0]
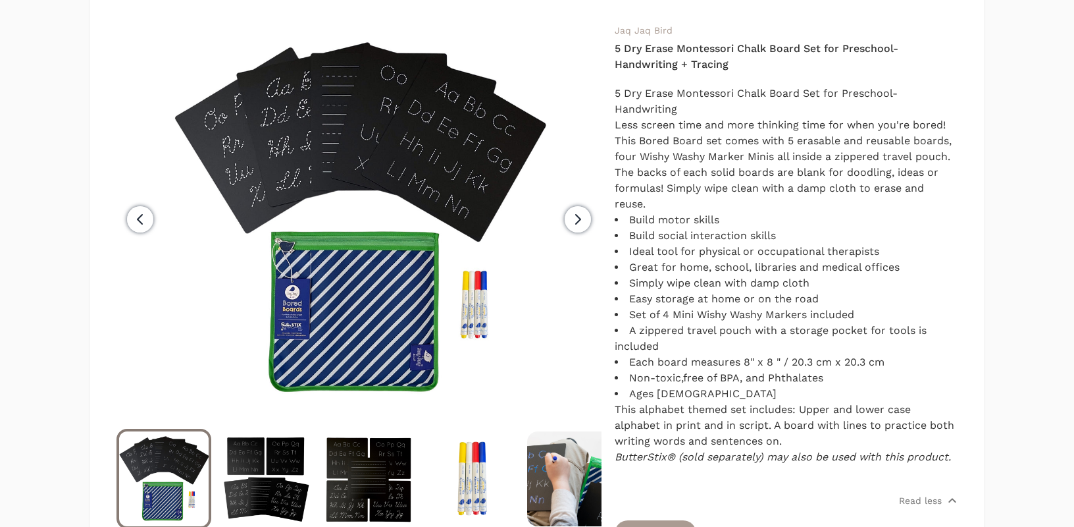
click at [664, 67] on h4 "5 Dry Erase Montessori Chalk Board Set for Preschool- Handwriting + Tracing" at bounding box center [786, 57] width 343 height 32
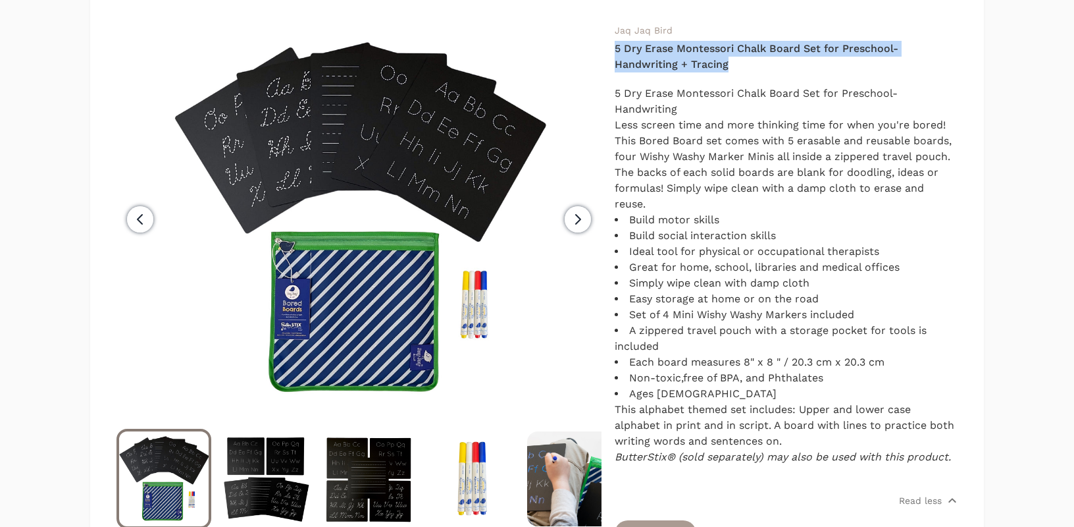
click at [664, 67] on h4 "5 Dry Erase Montessori Chalk Board Set for Preschool- Handwriting + Tracing" at bounding box center [786, 57] width 343 height 32
copy div "5 Dry Erase Montessori Chalk Board Set for Preschool- Handwriting + Tracing"
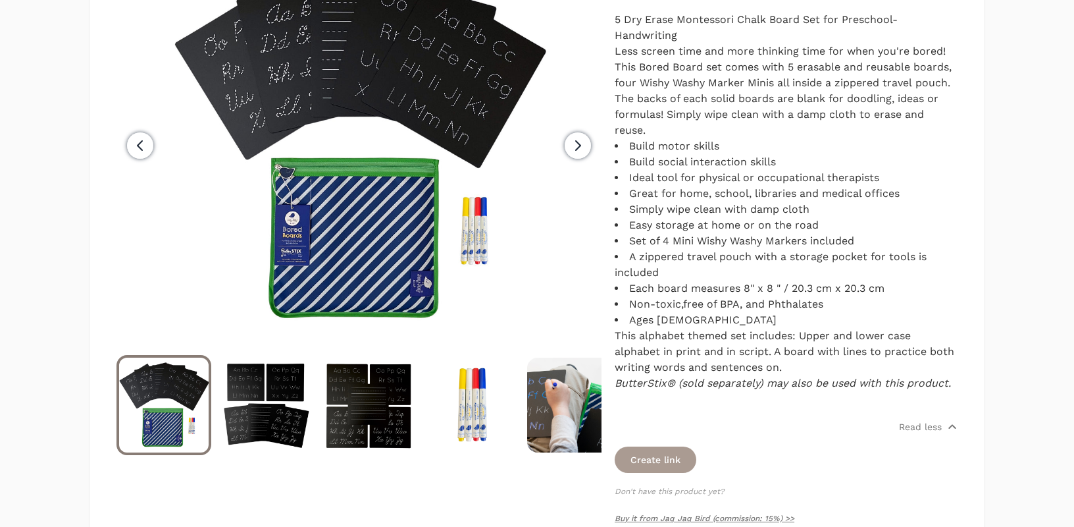
scroll to position [288, 0]
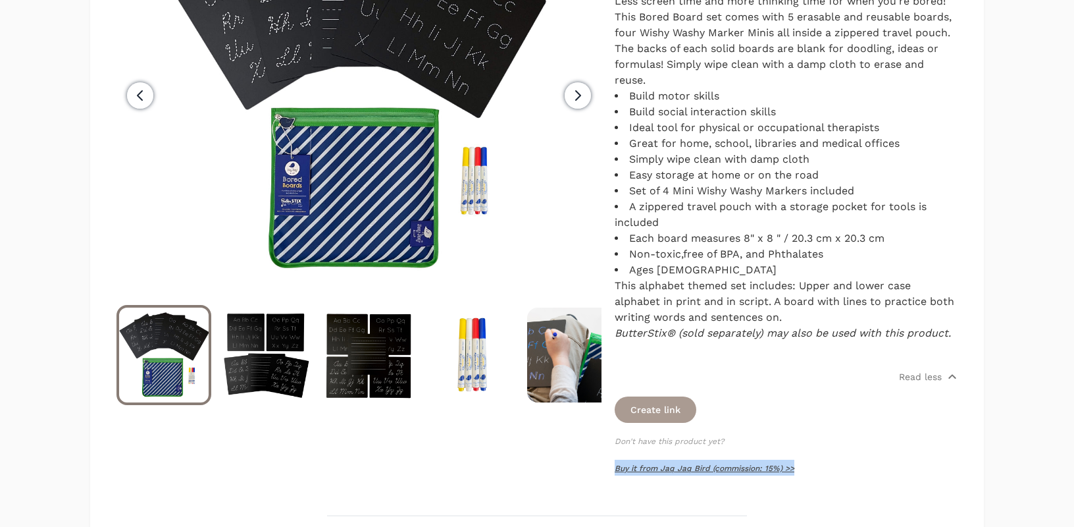
copy link "Buy it from Jaq Jaq Bird (commission: 15%) >>"
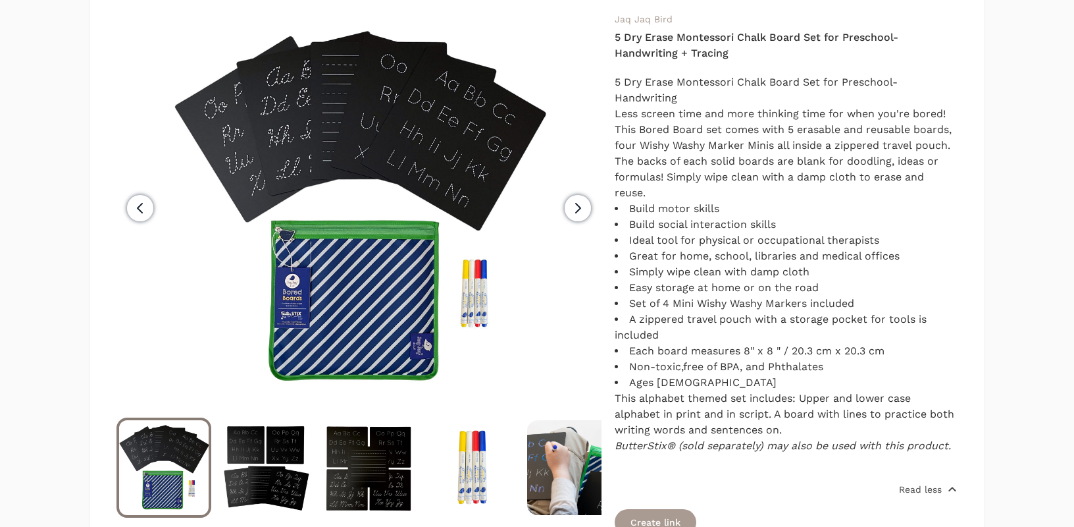
scroll to position [421, 0]
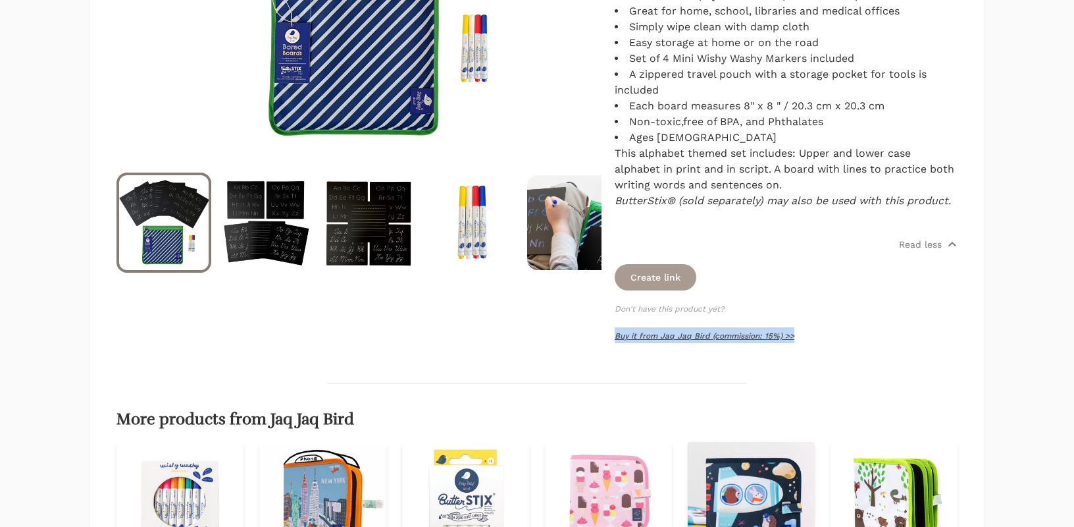
click at [652, 336] on link "Buy it from Jaq Jaq Bird (commission: 15%) >>" at bounding box center [705, 335] width 180 height 9
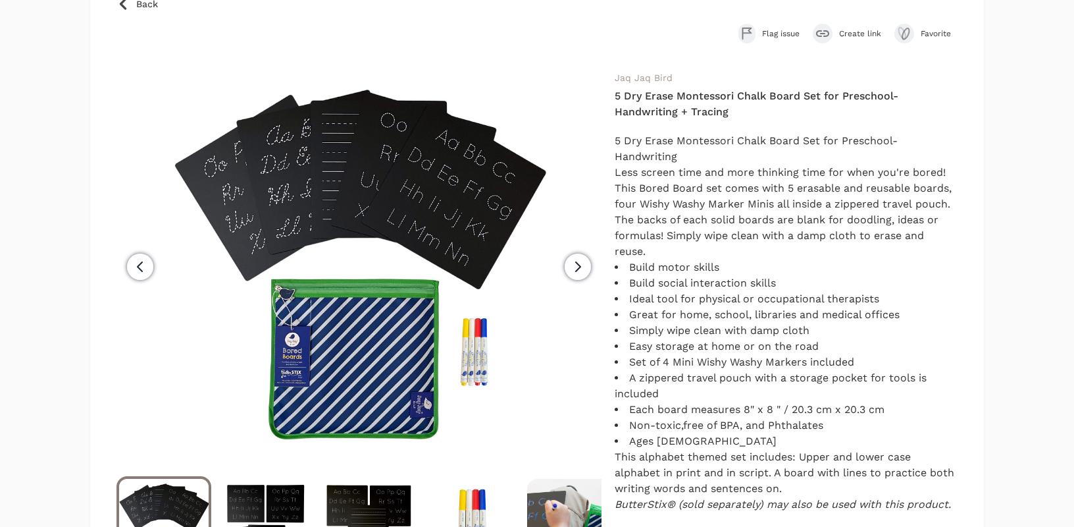
scroll to position [0, 0]
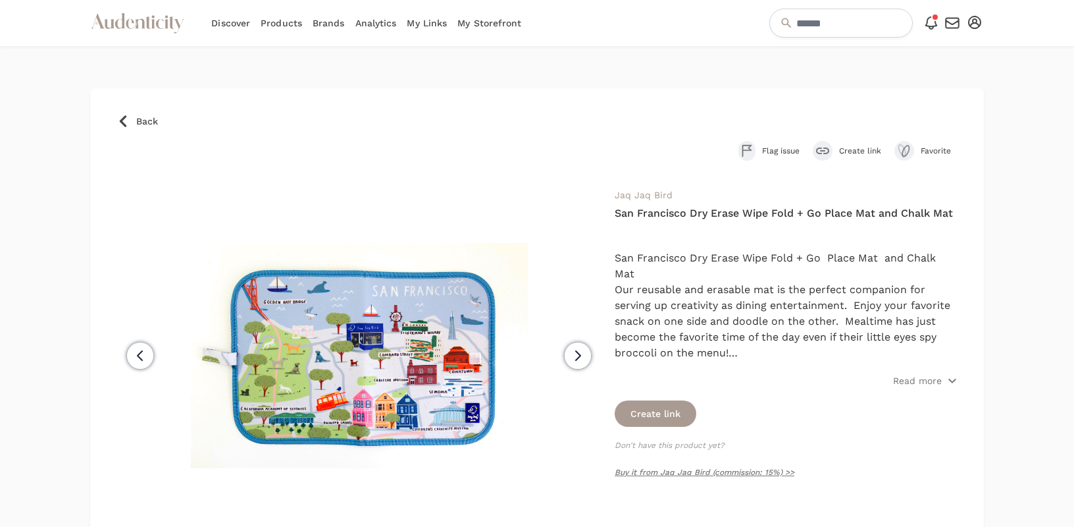
click at [575, 358] on icon "button" at bounding box center [578, 356] width 16 height 16
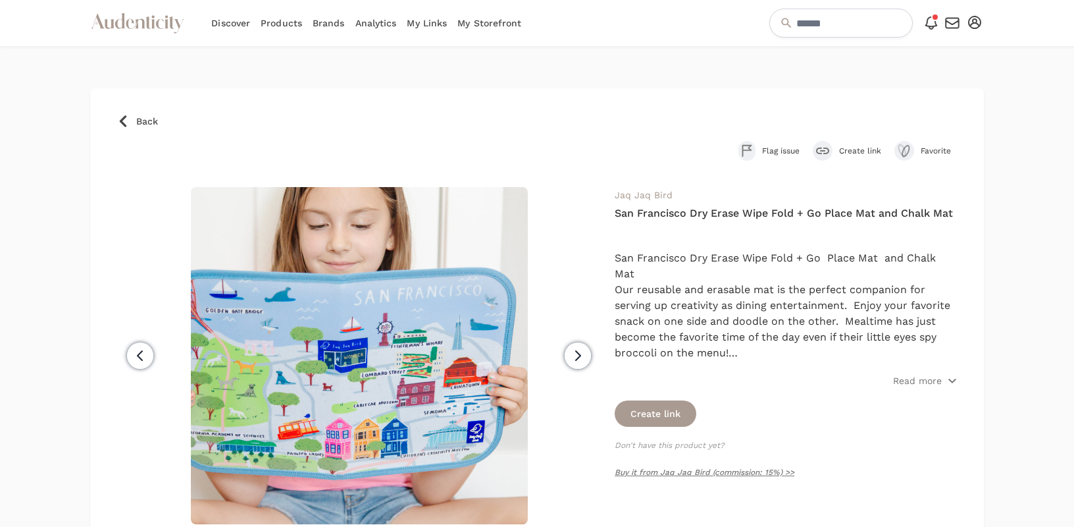
click at [575, 358] on icon "button" at bounding box center [578, 356] width 16 height 16
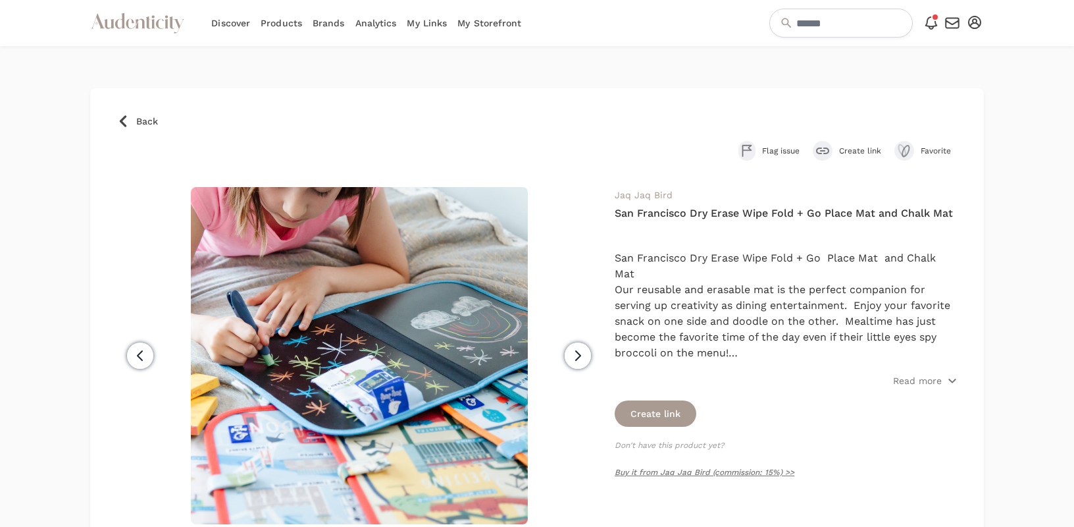
click at [575, 358] on icon "button" at bounding box center [578, 356] width 16 height 16
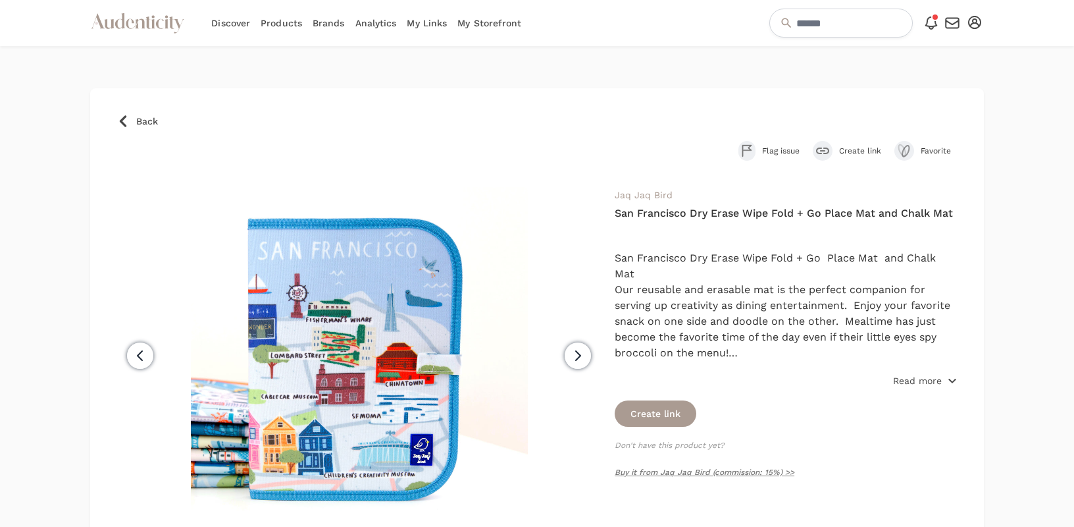
click at [928, 382] on p "Read more" at bounding box center [917, 380] width 49 height 13
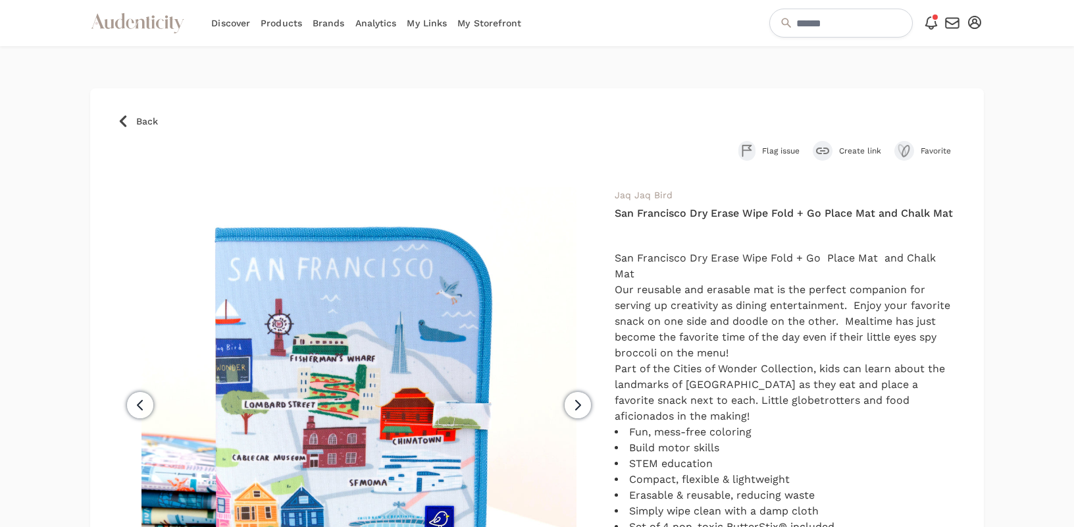
click at [707, 212] on h4 "San Francisco Dry Erase Wipe Fold + Go Place Mat and Chalk Mat" at bounding box center [786, 213] width 343 height 16
copy div "San Francisco Dry Erase Wipe Fold + Go Place Mat and Chalk Mat"
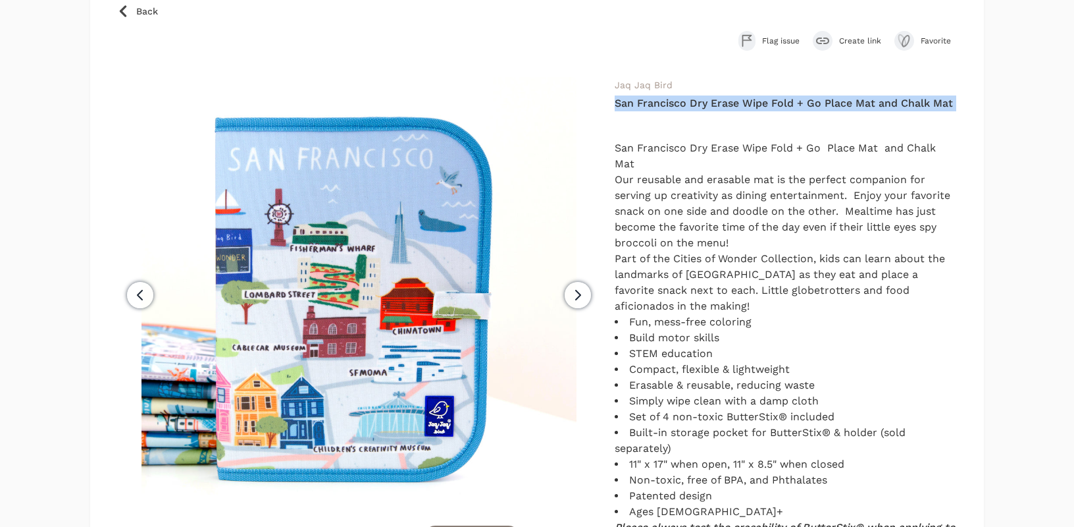
scroll to position [108, 0]
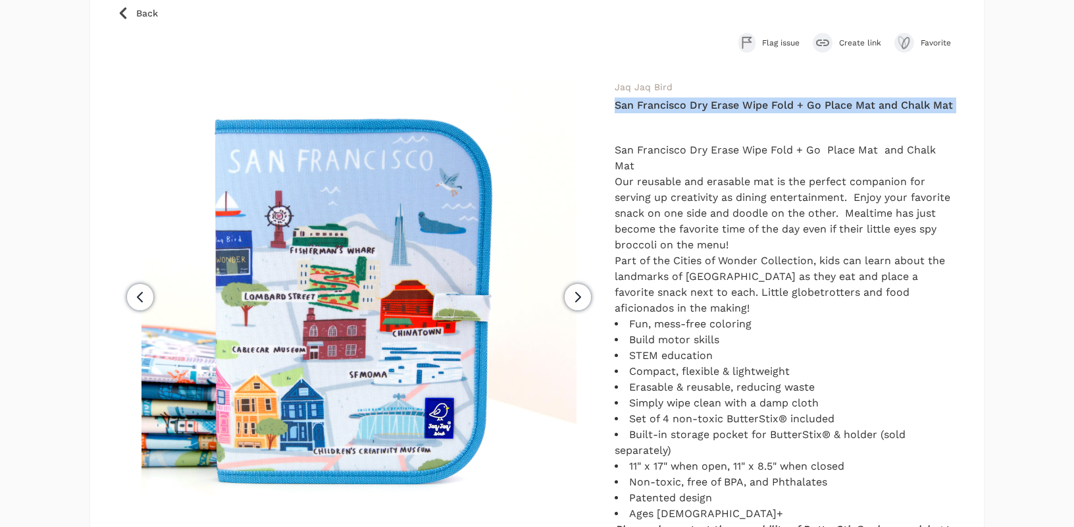
drag, startPoint x: 876, startPoint y: 363, endPoint x: 771, endPoint y: 212, distance: 184.4
click at [771, 212] on div "San Francisco Dry Erase Wipe Fold + Go Place Mat and Chalk Mat Our reusable and…" at bounding box center [786, 363] width 343 height 474
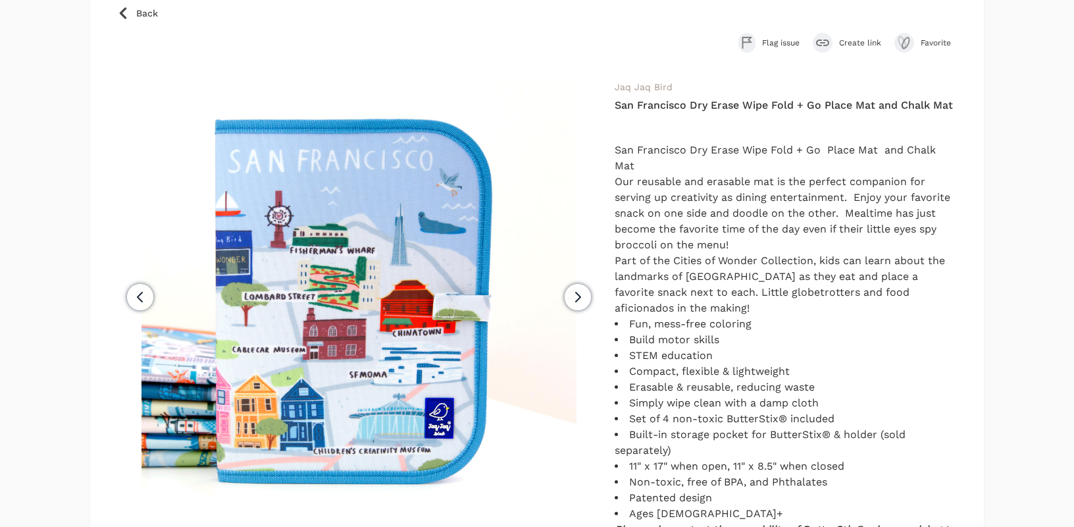
drag, startPoint x: 771, startPoint y: 212, endPoint x: 721, endPoint y: 170, distance: 64.5
click at [721, 170] on div "San Francisco Dry Erase Wipe Fold + Go Place Mat and Chalk Mat Our reusable and…" at bounding box center [786, 323] width 343 height 395
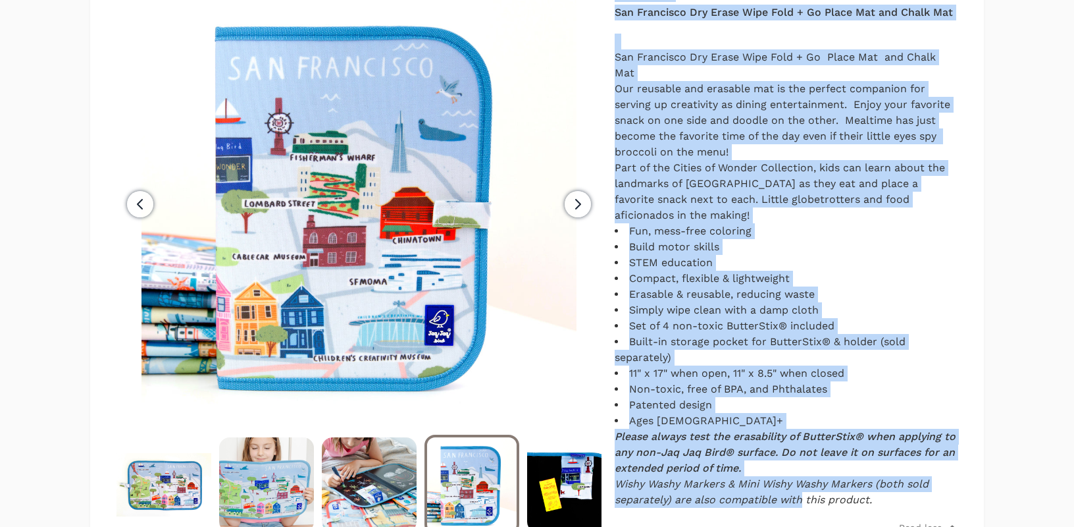
scroll to position [212, 0]
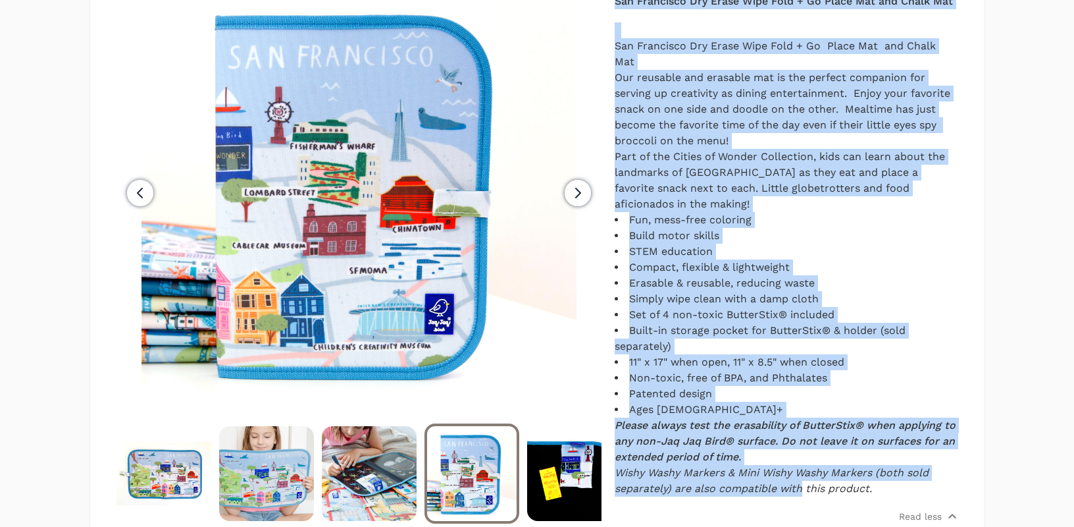
drag, startPoint x: 610, startPoint y: 88, endPoint x: 890, endPoint y: 492, distance: 491.6
click at [890, 492] on div "Previous Next" at bounding box center [537, 301] width 841 height 653
copy div "Jaq Jaq Bird San Francisco Dry Erase Wipe Fold + Go Place Mat and Chalk Mat San…"
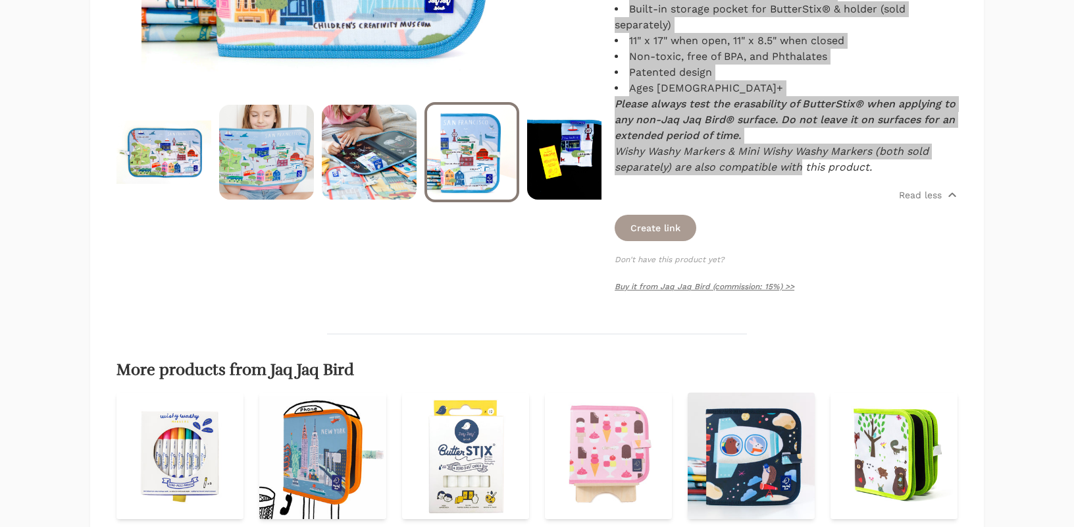
scroll to position [669, 0]
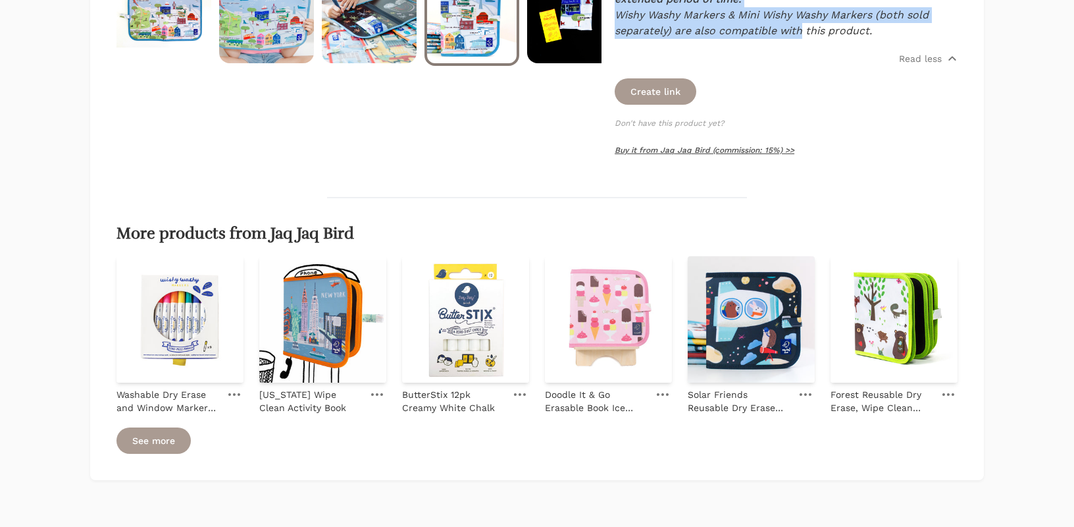
click at [677, 149] on link "Buy it from Jaq Jaq Bird (commission: 15%) >>" at bounding box center [705, 149] width 180 height 9
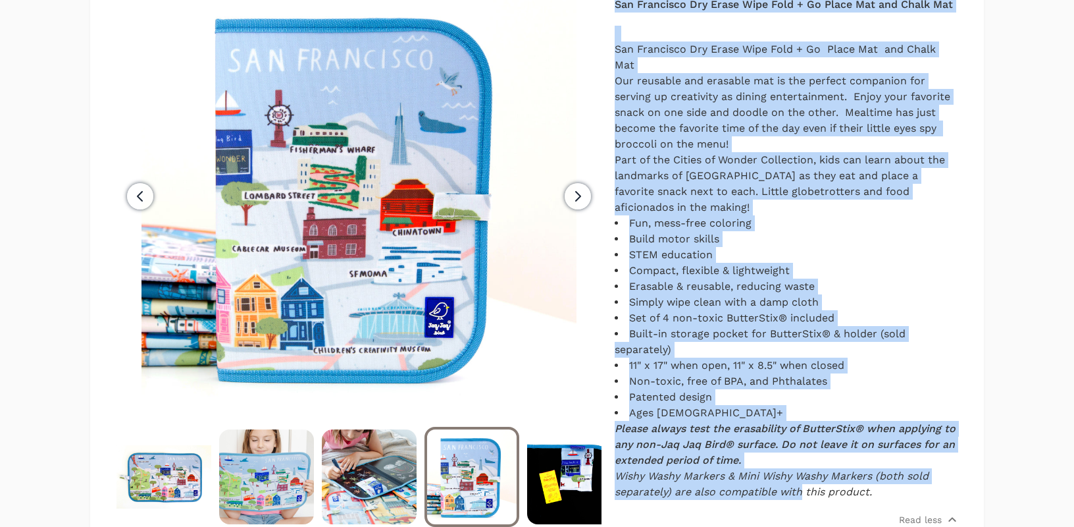
scroll to position [197, 0]
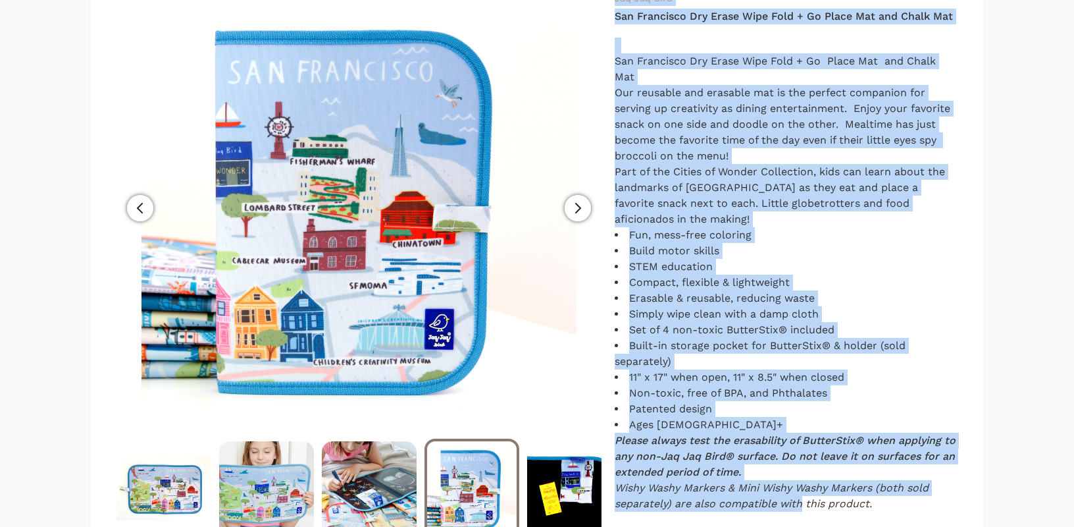
click at [572, 212] on icon "button" at bounding box center [578, 208] width 16 height 16
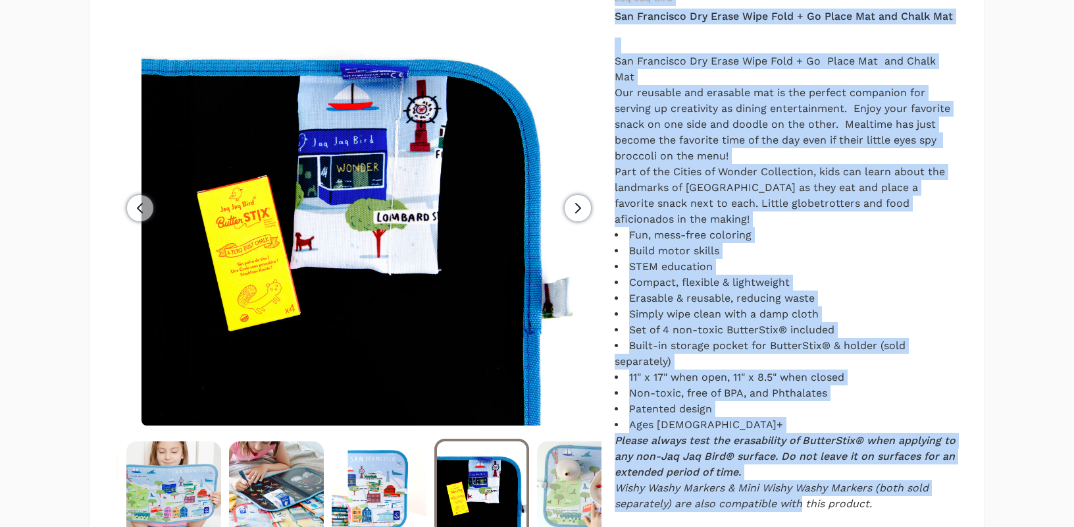
scroll to position [0, 103]
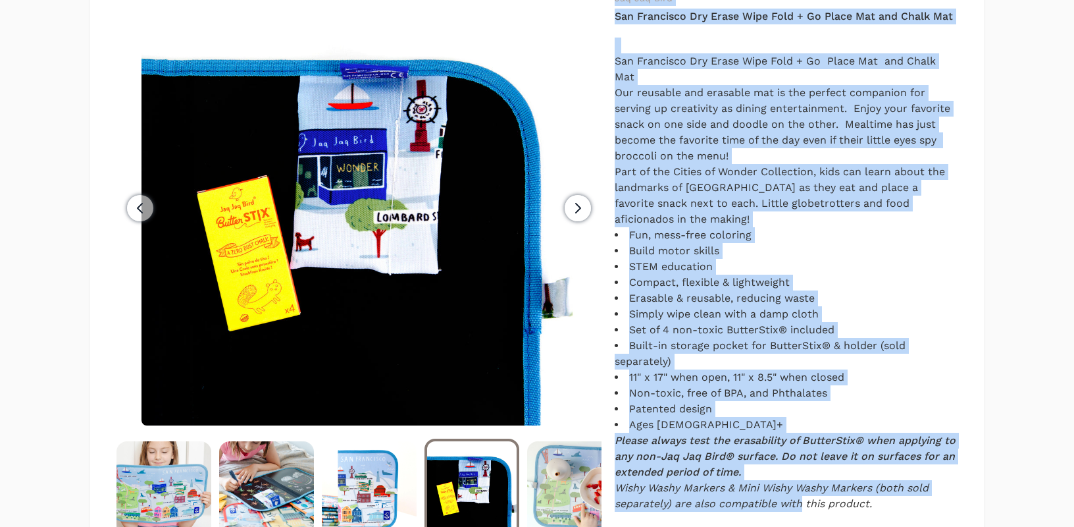
click at [574, 211] on icon "button" at bounding box center [578, 208] width 16 height 16
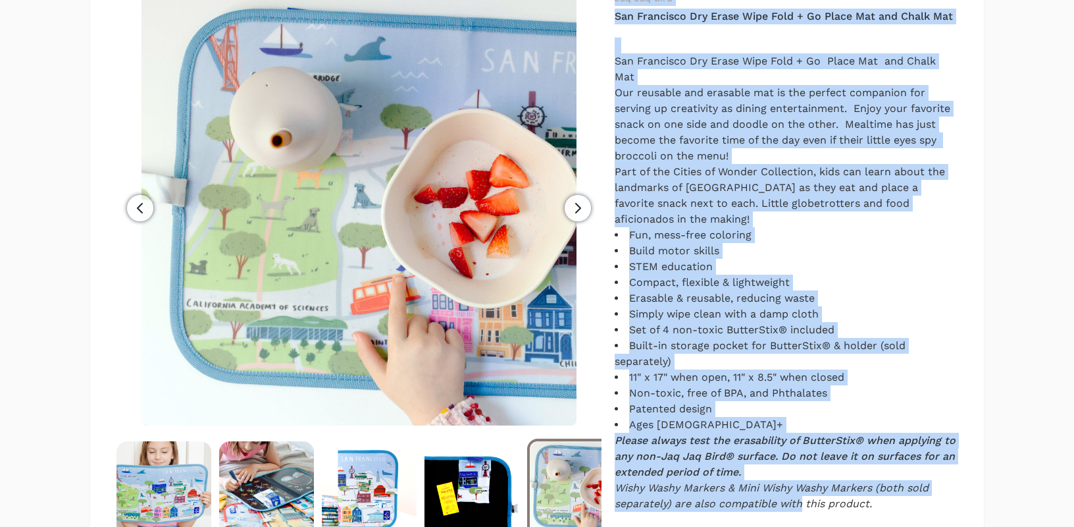
scroll to position [0, 205]
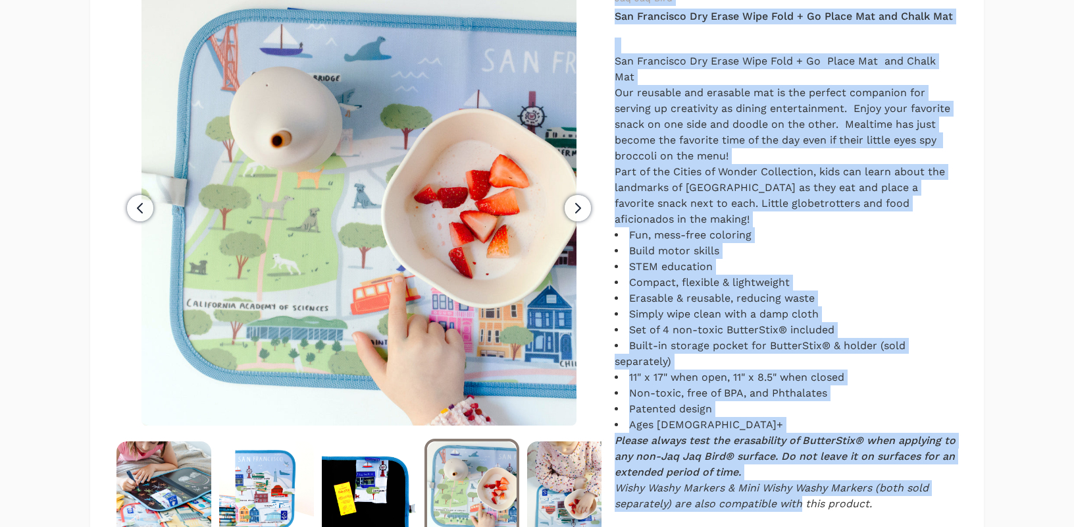
click at [581, 204] on icon "button" at bounding box center [578, 208] width 16 height 16
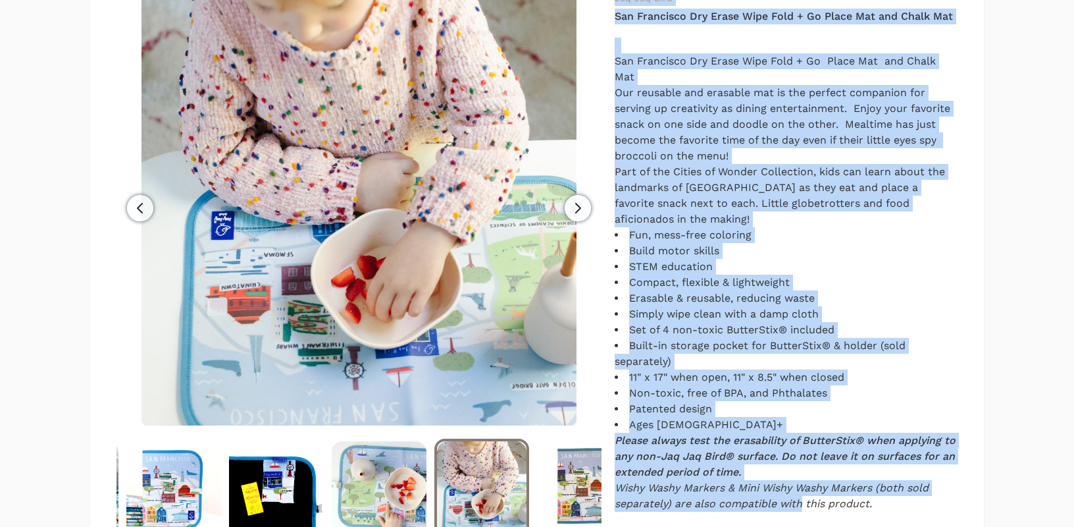
scroll to position [0, 308]
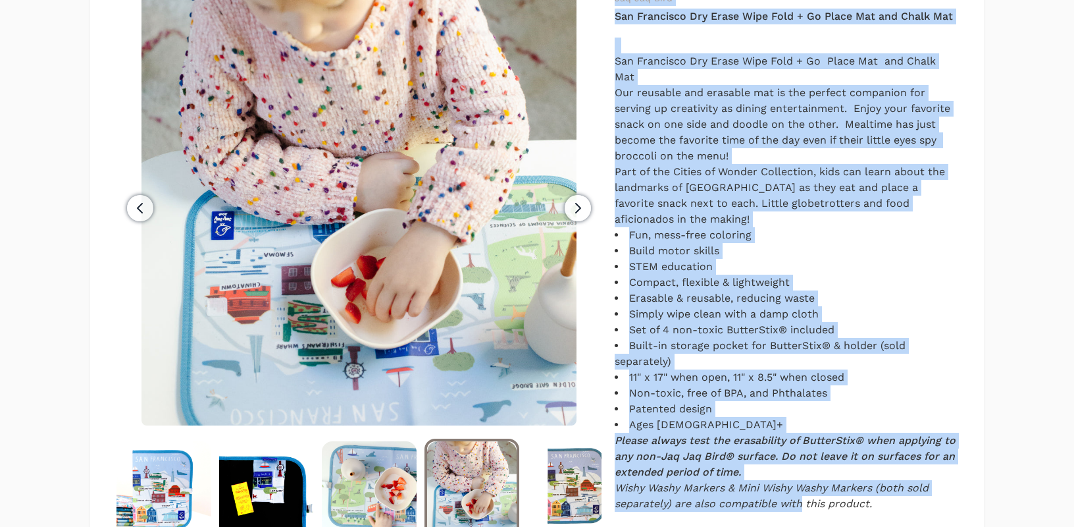
click at [567, 208] on span "Next" at bounding box center [578, 208] width 26 height 26
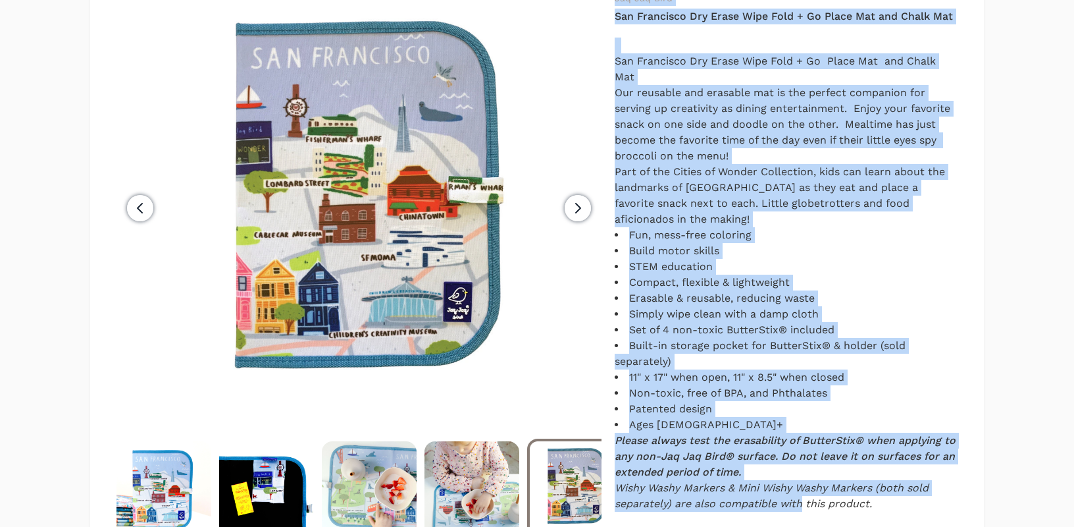
scroll to position [0, 411]
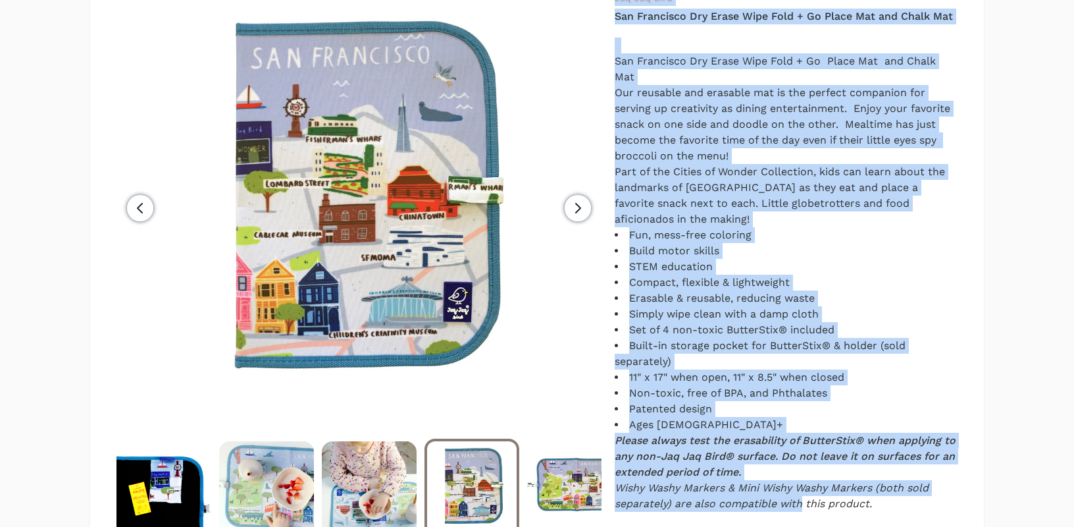
click at [570, 212] on icon "button" at bounding box center [578, 208] width 16 height 16
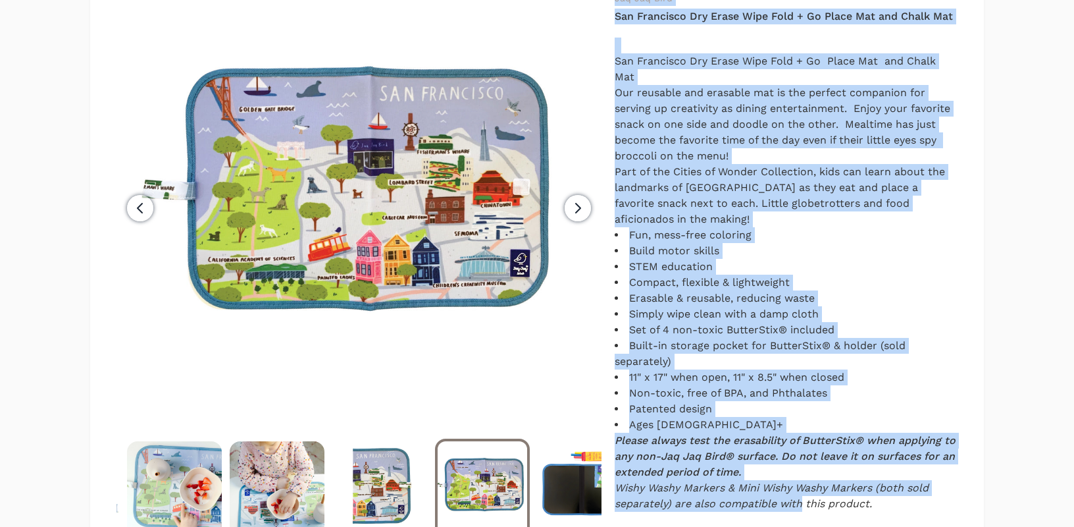
scroll to position [0, 513]
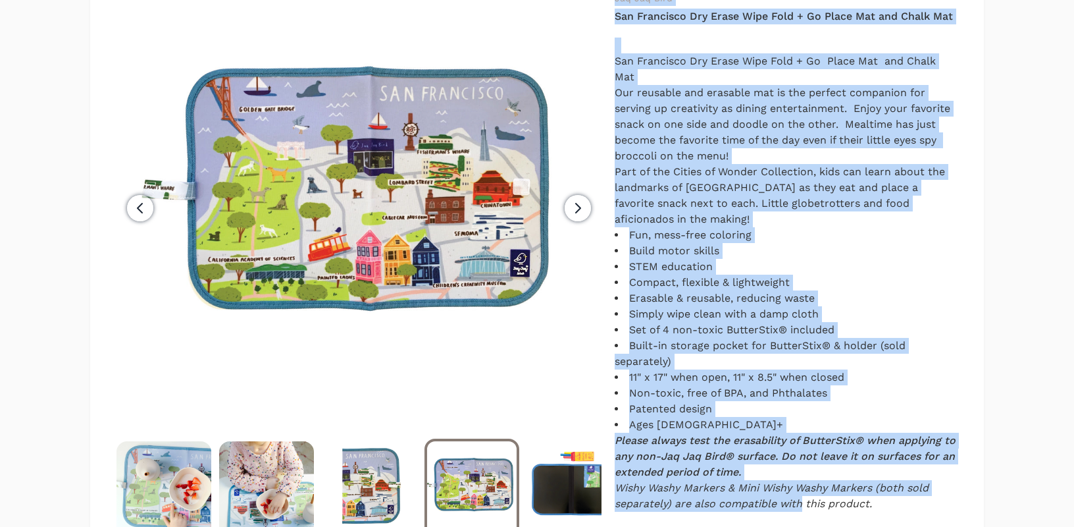
click at [568, 221] on button "Next" at bounding box center [577, 207] width 47 height 435
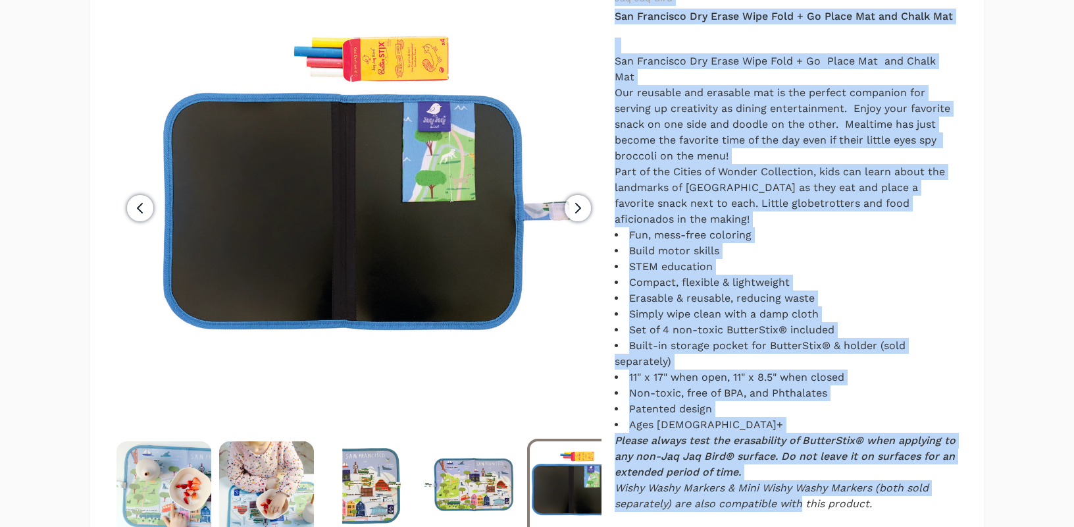
scroll to position [0, 542]
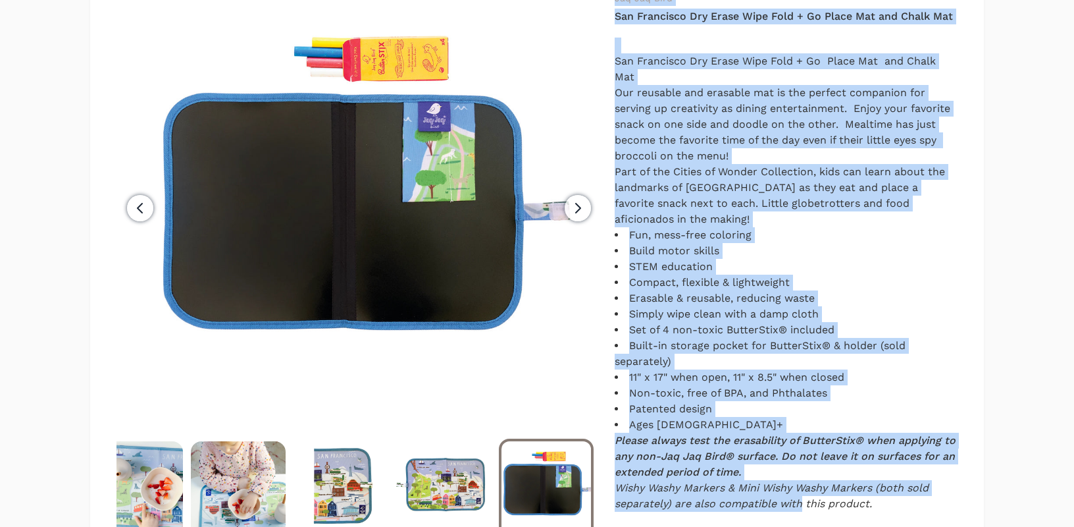
click at [577, 213] on icon "button" at bounding box center [578, 208] width 16 height 16
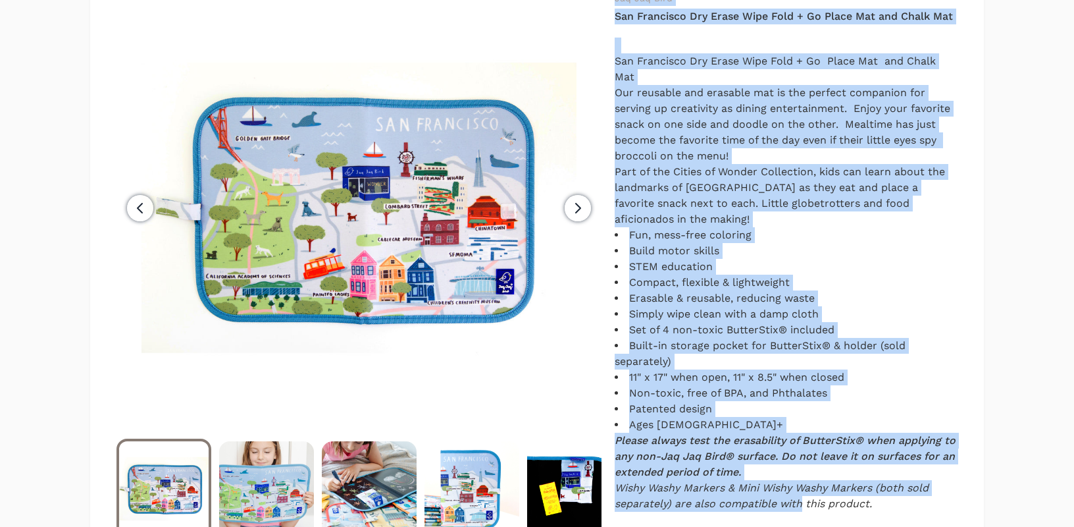
click at [578, 203] on icon "button" at bounding box center [578, 208] width 16 height 16
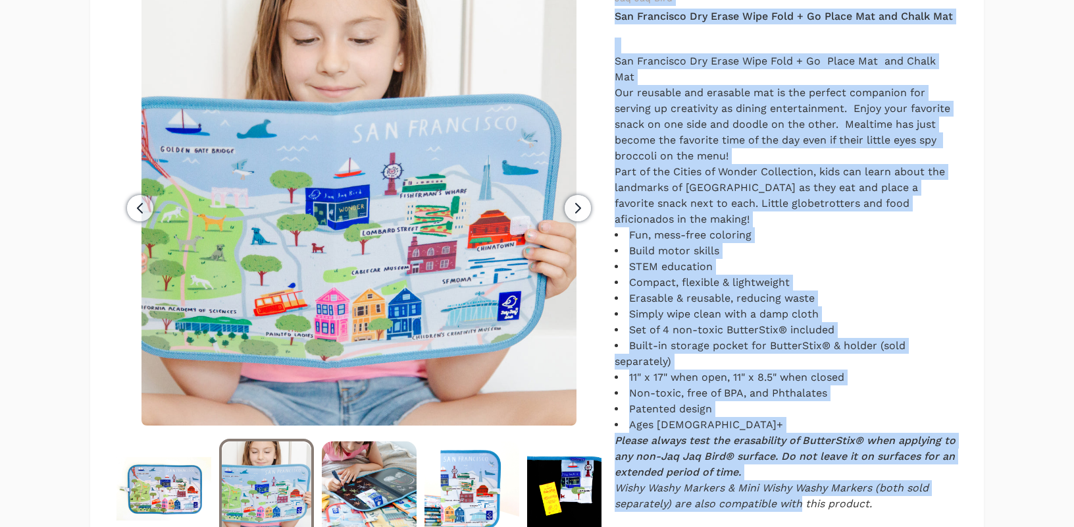
click at [578, 203] on icon "button" at bounding box center [578, 208] width 16 height 16
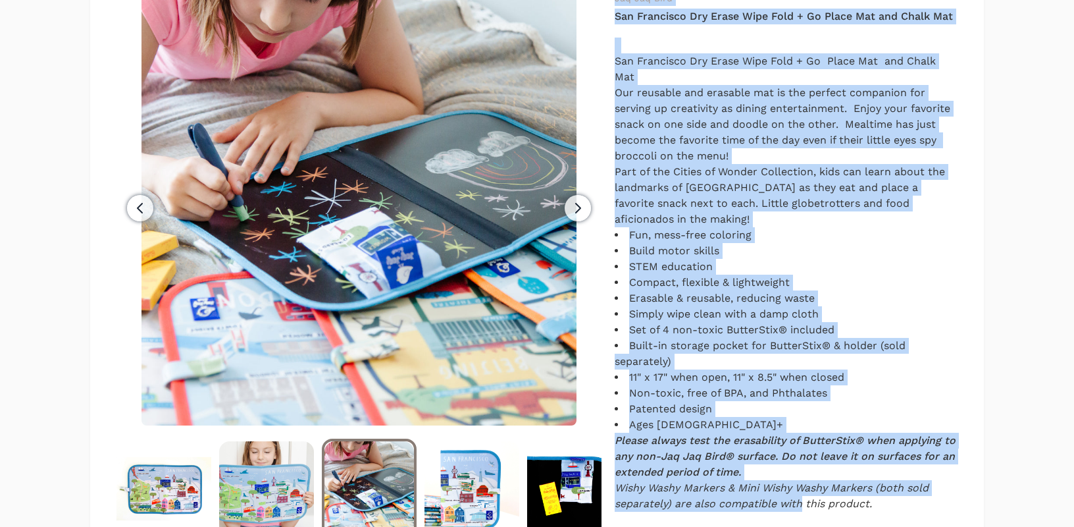
click at [563, 206] on button "Next" at bounding box center [577, 207] width 47 height 435
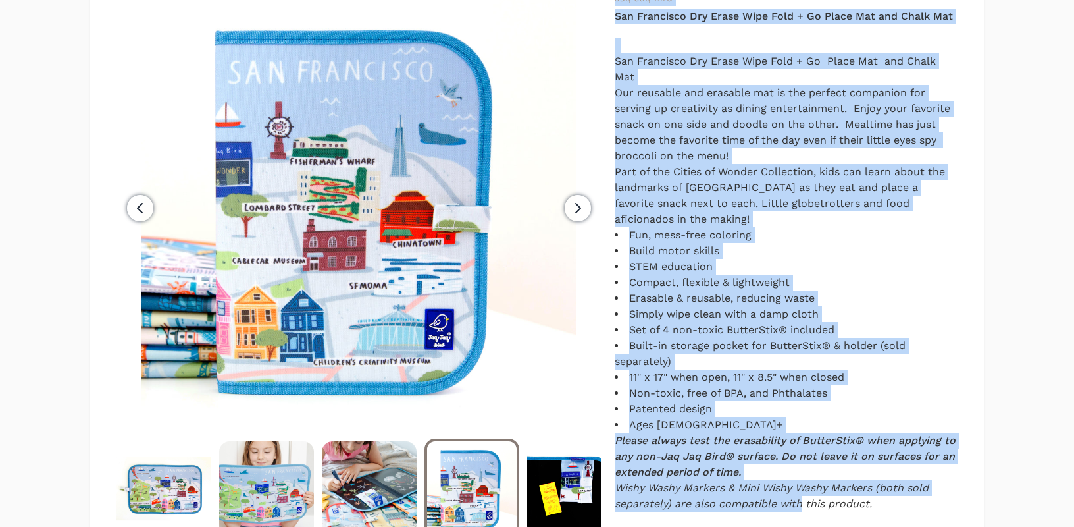
click at [666, 286] on li "Compact, flexible & lightweight" at bounding box center [786, 283] width 343 height 16
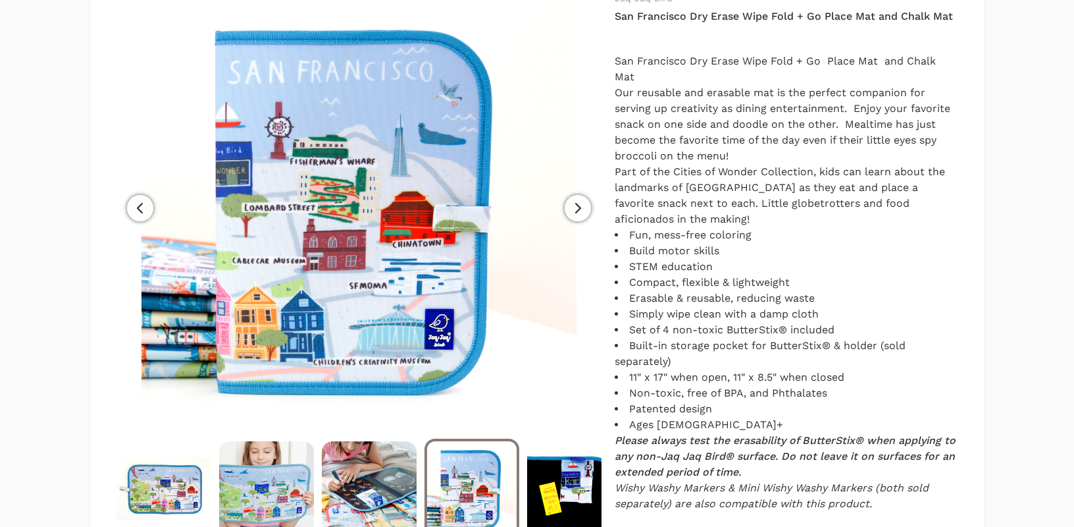
scroll to position [607, 0]
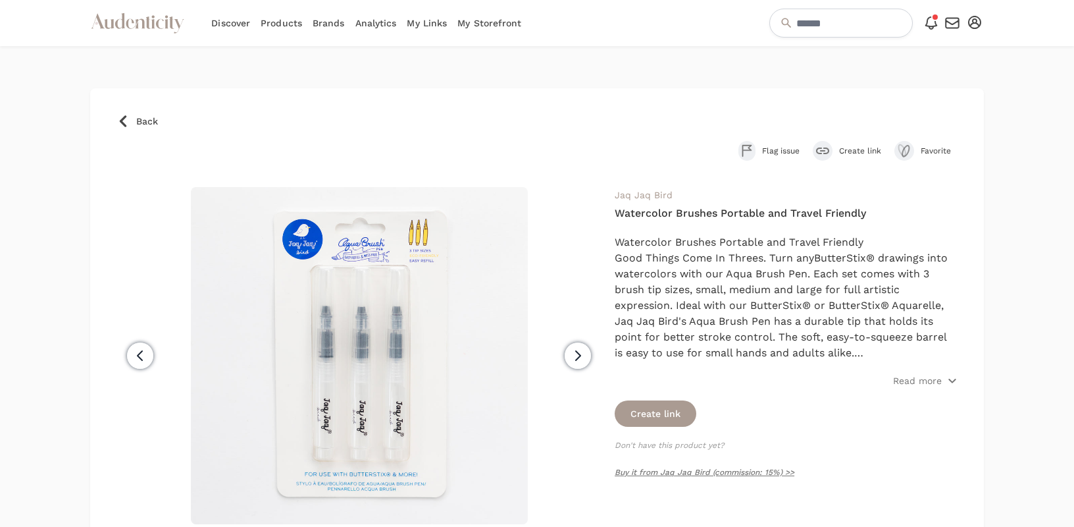
click at [706, 217] on h4 "Watercolor Brushes Portable and Travel Friendly" at bounding box center [786, 213] width 343 height 16
copy div "Watercolor Brushes Portable and Travel Friendly"
click at [918, 381] on p "Read more" at bounding box center [917, 380] width 49 height 13
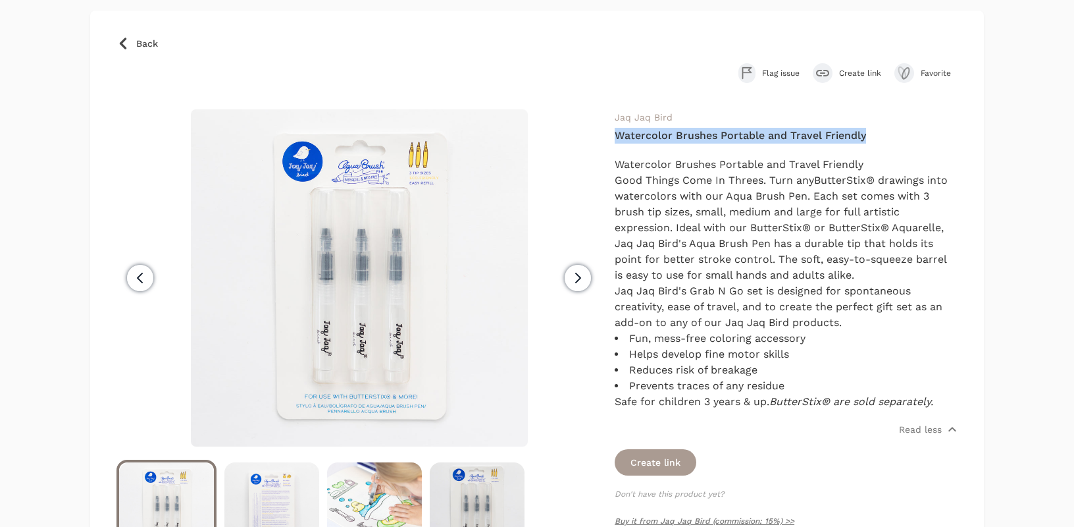
scroll to position [92, 0]
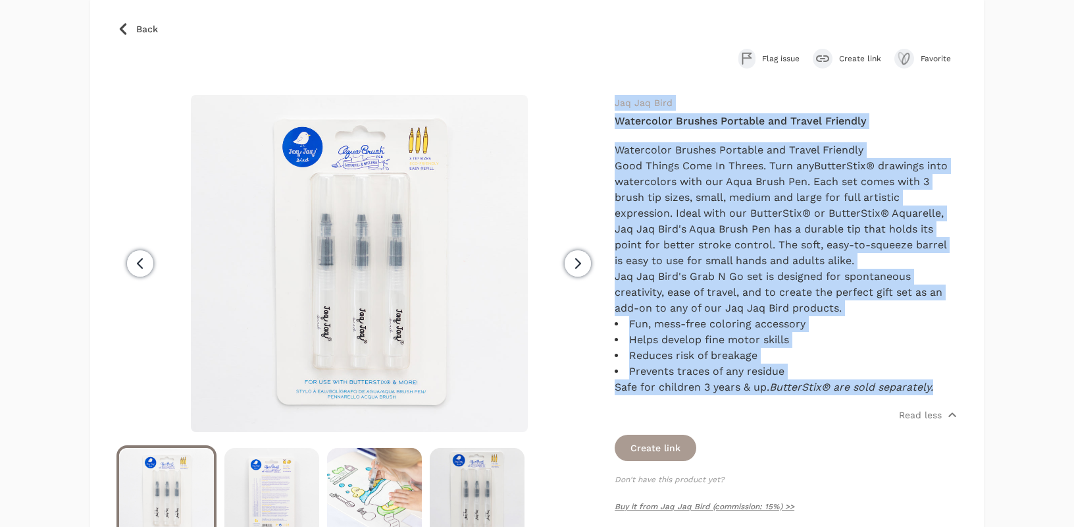
drag, startPoint x: 951, startPoint y: 390, endPoint x: 616, endPoint y: 109, distance: 437.4
click at [616, 109] on div "Jaq Jaq Bird Watercolor Brushes Portable and Travel Friendly Watercolor Brushes…" at bounding box center [786, 320] width 343 height 450
copy div "Jaq Jaq Bird Watercolor Brushes Portable and Travel Friendly Watercolor Brushes…"
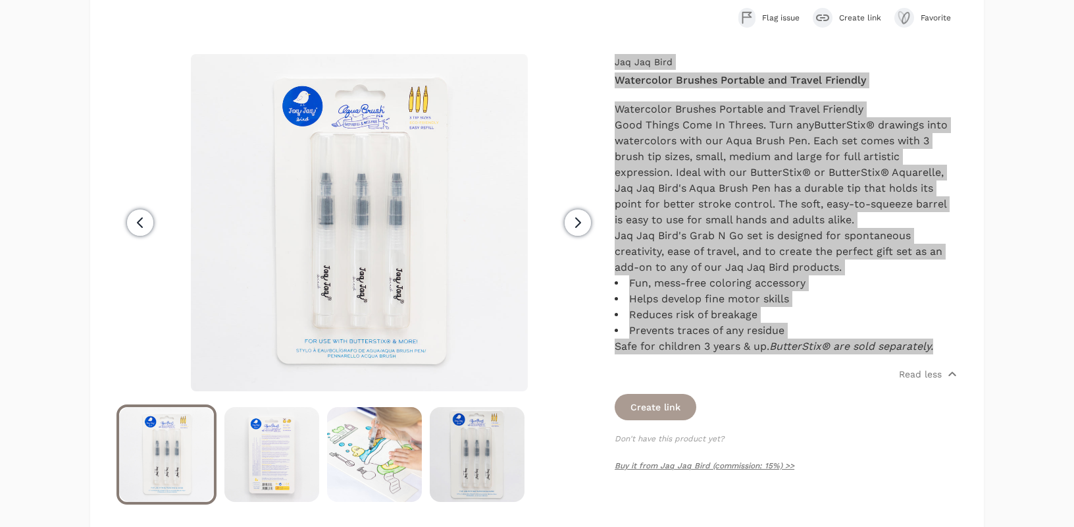
scroll to position [136, 0]
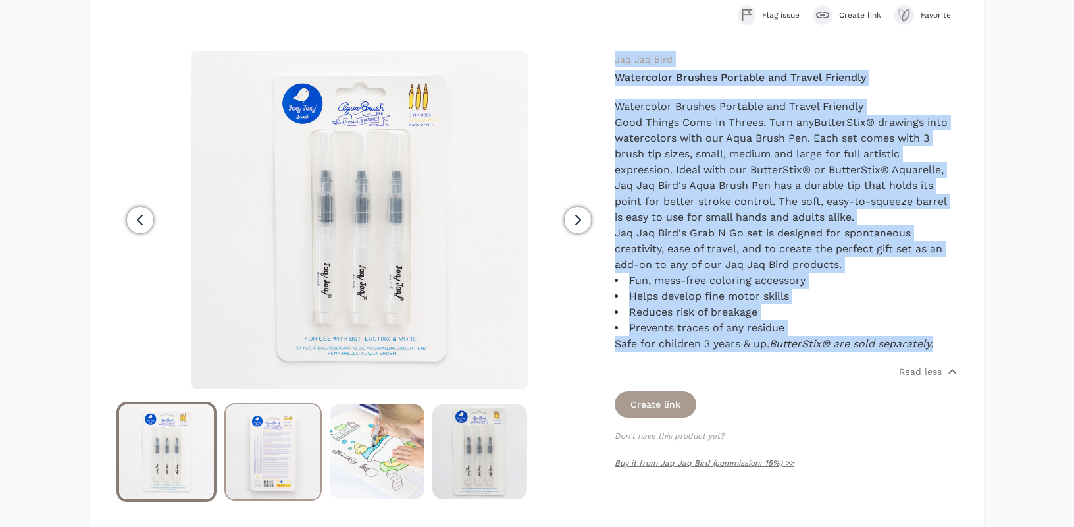
click at [276, 460] on img at bounding box center [273, 451] width 95 height 95
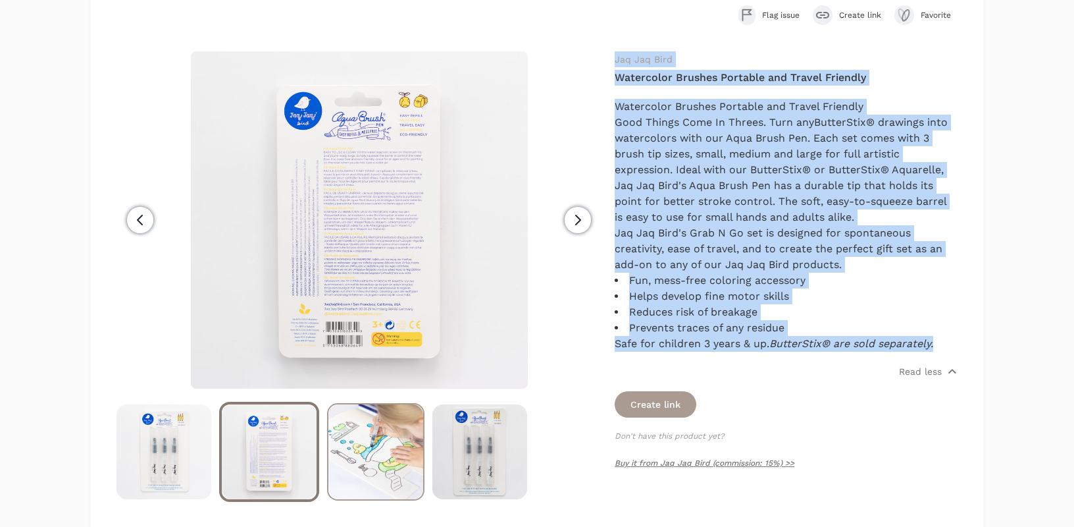
click at [391, 423] on img at bounding box center [375, 451] width 95 height 95
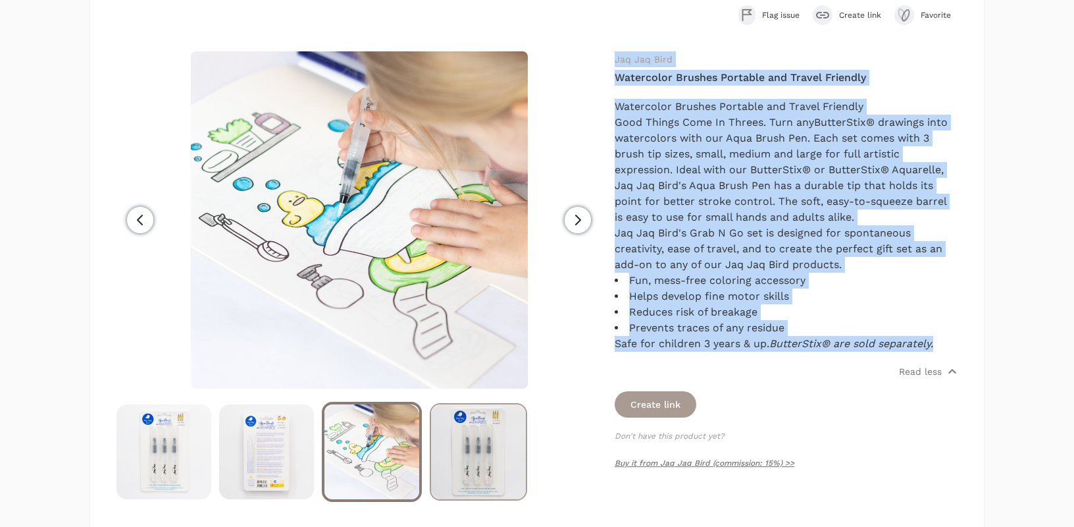
click at [488, 433] on img at bounding box center [478, 451] width 95 height 95
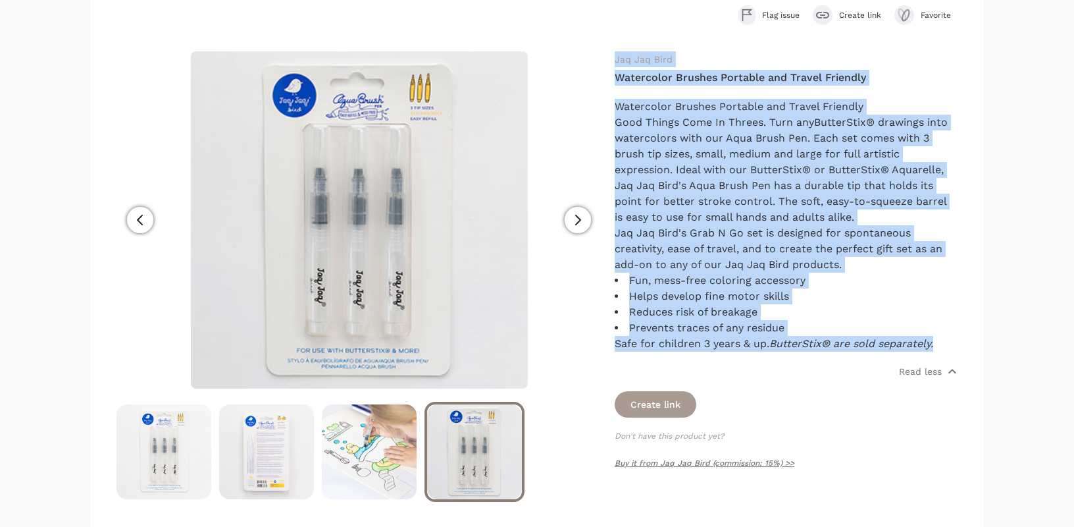
click at [565, 221] on span "Next" at bounding box center [578, 220] width 26 height 26
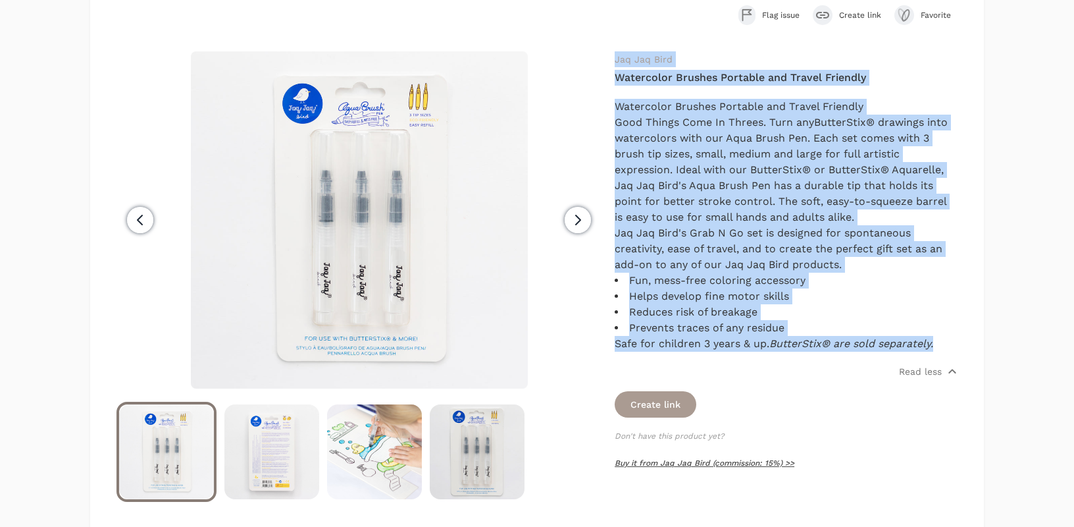
click at [669, 459] on link "Buy it from Jaq Jaq Bird (commission: 15%) >>" at bounding box center [705, 462] width 180 height 9
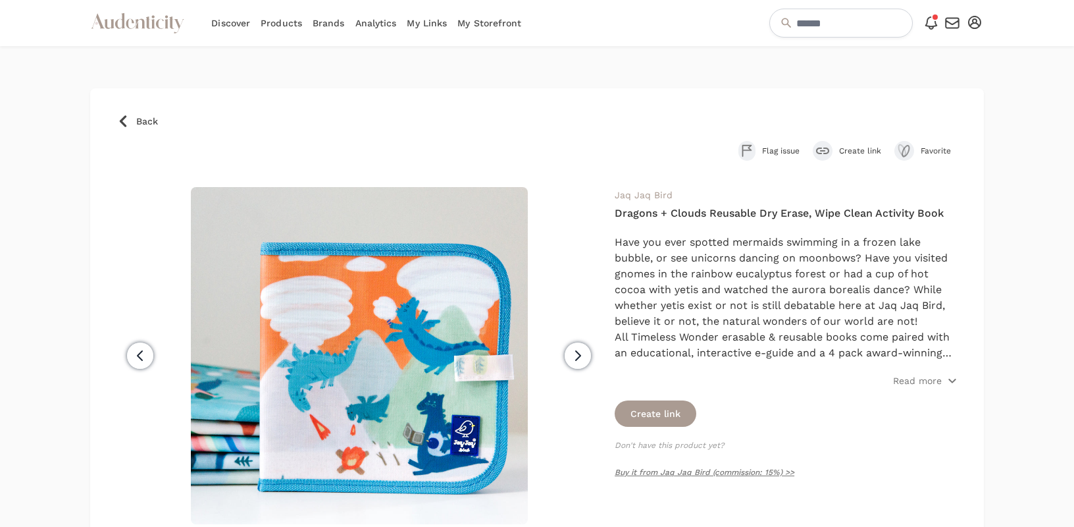
click at [802, 213] on h4 "Dragons + Clouds Reusable Dry Erase, Wipe Clean Activity Book" at bounding box center [786, 213] width 343 height 16
copy div "Dragons + Clouds Reusable Dry Erase, Wipe Clean Activity Book"
click at [910, 377] on p "Read more" at bounding box center [917, 380] width 49 height 13
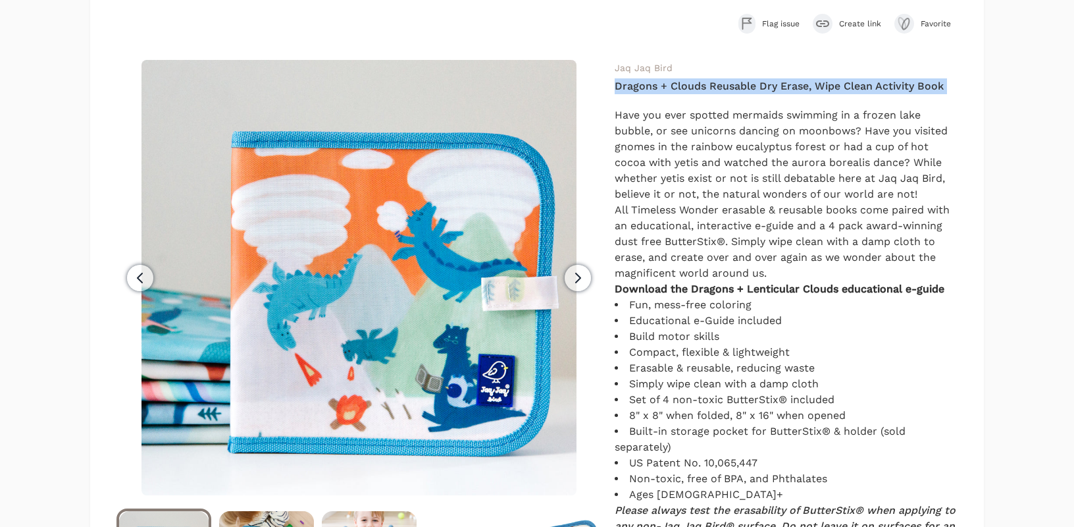
scroll to position [272, 0]
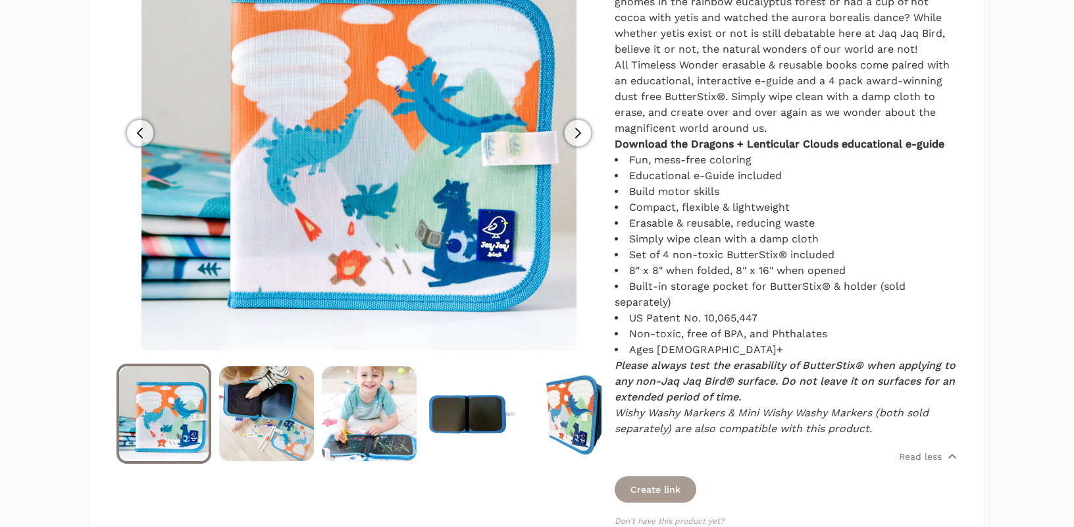
drag, startPoint x: 874, startPoint y: 432, endPoint x: 784, endPoint y: 277, distance: 179.6
click at [784, 277] on div "Have you ever spotted mermaids swimming in a frozen lake bubble, or see unicorn…" at bounding box center [786, 199] width 343 height 474
click at [782, 277] on li "8" x 8" when folded, 8" x 16" when opened" at bounding box center [786, 271] width 343 height 16
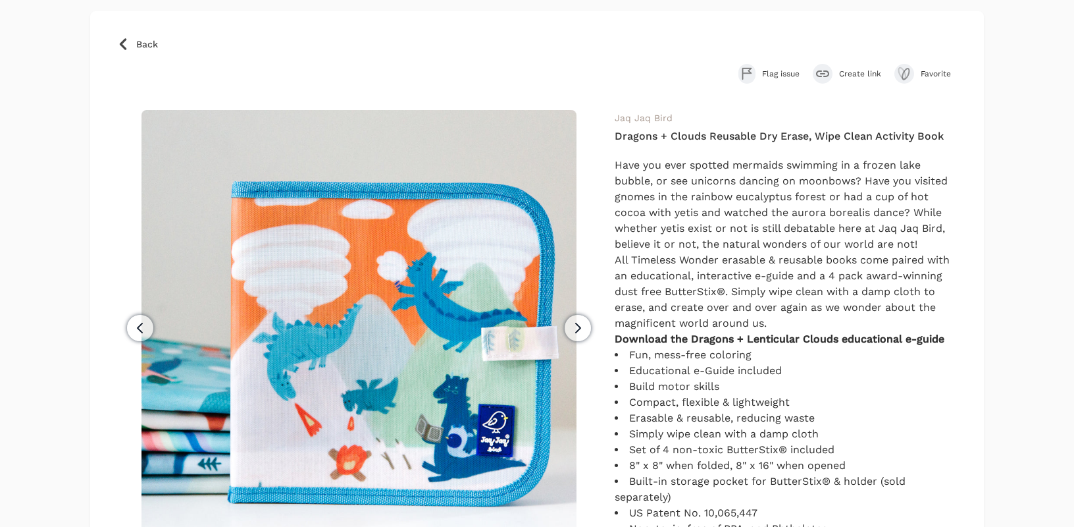
scroll to position [66, 0]
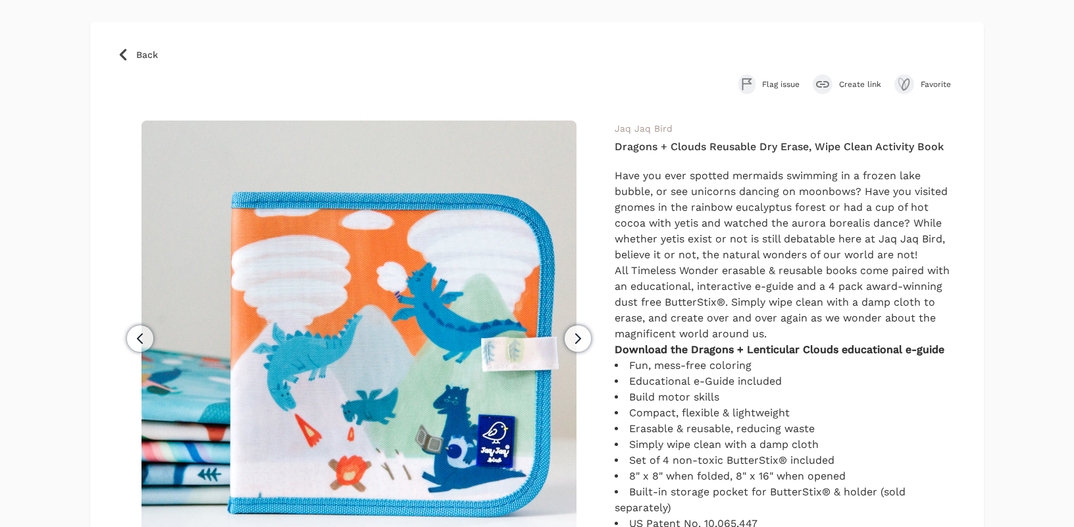
drag, startPoint x: 889, startPoint y: 435, endPoint x: 598, endPoint y: 136, distance: 417.6
click at [598, 136] on div "Previous" at bounding box center [537, 446] width 841 height 653
copy div "Jaq Jaq Bird Dragons + Clouds Reusable Dry Erase, Wipe Clean Activity Book Have…"
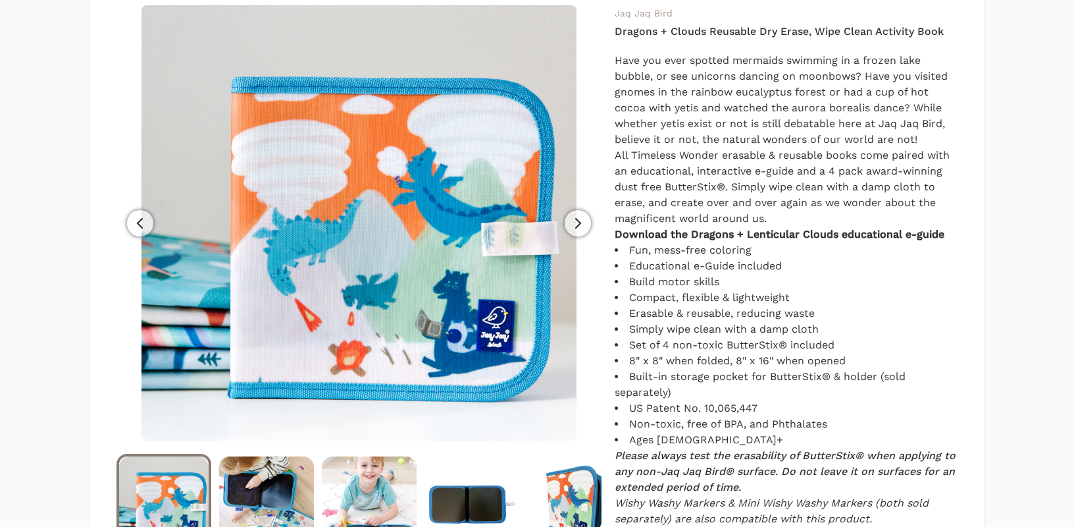
scroll to position [238, 0]
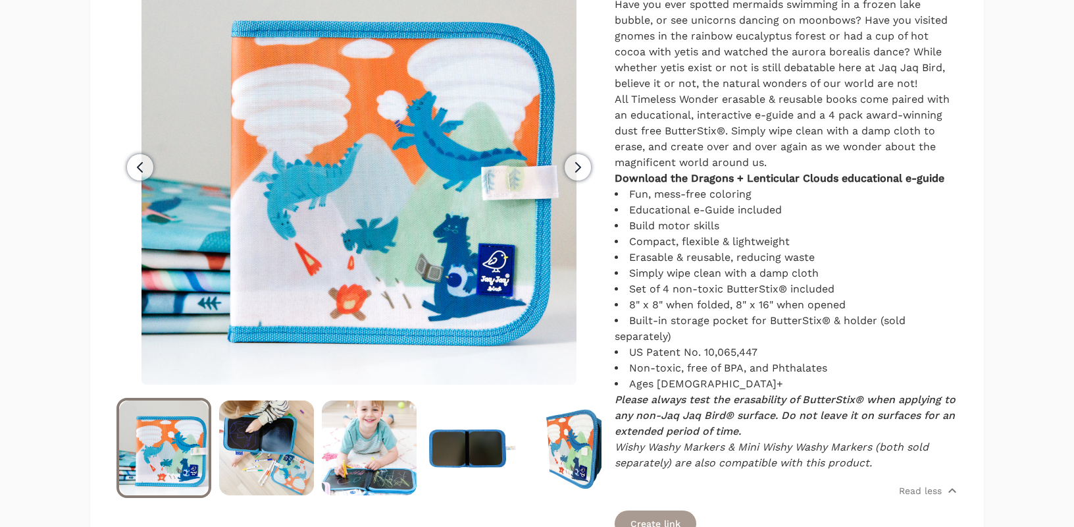
click at [110, 293] on div "Back Flag issue Create link Favorite" at bounding box center [536, 381] width 893 height 1061
click at [590, 169] on span "Next" at bounding box center [578, 167] width 26 height 26
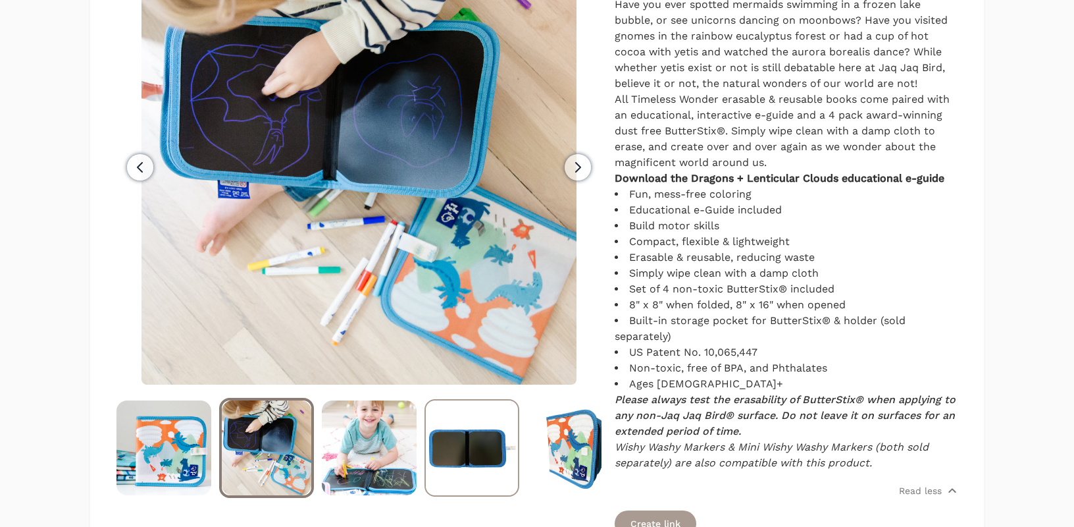
click at [483, 442] on img at bounding box center [472, 447] width 92 height 95
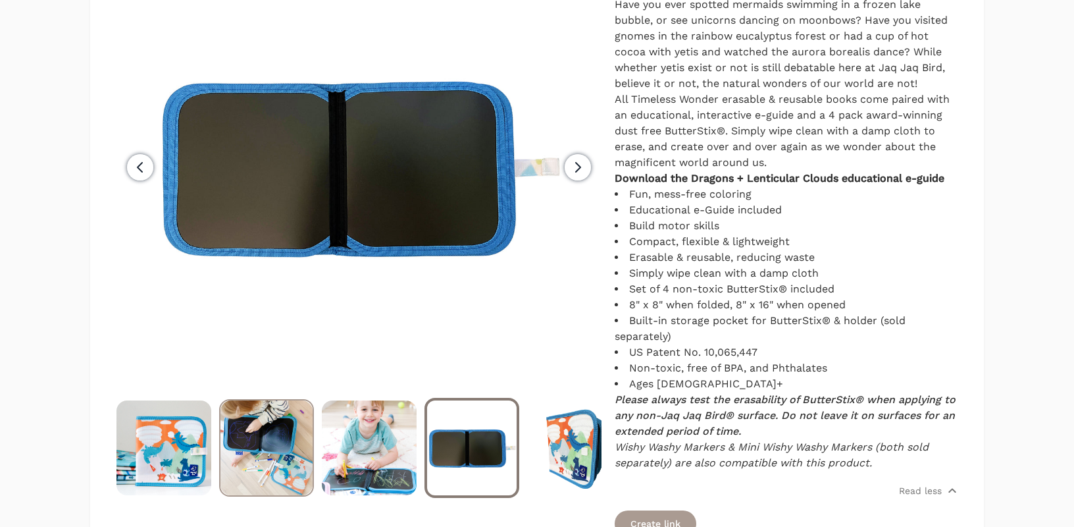
click at [276, 431] on img at bounding box center [267, 447] width 92 height 95
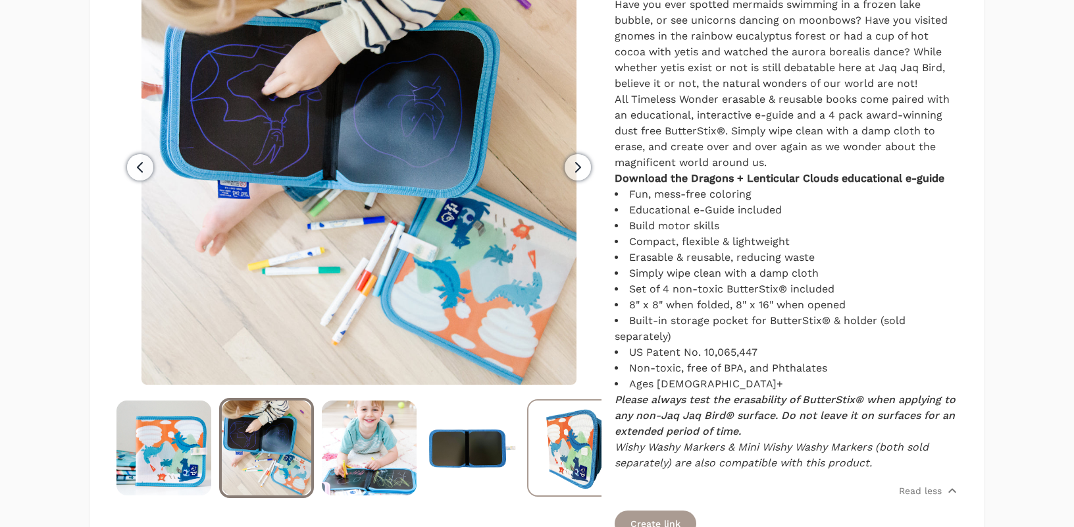
click at [550, 435] on img at bounding box center [575, 447] width 92 height 95
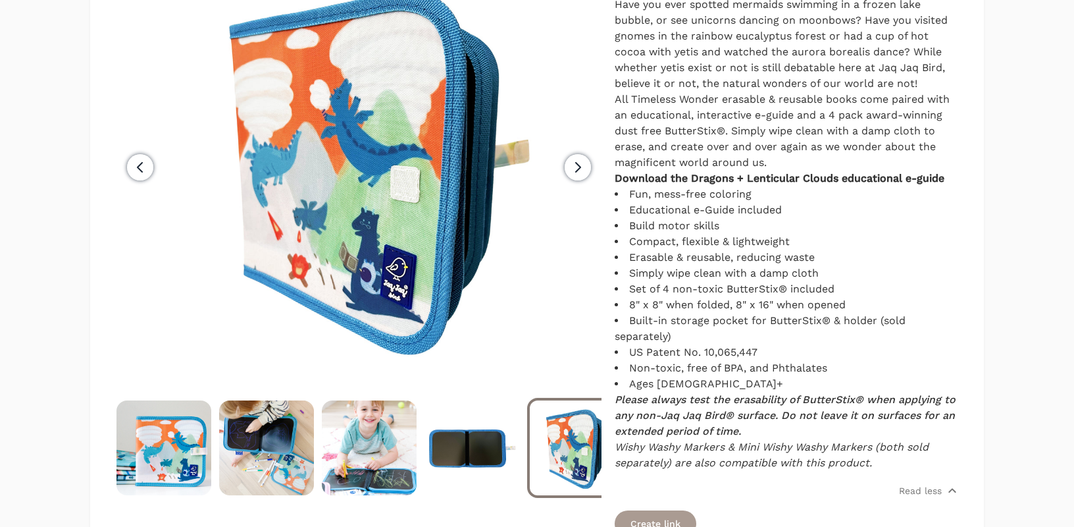
click at [570, 173] on icon "button" at bounding box center [578, 167] width 16 height 16
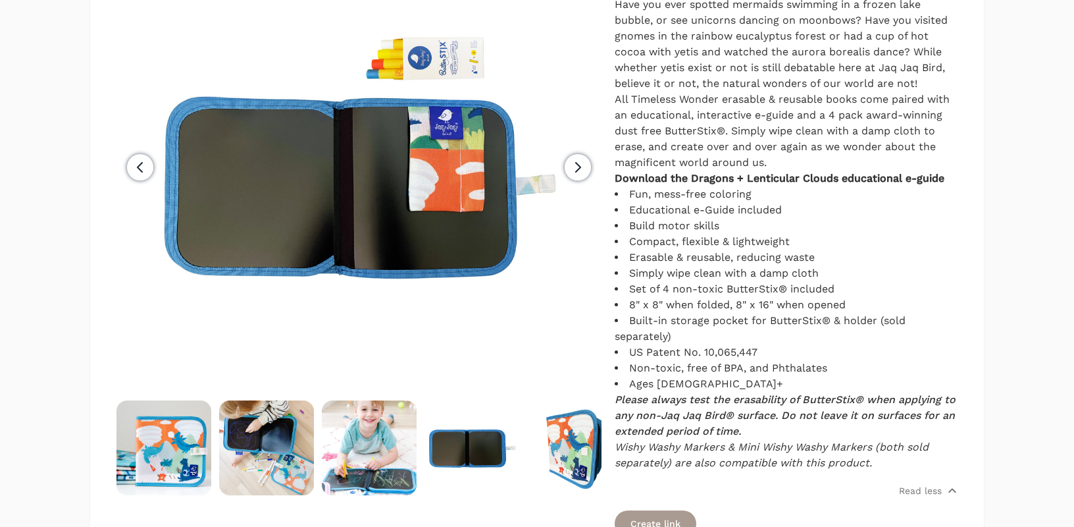
scroll to position [0, 103]
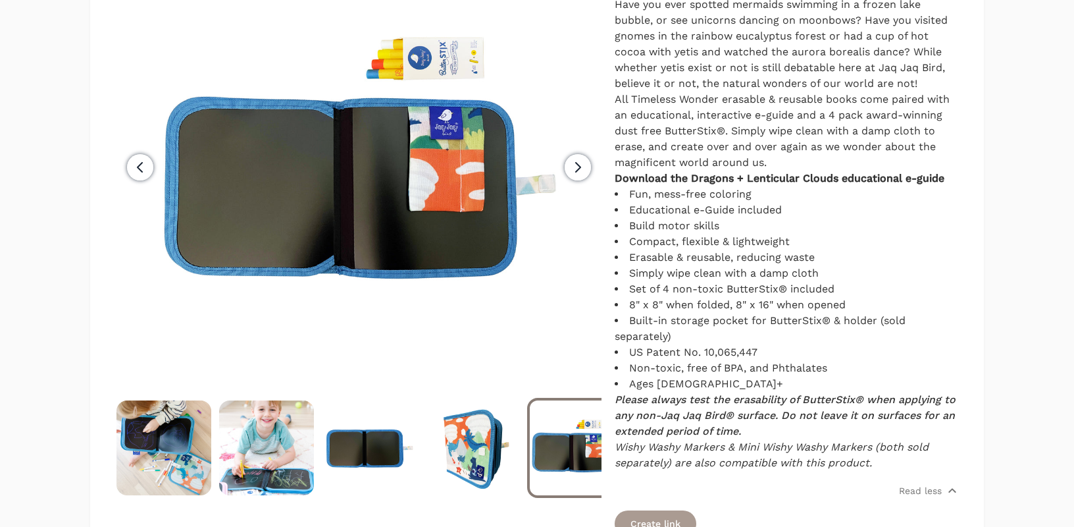
click at [574, 171] on icon "button" at bounding box center [578, 167] width 16 height 16
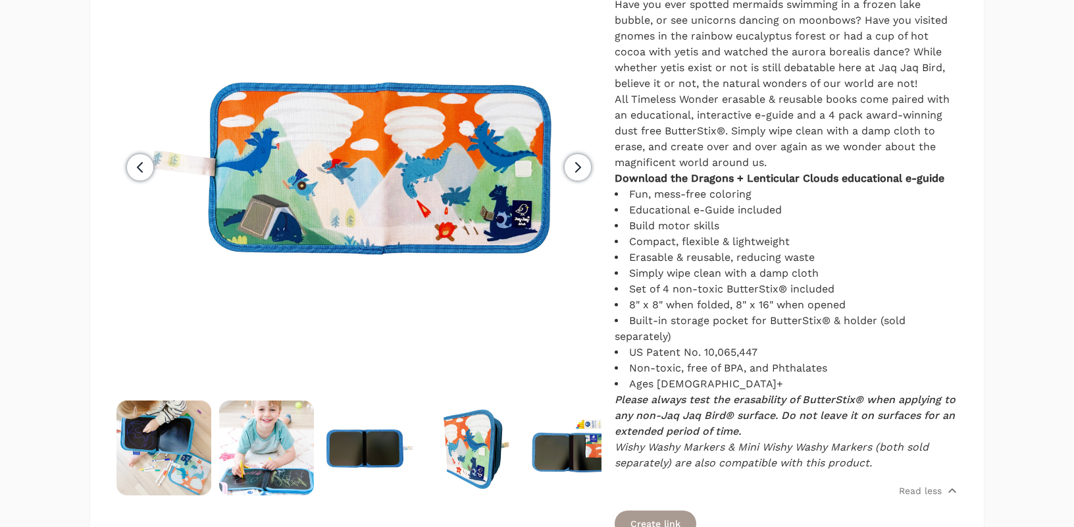
scroll to position [0, 205]
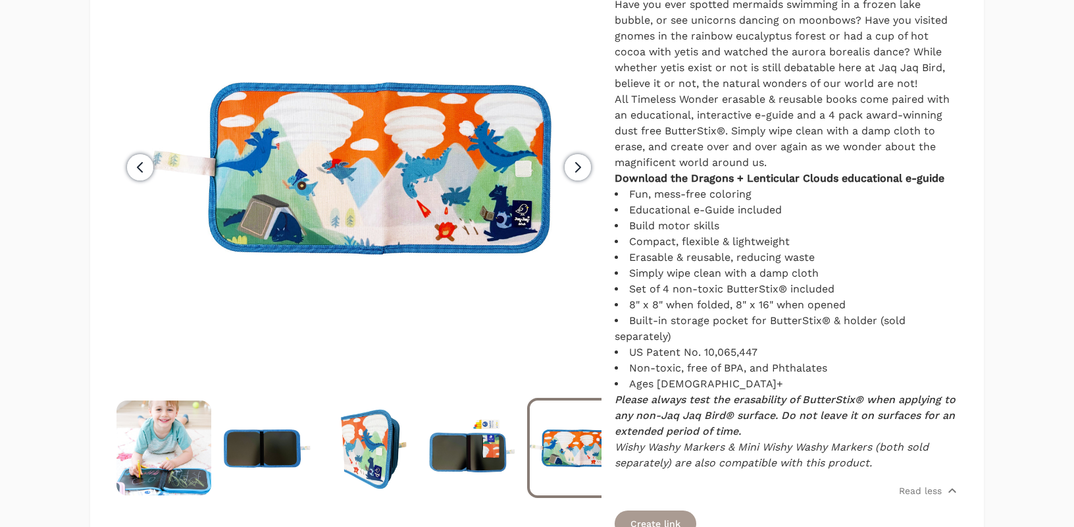
click at [576, 159] on icon "button" at bounding box center [578, 167] width 16 height 16
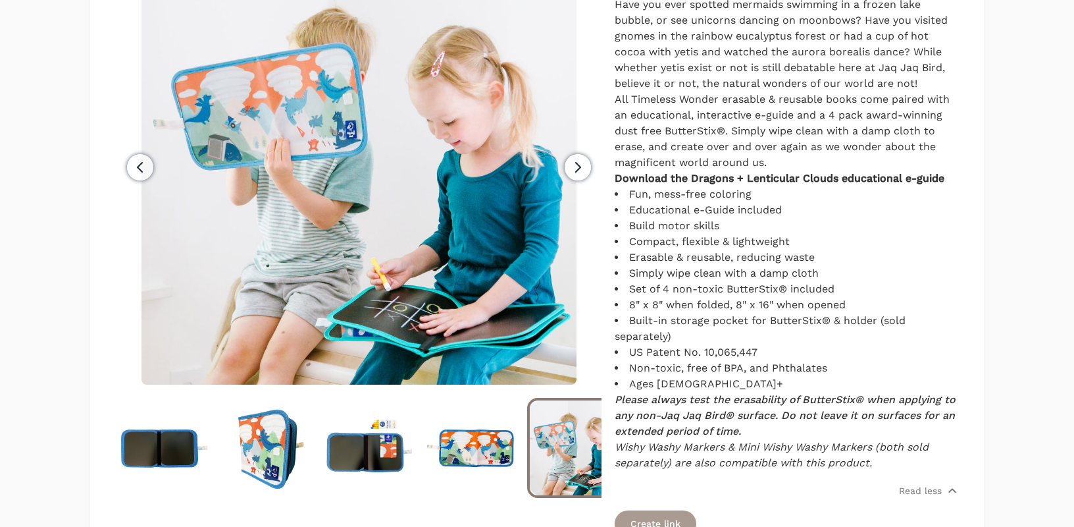
click at [576, 159] on icon "button" at bounding box center [578, 167] width 16 height 16
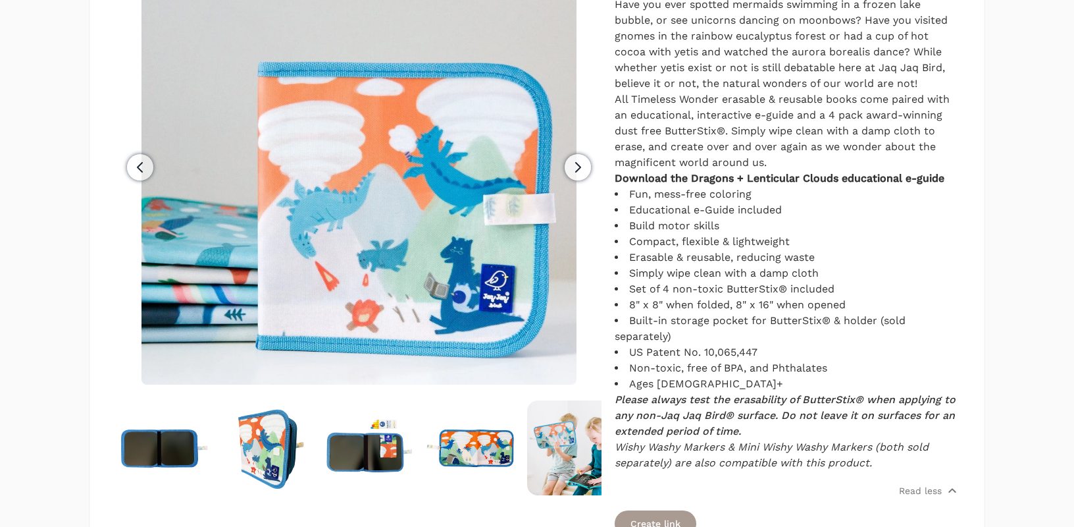
scroll to position [0, 411]
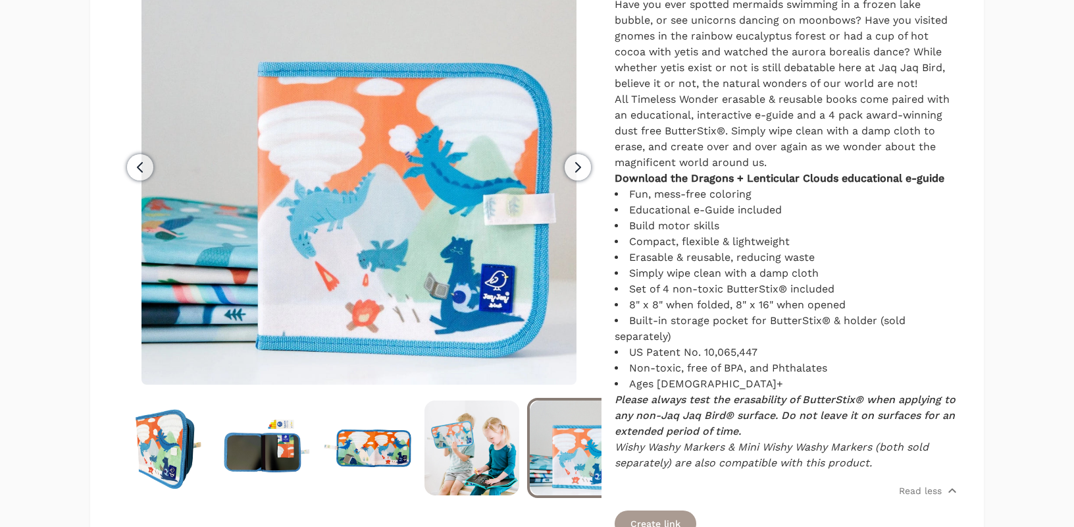
click at [578, 159] on icon "button" at bounding box center [578, 167] width 16 height 16
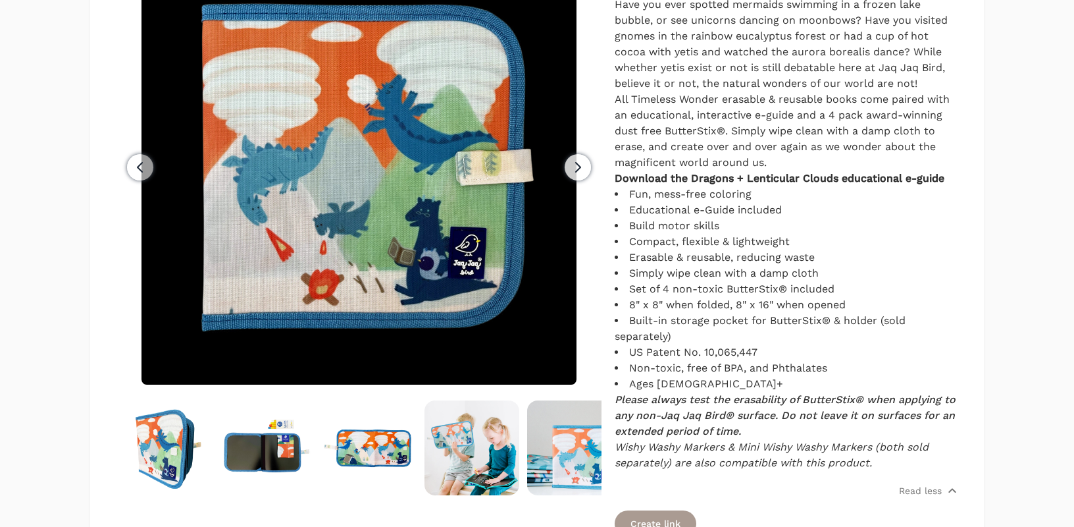
scroll to position [0, 513]
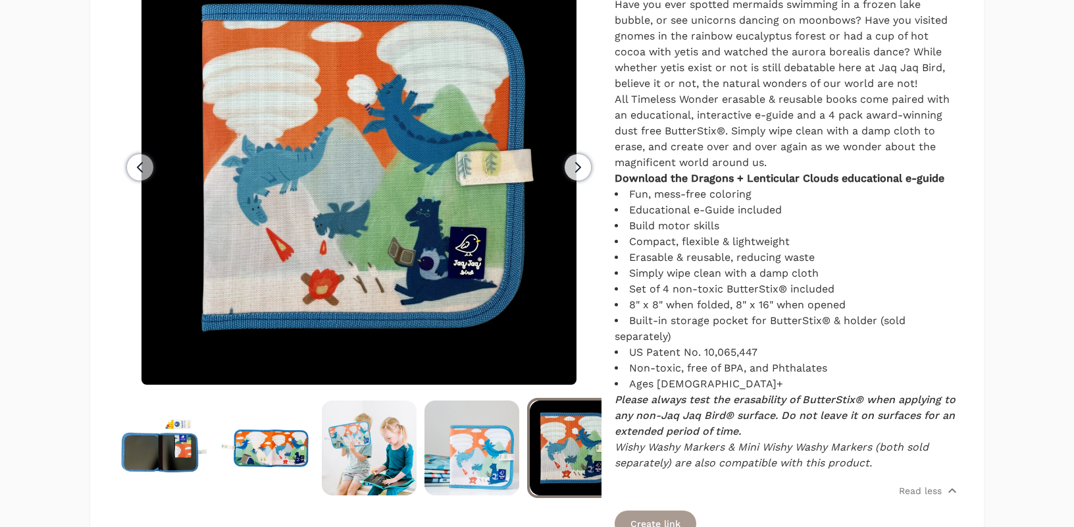
click at [571, 169] on icon "button" at bounding box center [578, 167] width 16 height 16
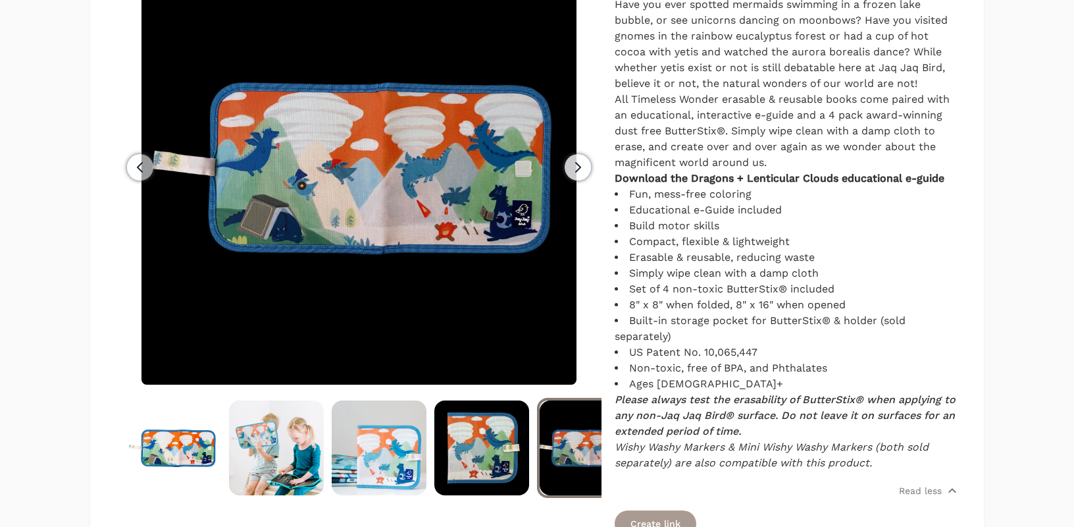
scroll to position [0, 616]
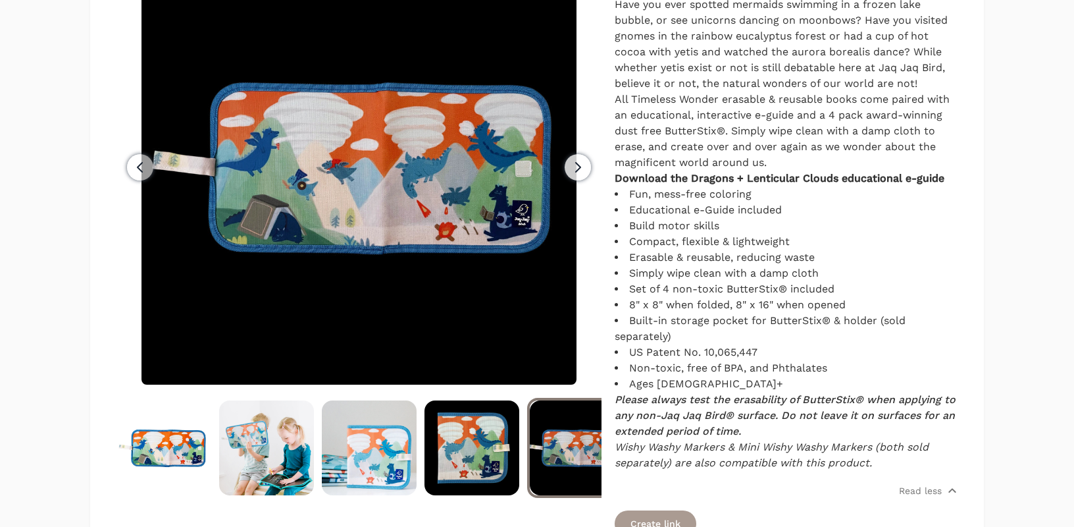
click at [573, 170] on icon "button" at bounding box center [578, 167] width 16 height 16
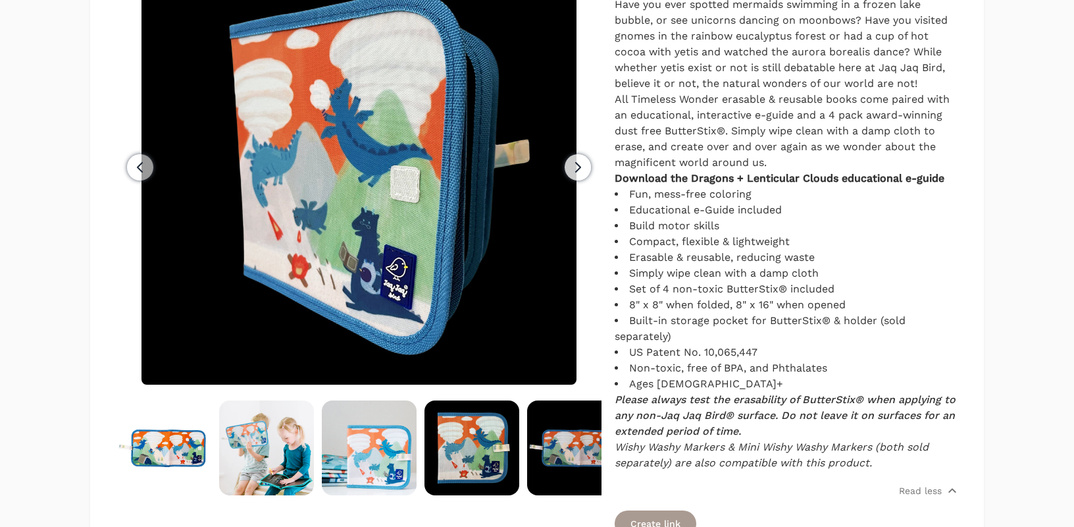
scroll to position [0, 719]
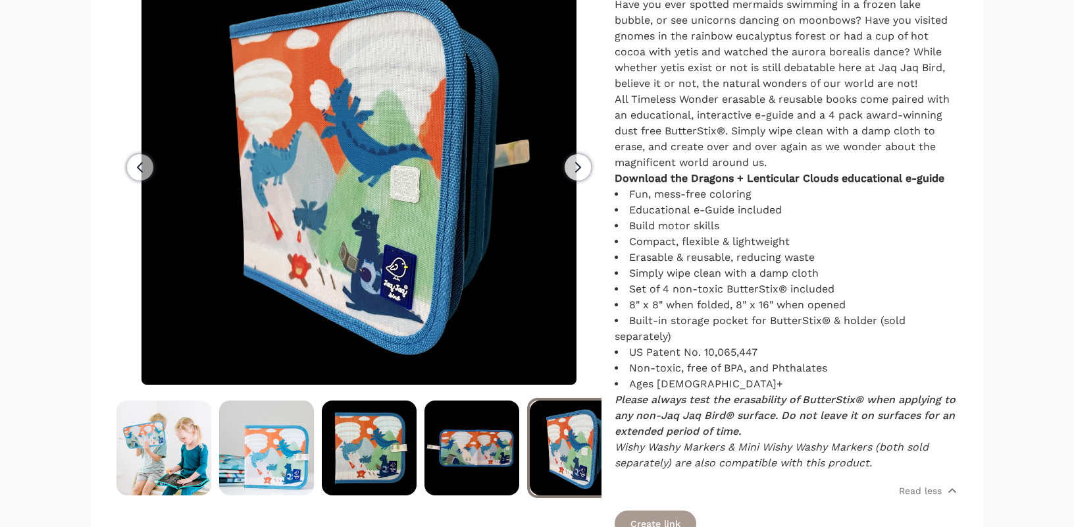
click at [570, 168] on icon "button" at bounding box center [578, 167] width 16 height 16
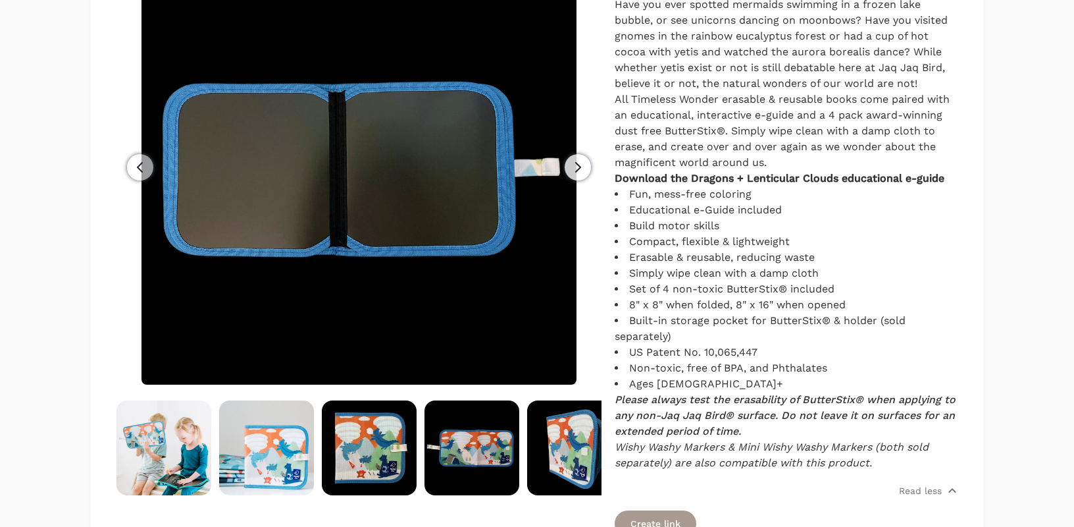
scroll to position [0, 822]
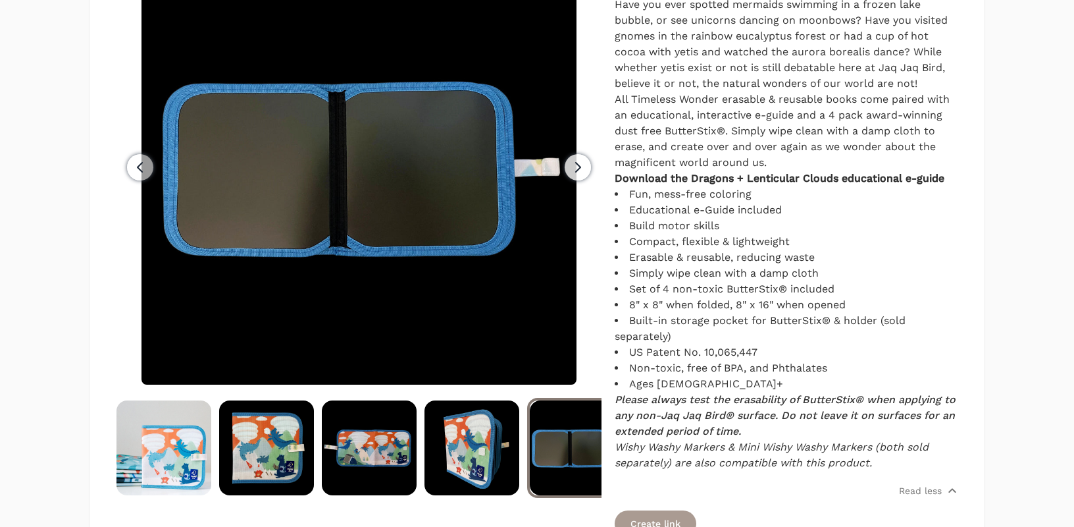
click at [570, 168] on icon "button" at bounding box center [578, 167] width 16 height 16
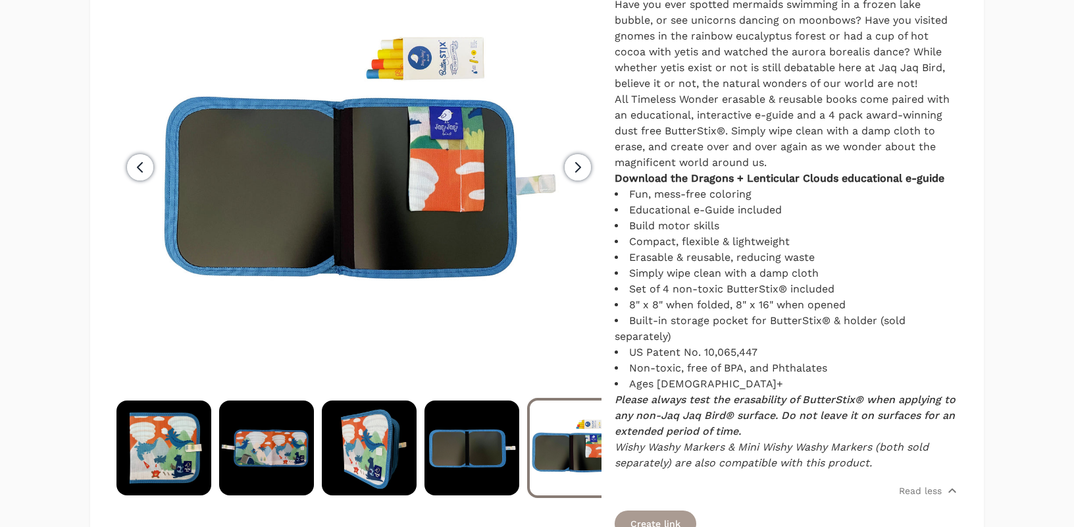
click at [570, 168] on icon "button" at bounding box center [578, 167] width 16 height 16
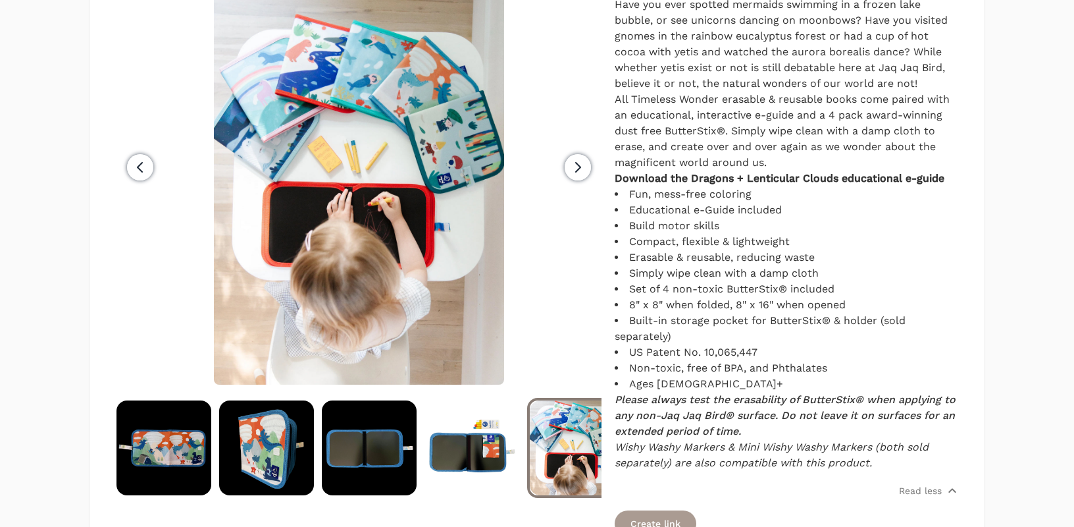
click at [570, 168] on icon "button" at bounding box center [578, 167] width 16 height 16
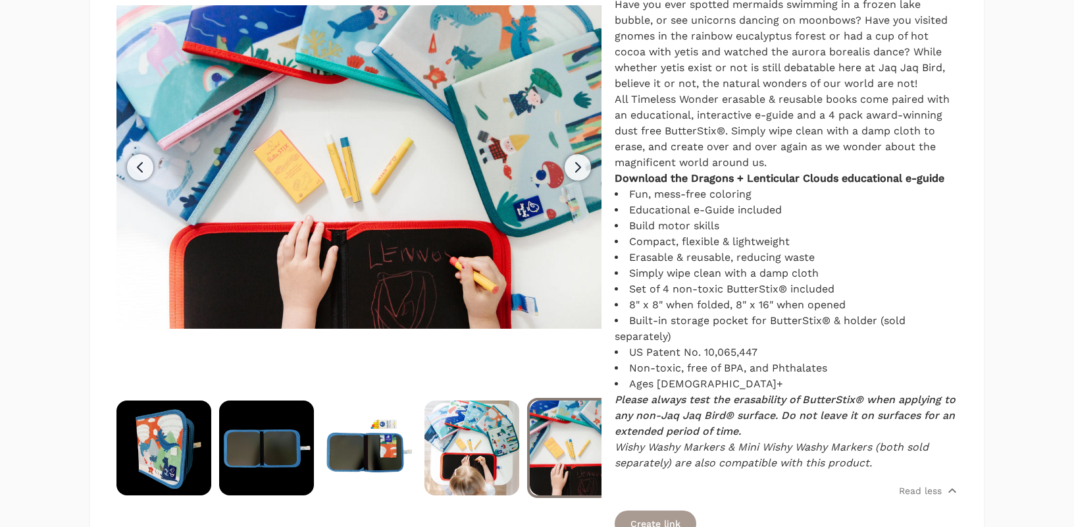
click at [570, 168] on icon "button" at bounding box center [578, 167] width 16 height 16
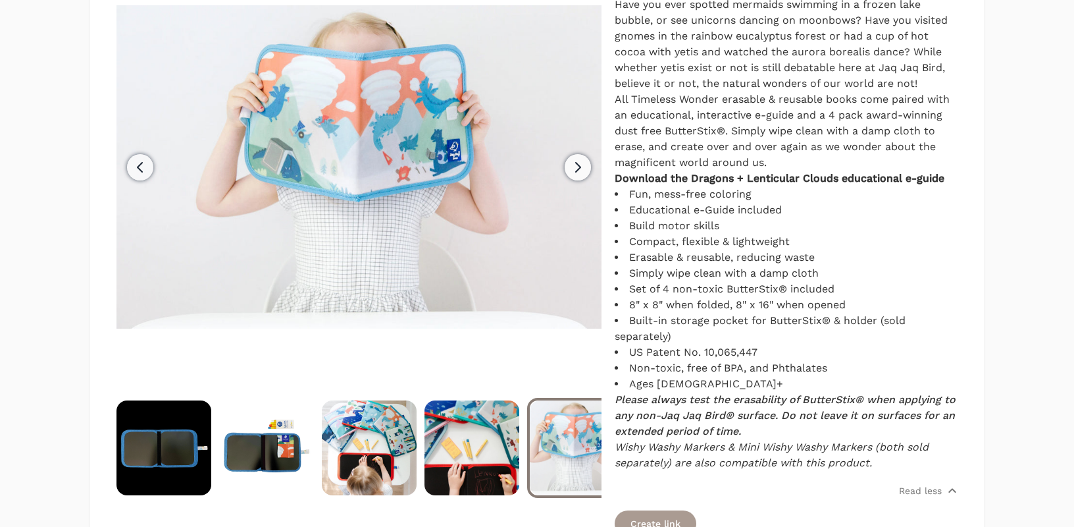
click at [570, 168] on icon "button" at bounding box center [578, 167] width 16 height 16
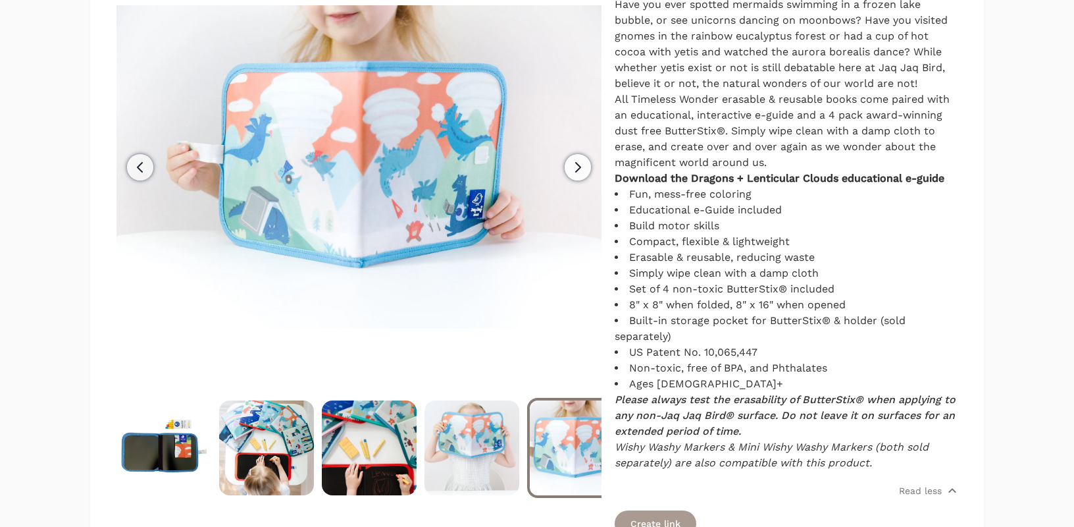
click at [570, 168] on icon "button" at bounding box center [578, 167] width 16 height 16
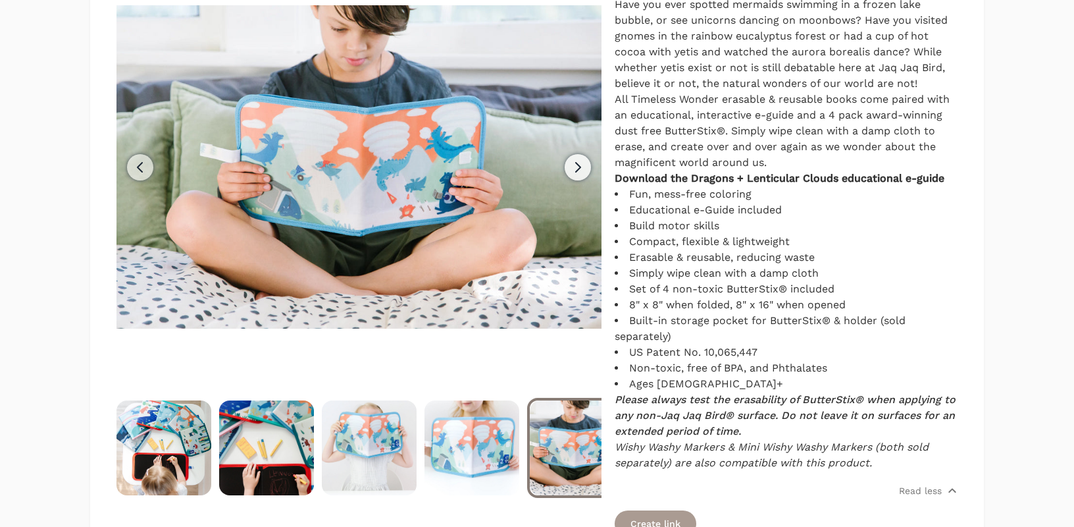
click at [570, 168] on icon "button" at bounding box center [578, 167] width 16 height 16
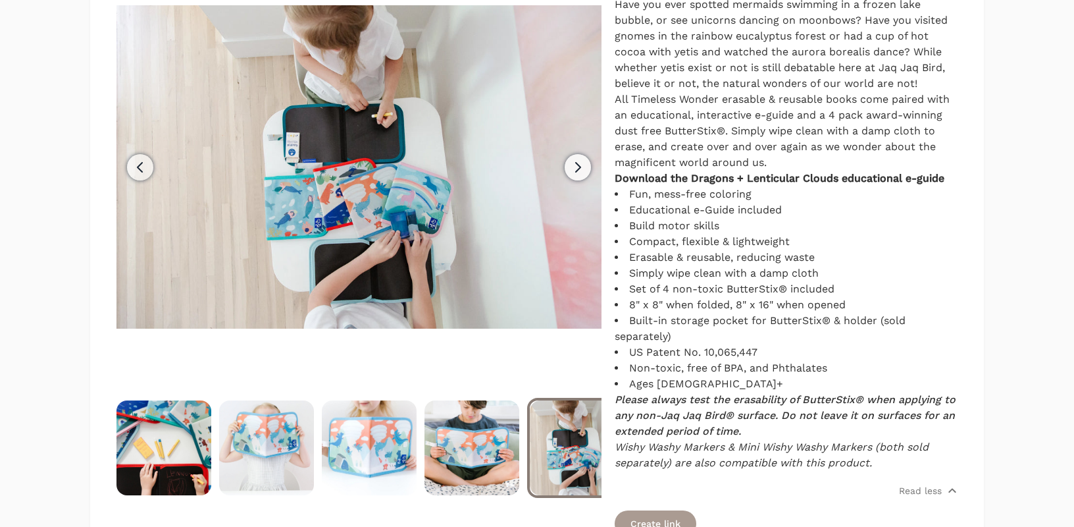
click at [570, 168] on icon "button" at bounding box center [578, 167] width 16 height 16
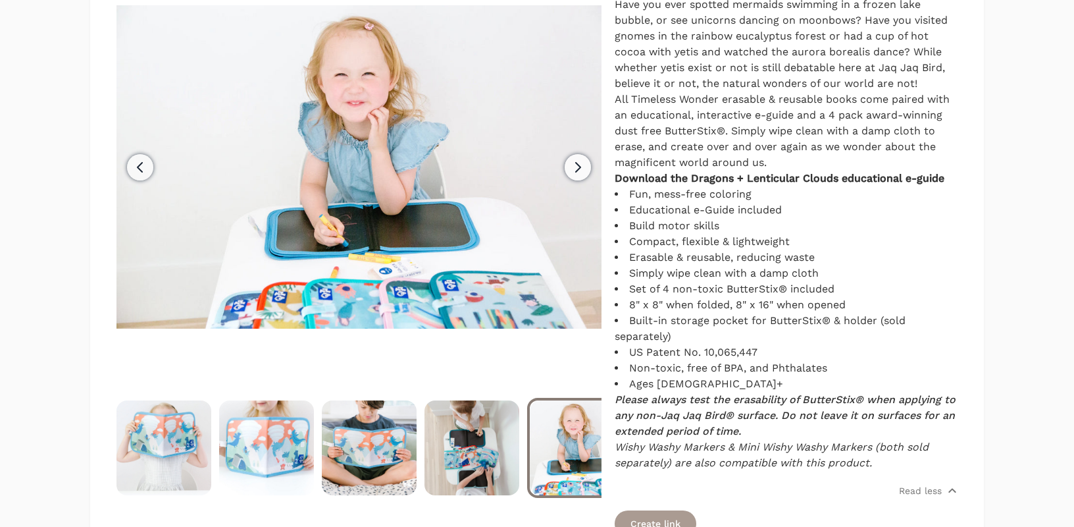
click at [570, 168] on icon "button" at bounding box center [578, 167] width 16 height 16
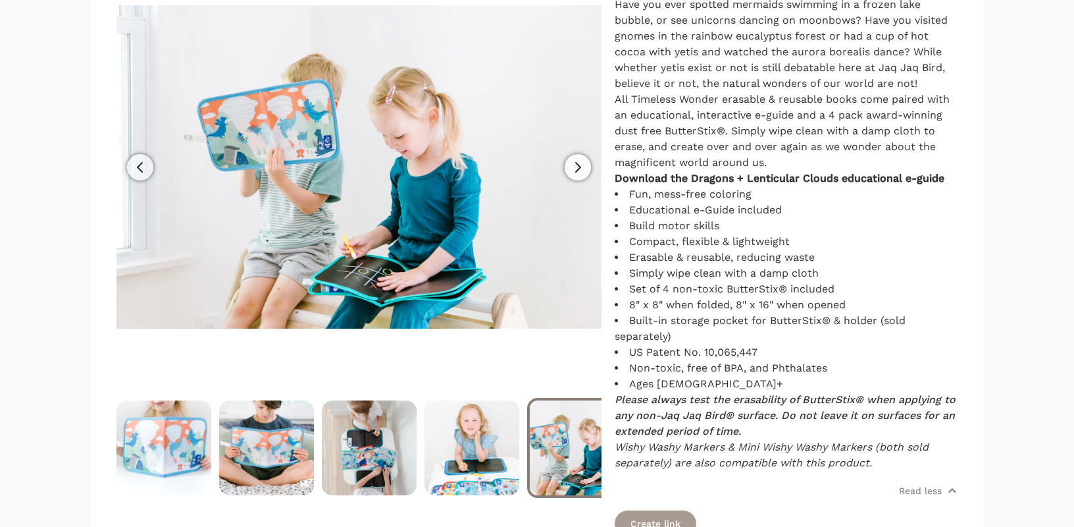
click at [570, 168] on icon "button" at bounding box center [578, 167] width 16 height 16
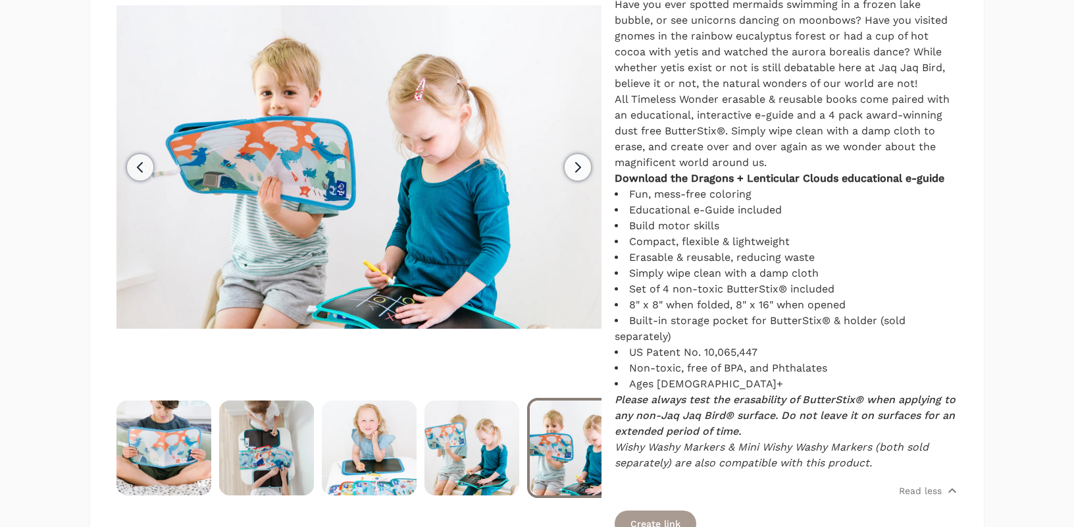
click at [570, 168] on icon "button" at bounding box center [578, 167] width 16 height 16
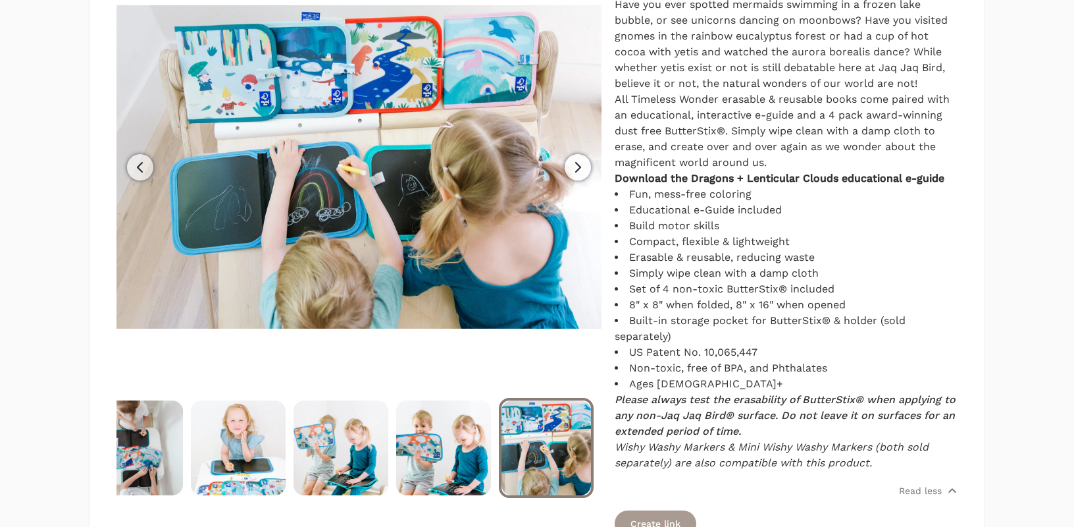
click at [570, 168] on icon "button" at bounding box center [578, 167] width 16 height 16
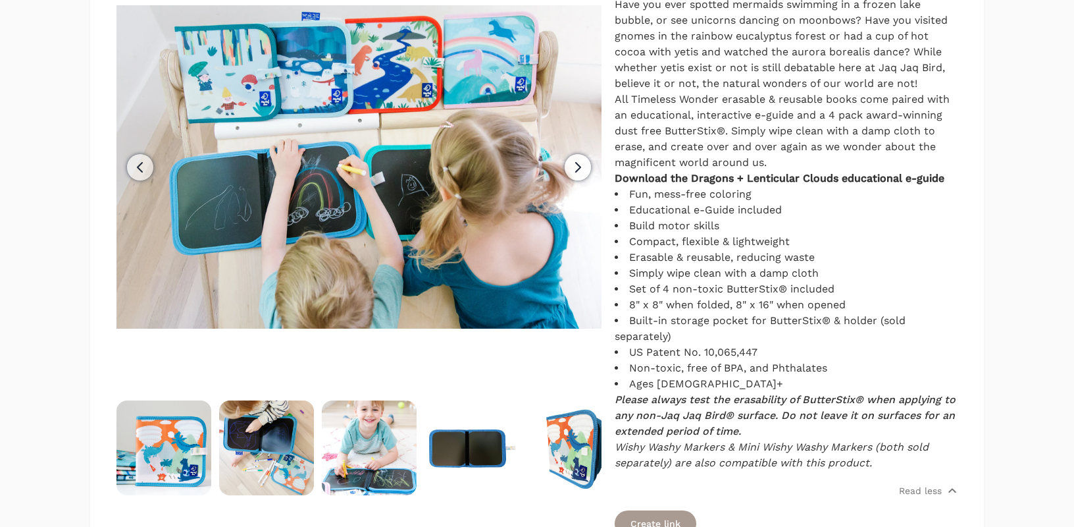
click at [570, 168] on icon "button" at bounding box center [578, 167] width 16 height 16
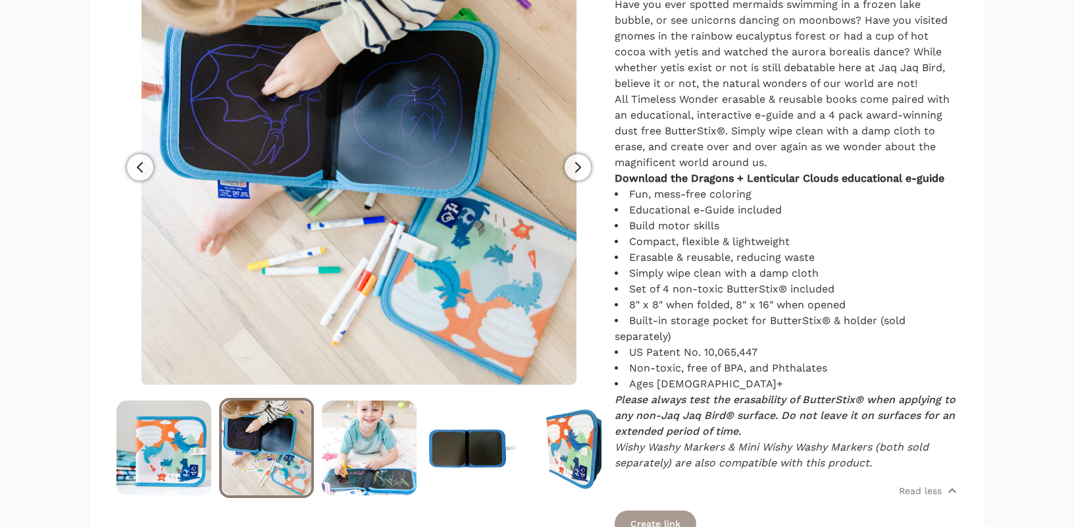
click at [570, 168] on icon "button" at bounding box center [578, 167] width 16 height 16
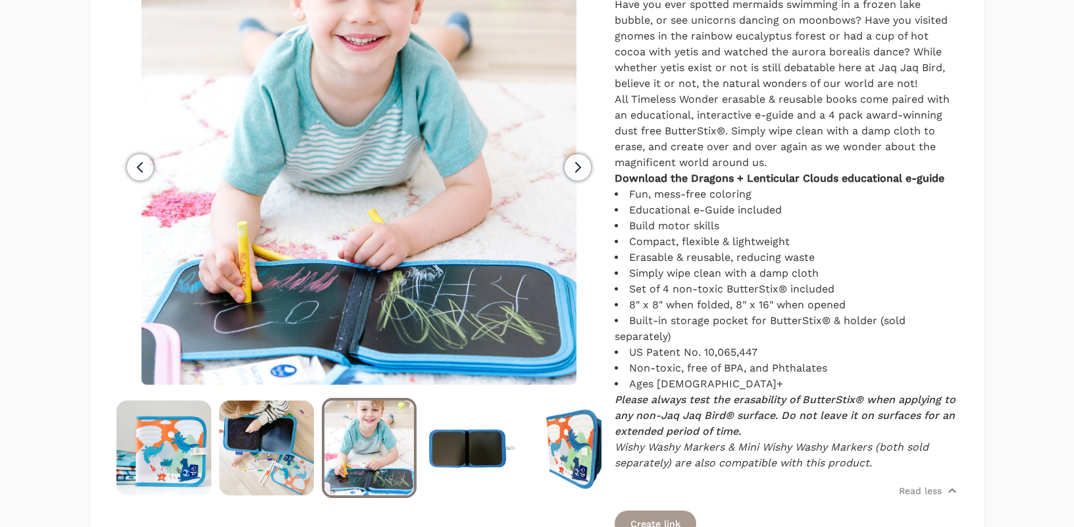
click at [570, 168] on icon "button" at bounding box center [578, 167] width 16 height 16
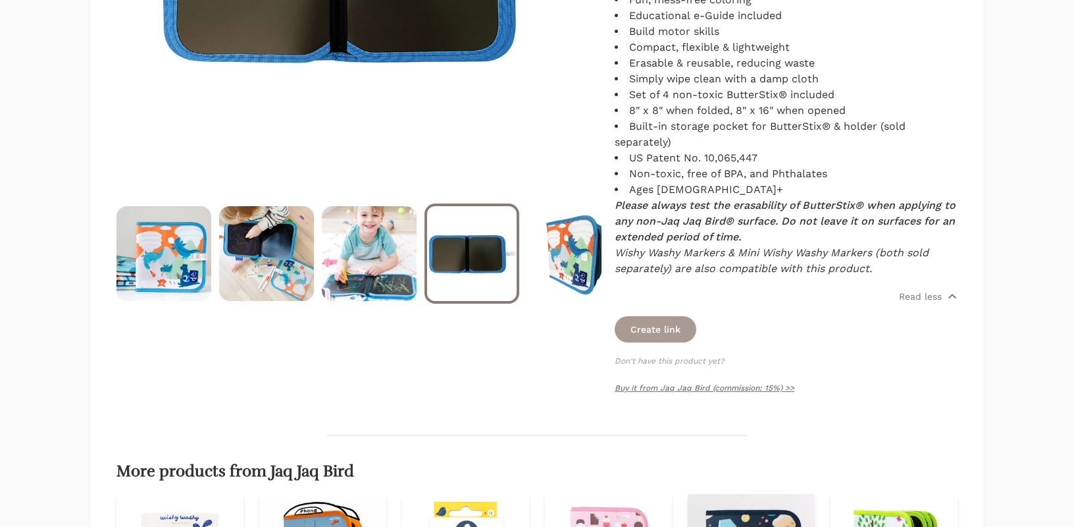
scroll to position [666, 0]
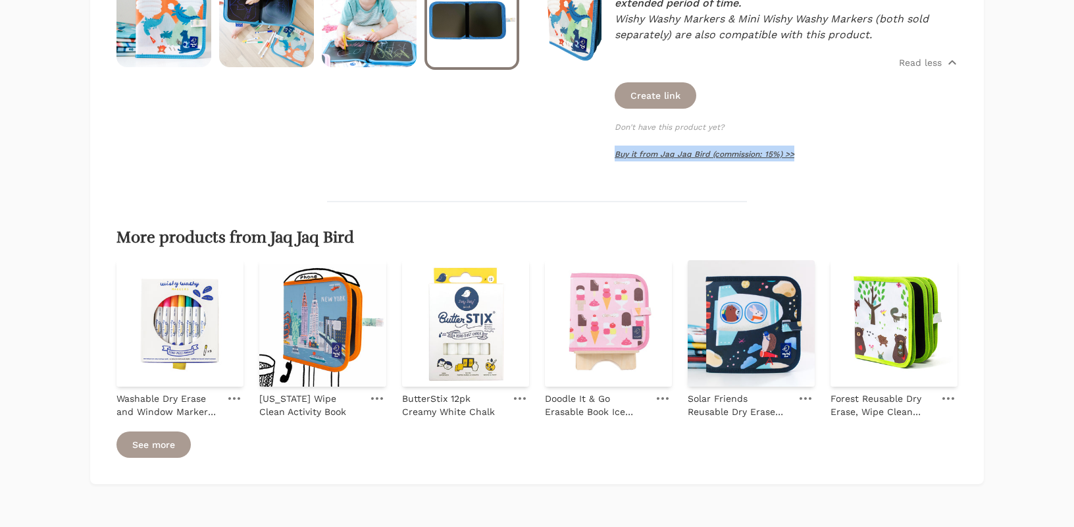
click at [651, 152] on link "Buy it from Jaq Jaq Bird (commission: 15%) >>" at bounding box center [705, 153] width 180 height 9
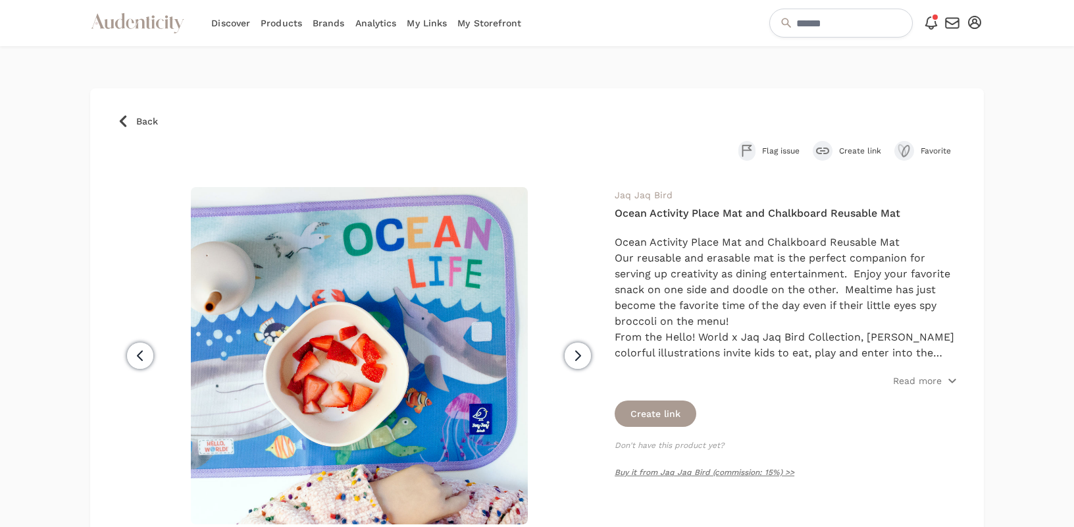
click at [758, 210] on h4 "Ocean Activity Place Mat and Chalkboard Reusable Mat" at bounding box center [786, 213] width 343 height 16
copy div "Ocean Activity Place Mat and Chalkboard Reusable Mat"
click at [928, 378] on p "Read more" at bounding box center [917, 380] width 49 height 13
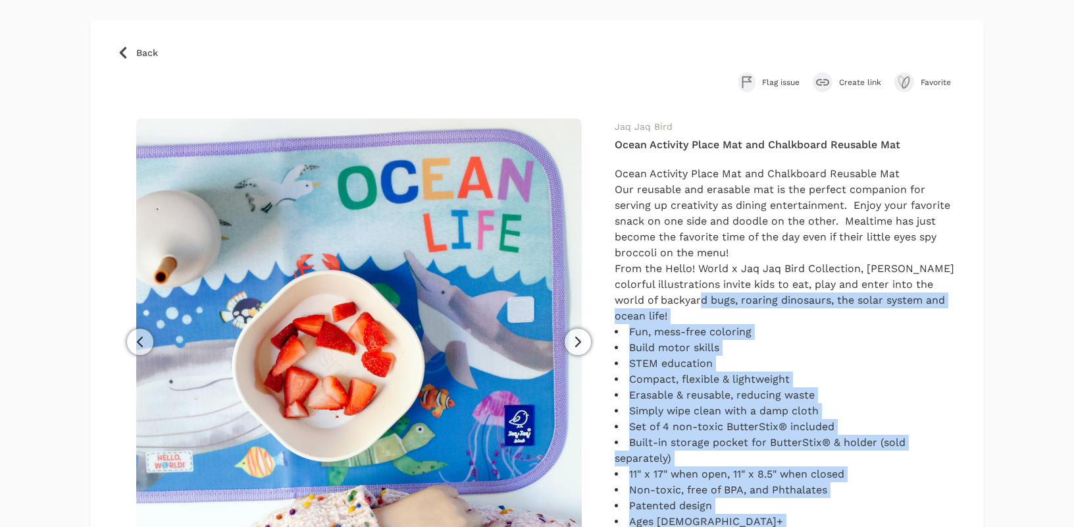
scroll to position [59, 0]
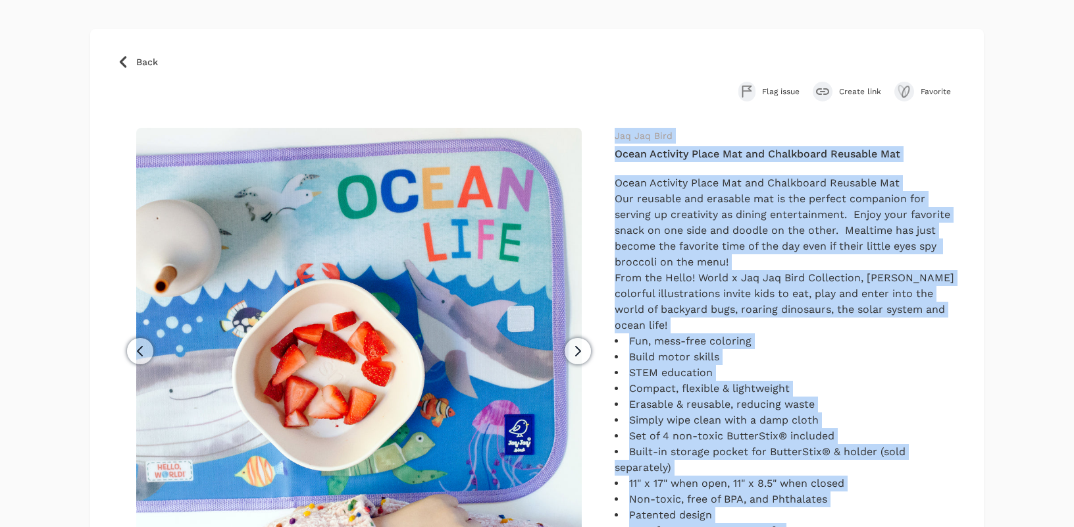
drag, startPoint x: 739, startPoint y: 460, endPoint x: 610, endPoint y: 142, distance: 343.7
click at [610, 142] on div "Previous Next" at bounding box center [537, 462] width 841 height 669
copy div "Lor Ips Dolo Sitam Consecte Adipi Eli sed Doeiusmodt Incididu Utl Etdol Magnaal…"
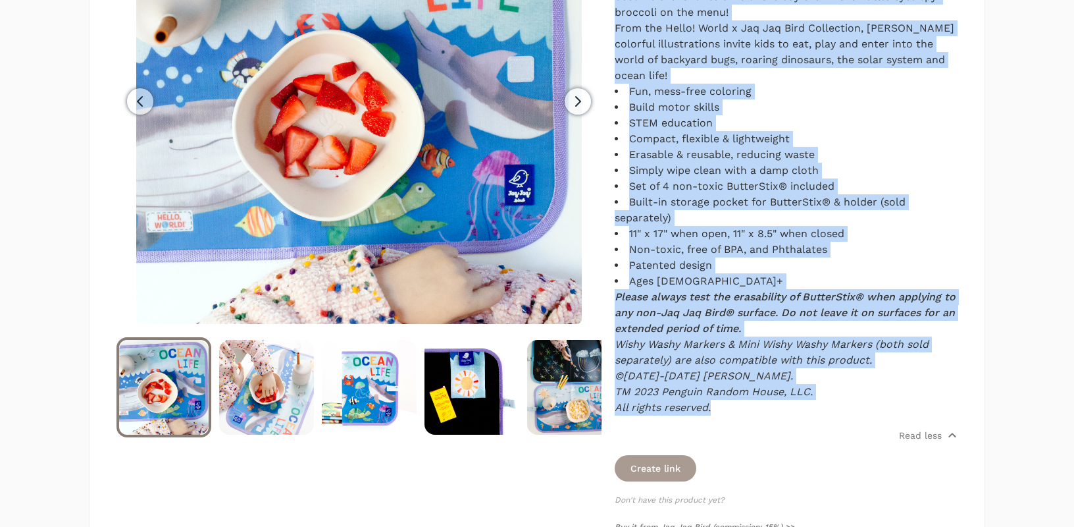
scroll to position [549, 0]
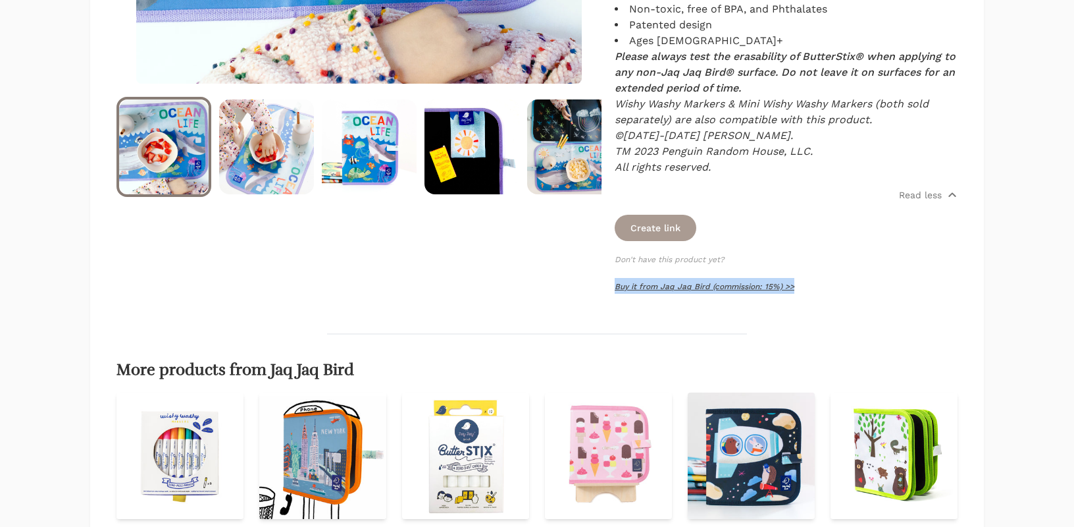
click at [649, 286] on link "Buy it from Jaq Jaq Bird (commission: 15%) >>" at bounding box center [705, 286] width 180 height 9
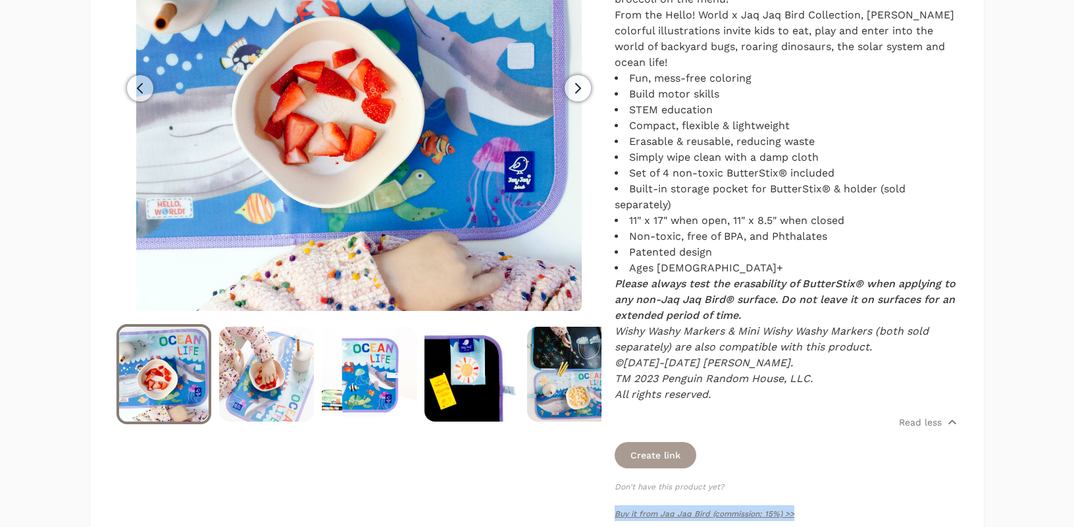
scroll to position [315, 0]
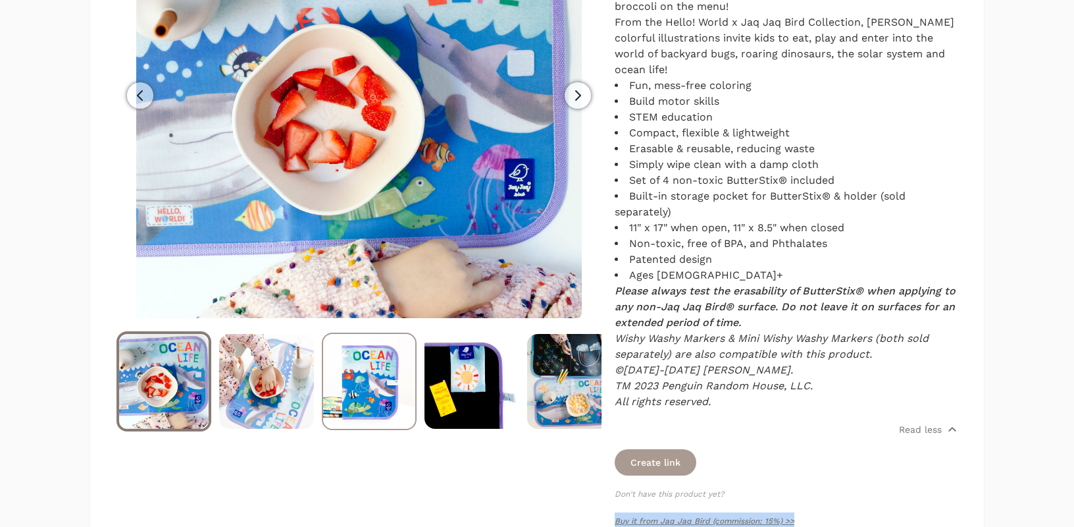
click at [361, 381] on img at bounding box center [369, 381] width 92 height 95
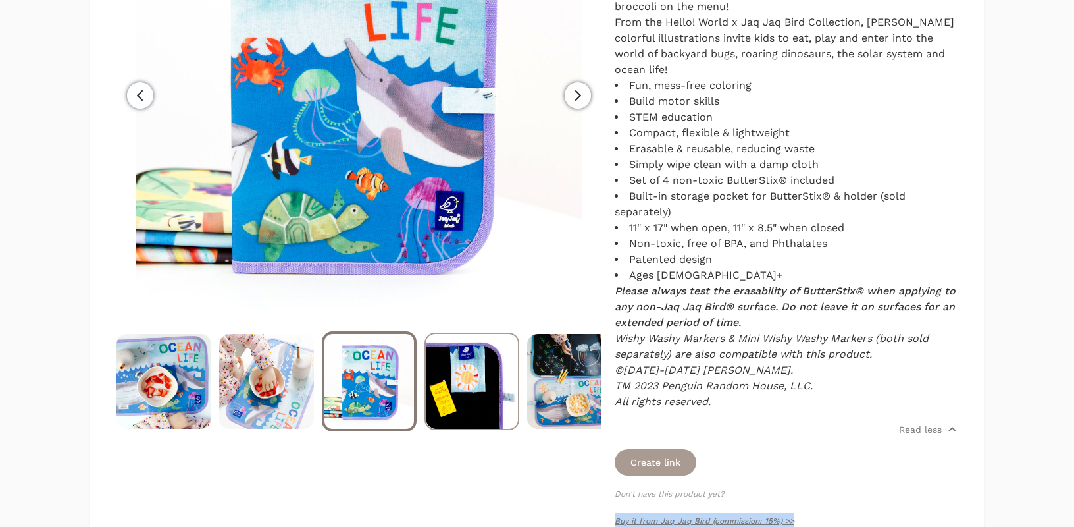
click at [475, 377] on img at bounding box center [472, 381] width 92 height 95
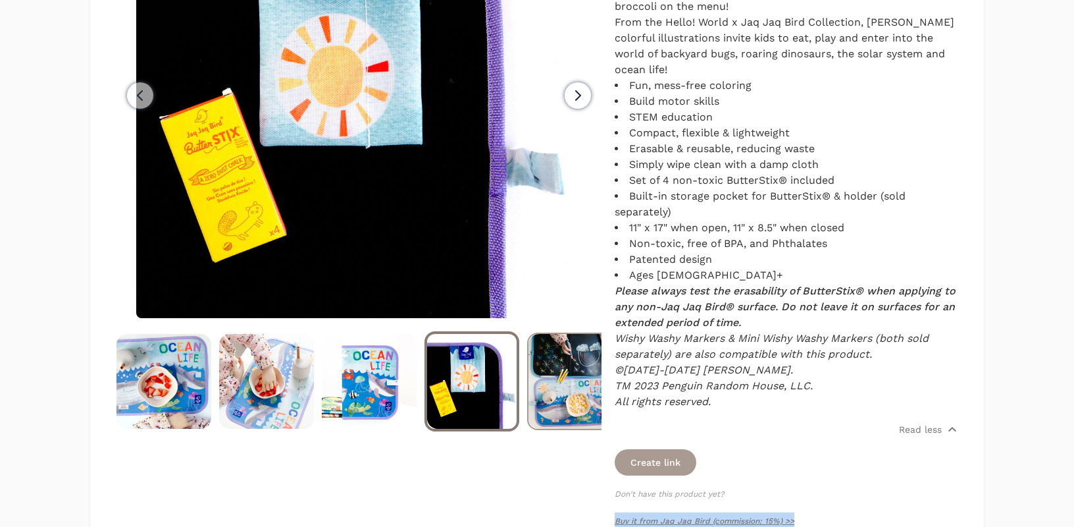
click at [538, 382] on img at bounding box center [575, 381] width 92 height 95
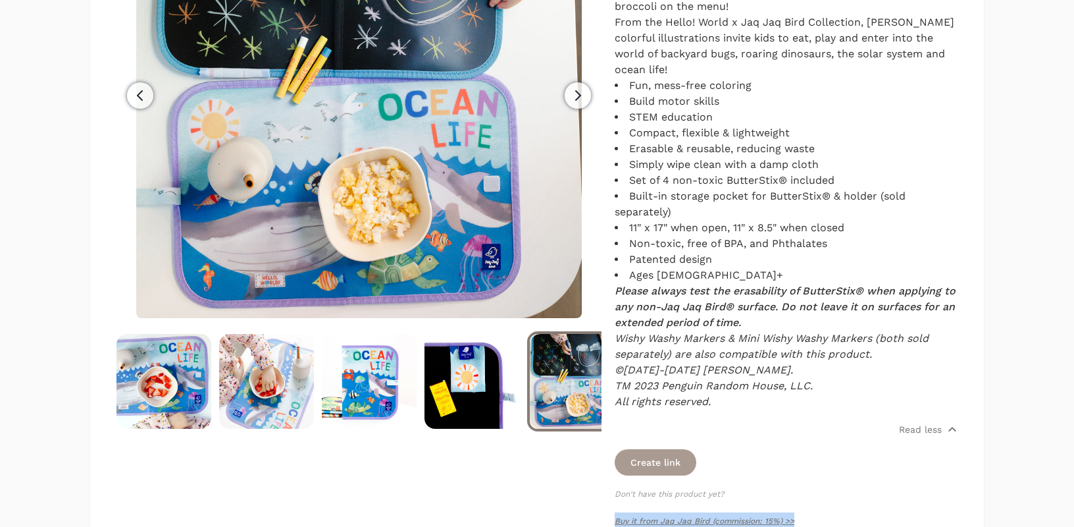
click at [578, 91] on icon "button" at bounding box center [578, 96] width 16 height 16
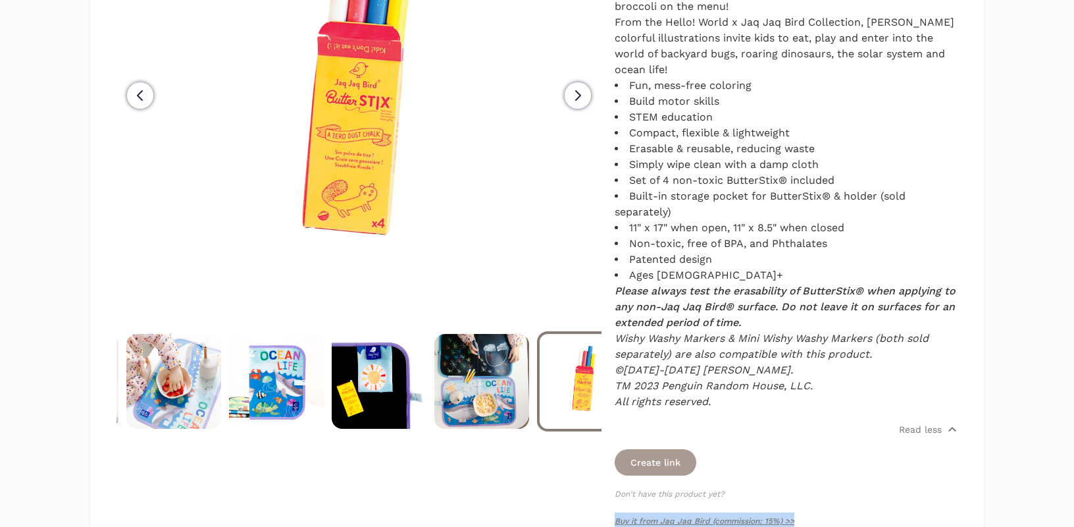
scroll to position [0, 103]
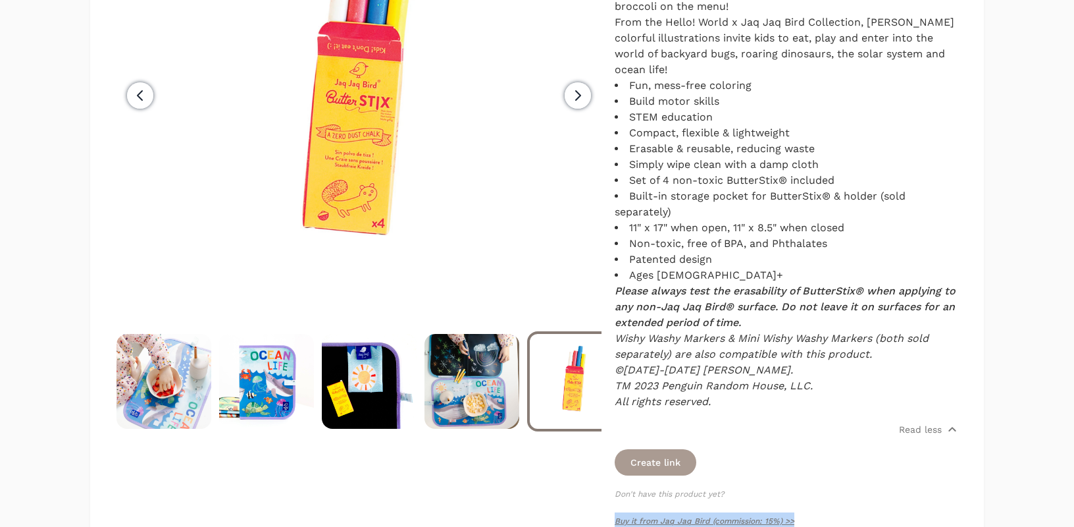
click at [575, 105] on span "Next" at bounding box center [578, 95] width 26 height 26
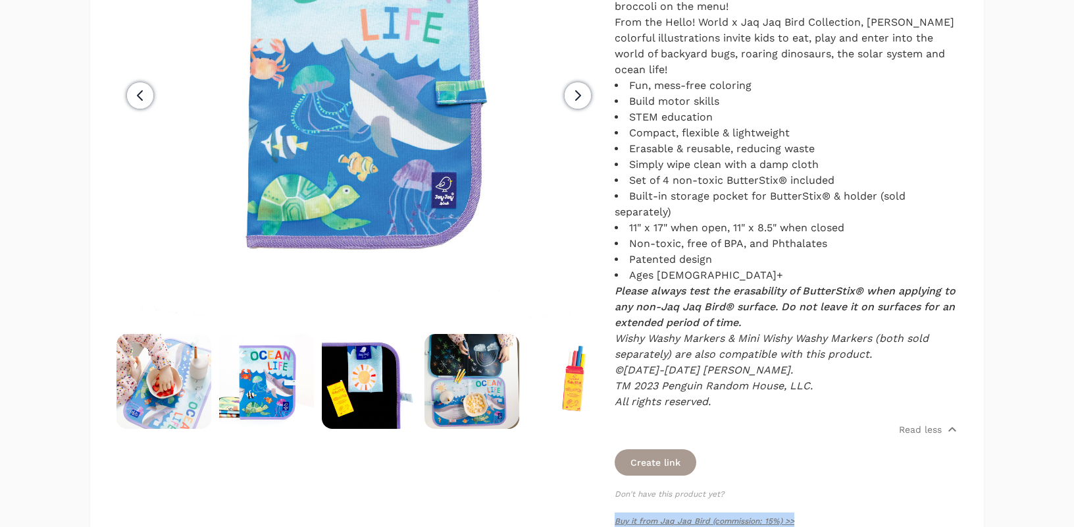
scroll to position [0, 205]
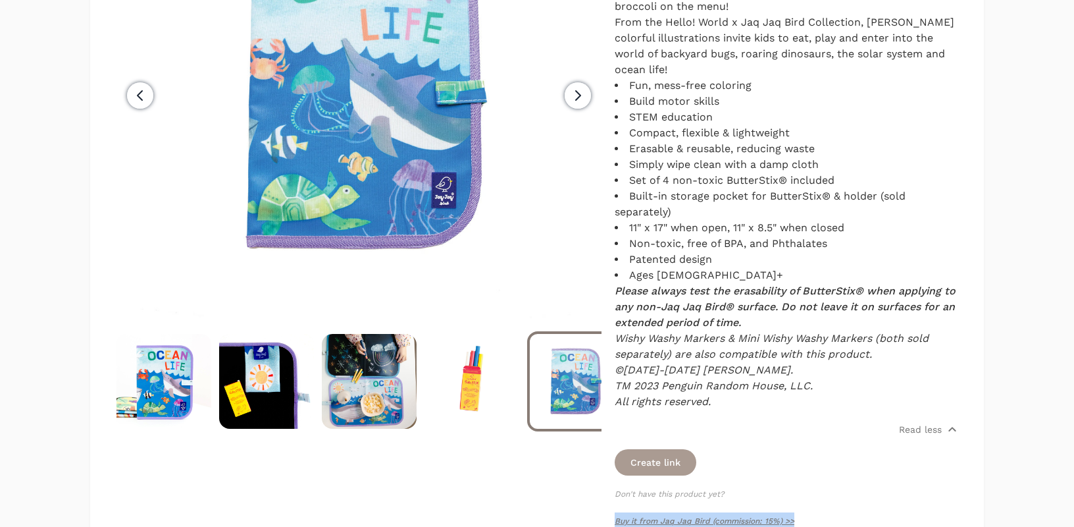
click at [581, 99] on icon "button" at bounding box center [578, 96] width 16 height 16
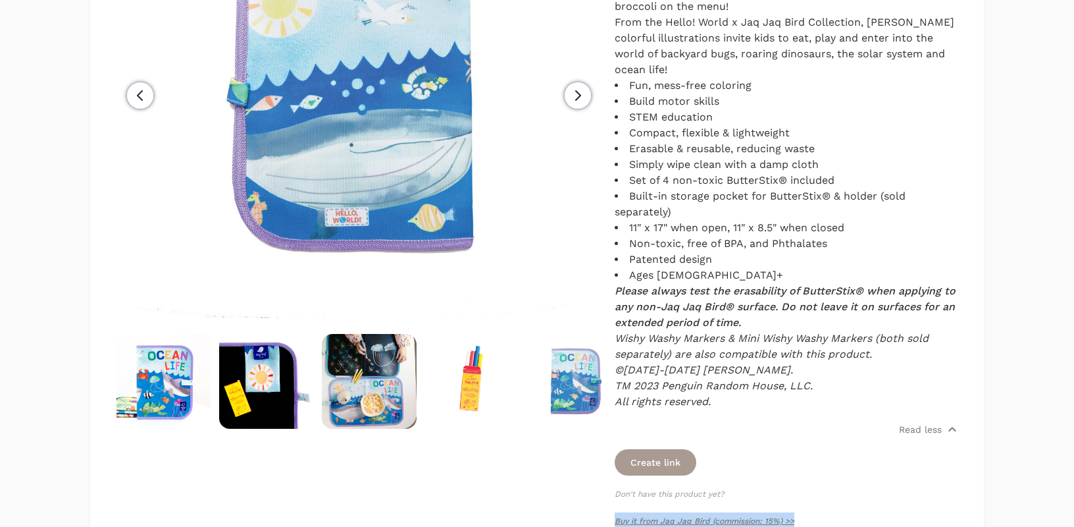
scroll to position [0, 308]
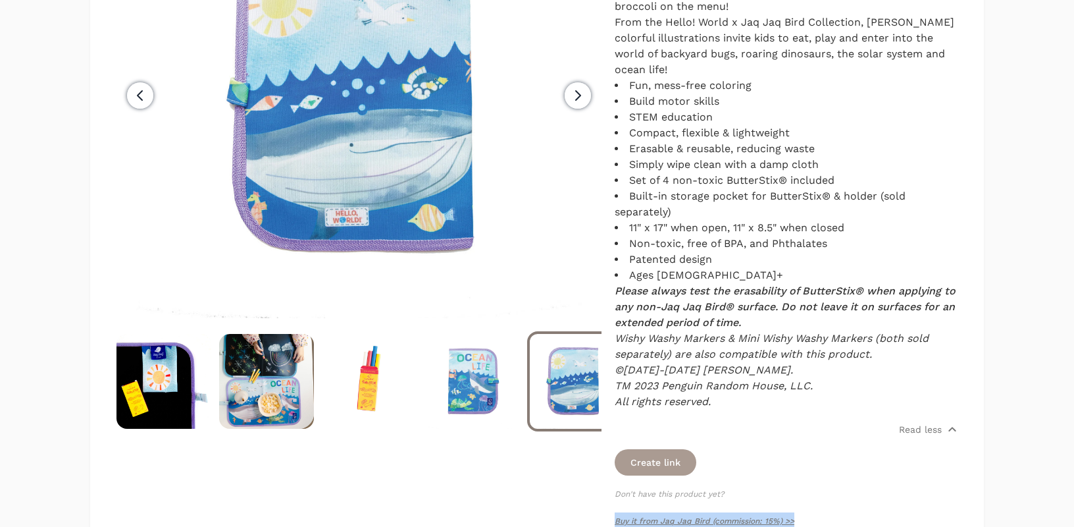
click at [574, 94] on icon "button" at bounding box center [578, 96] width 16 height 16
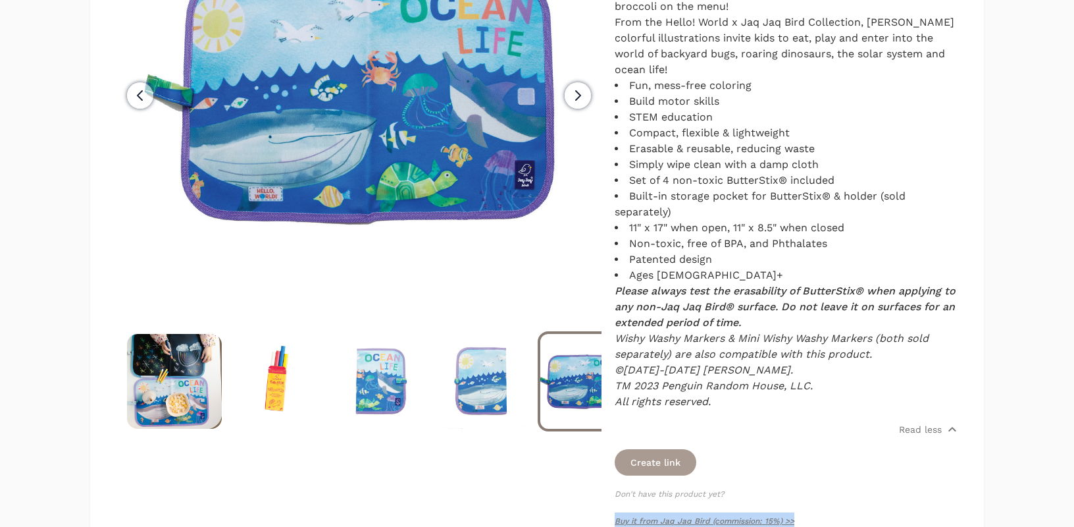
scroll to position [0, 411]
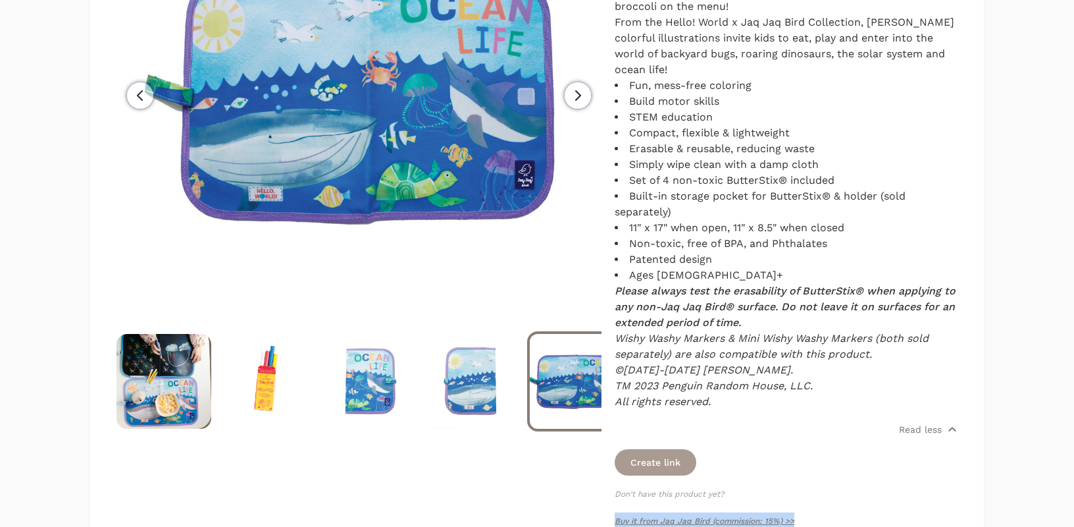
click at [581, 101] on icon "button" at bounding box center [578, 96] width 16 height 16
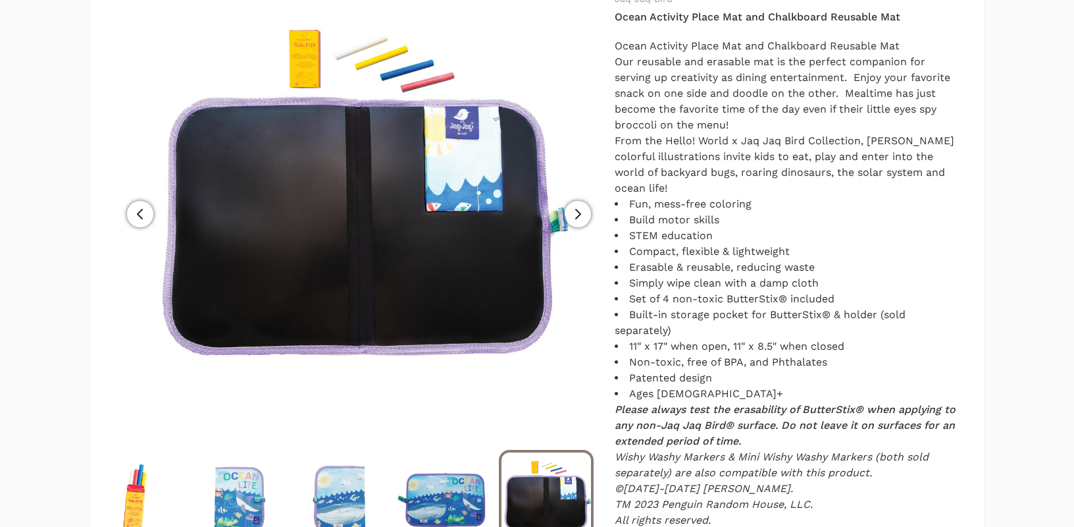
scroll to position [196, 0]
click at [583, 215] on icon "button" at bounding box center [578, 215] width 16 height 16
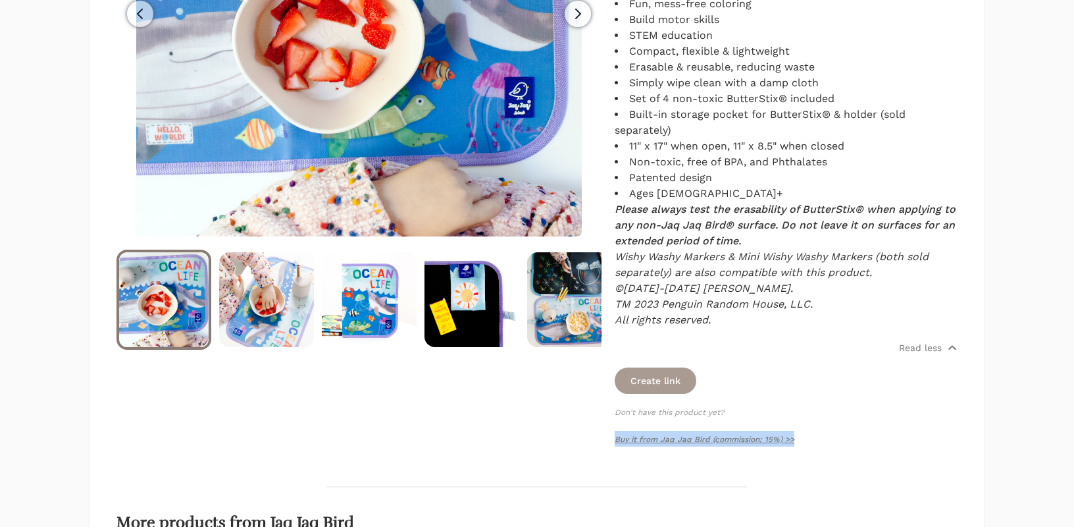
scroll to position [623, 0]
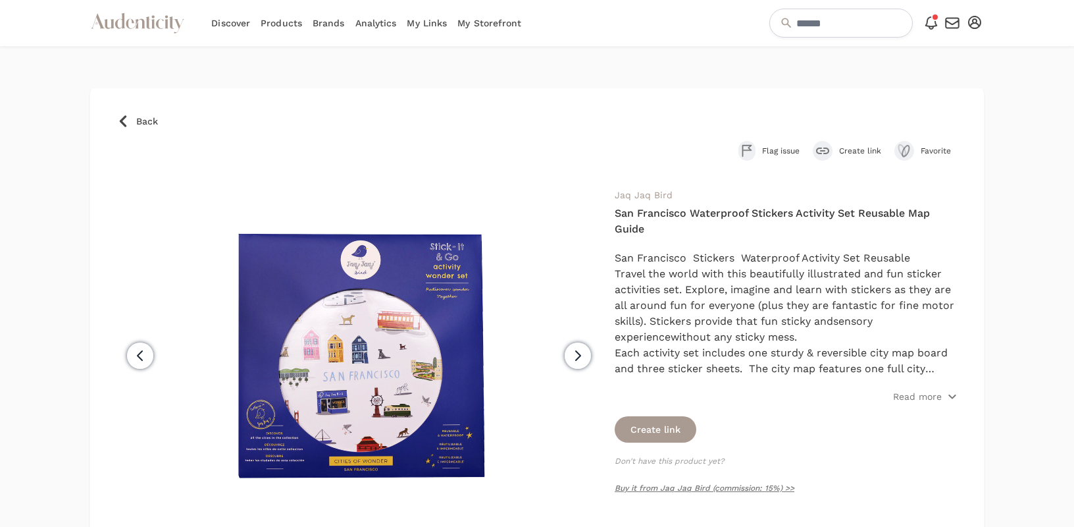
click at [632, 226] on h4 "San Francisco Waterproof Stickers Activity Set Reusable Map Guide" at bounding box center [786, 221] width 343 height 32
copy div "San Francisco Waterproof Stickers Activity Set Reusable Map Guide"
